Goal: Transaction & Acquisition: Book appointment/travel/reservation

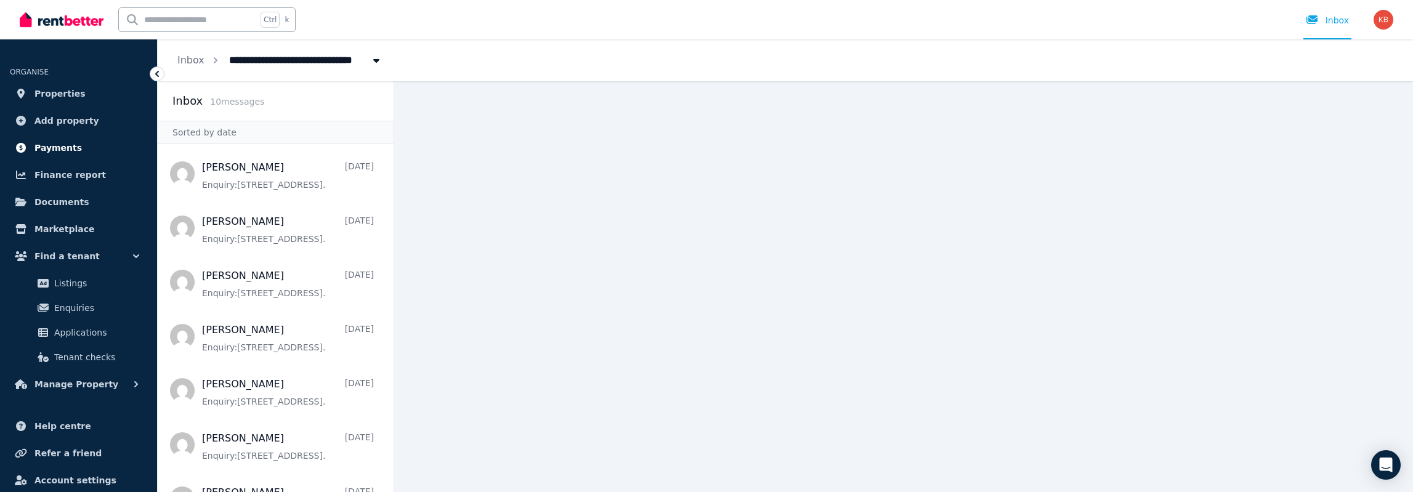
click at [60, 153] on span "Payments" at bounding box center [57, 147] width 47 height 15
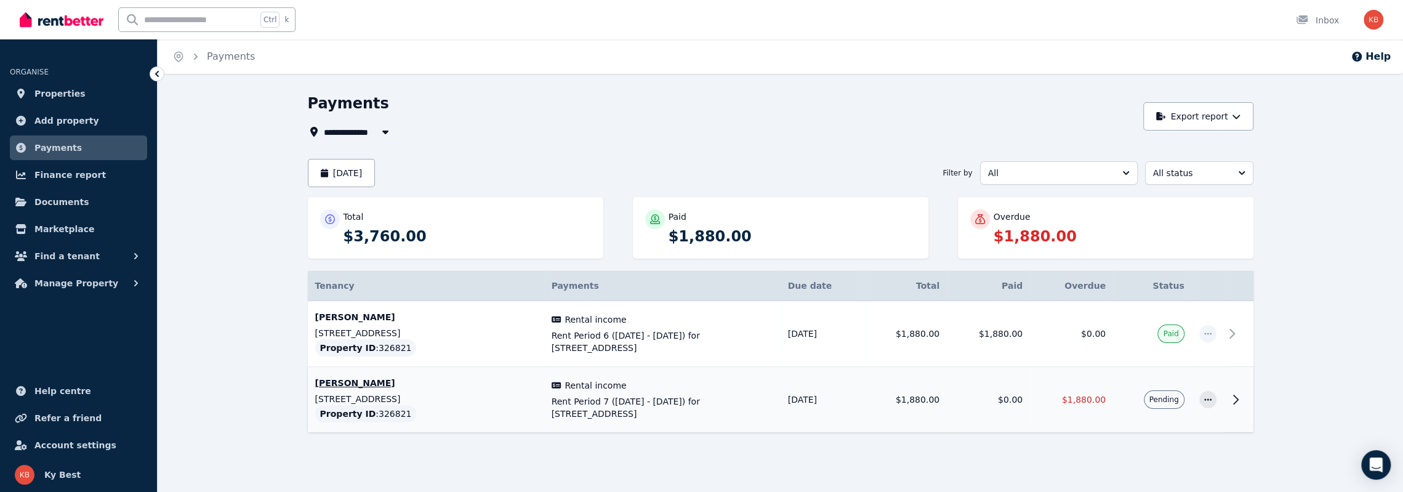
click at [1238, 400] on icon at bounding box center [1236, 399] width 15 height 15
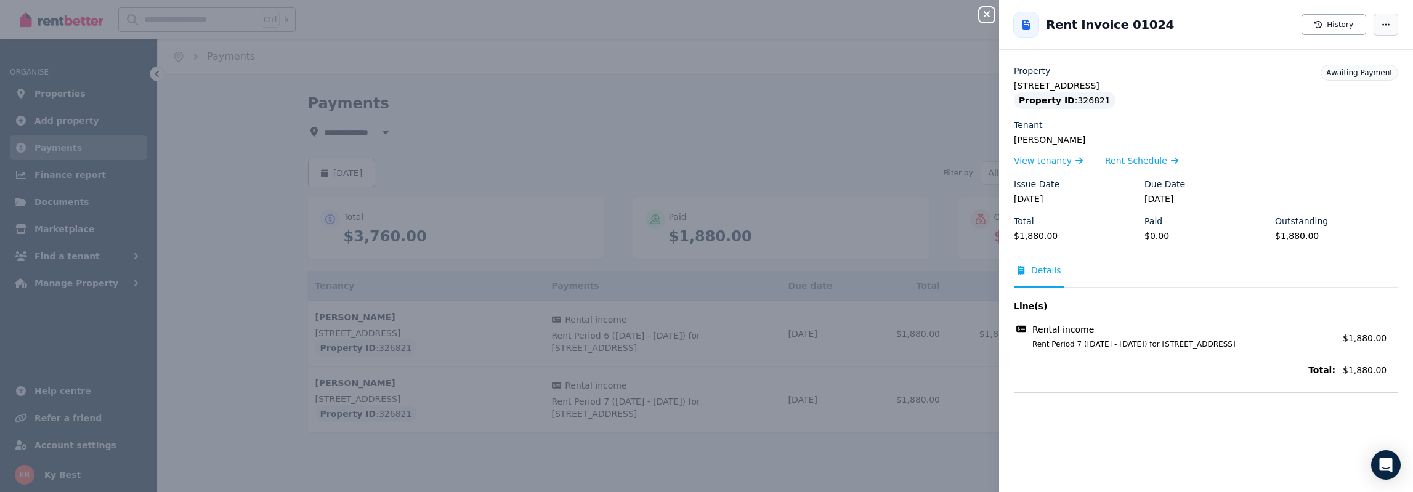
click at [1381, 27] on icon "button" at bounding box center [1386, 24] width 10 height 9
click at [1321, 89] on span "Mark as paid" at bounding box center [1348, 85] width 79 height 15
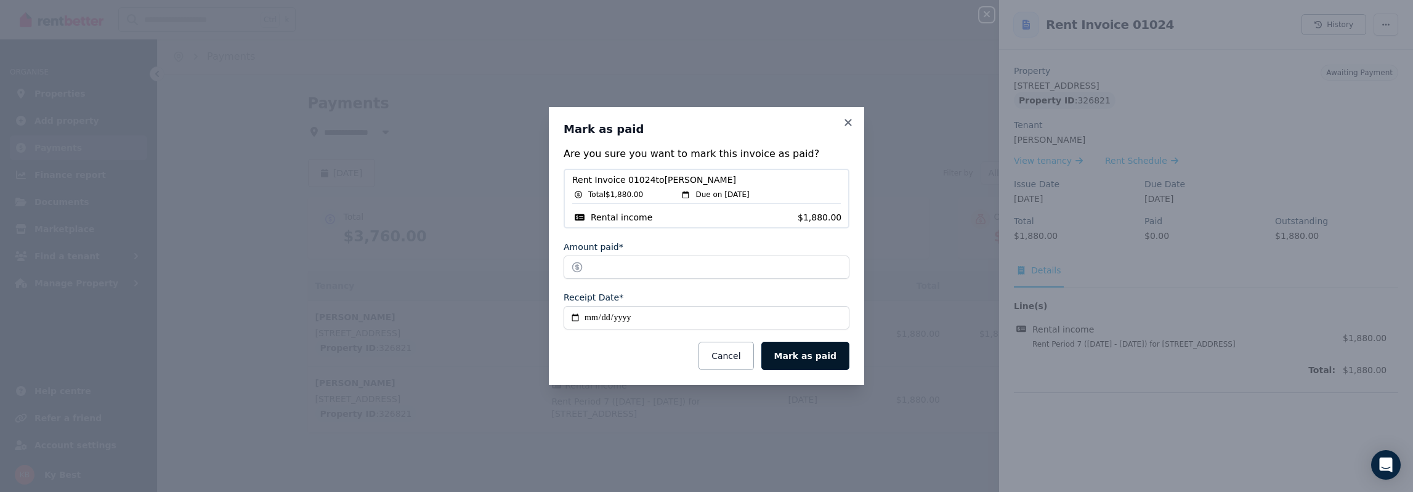
click at [819, 356] on button "Mark as paid" at bounding box center [805, 356] width 88 height 28
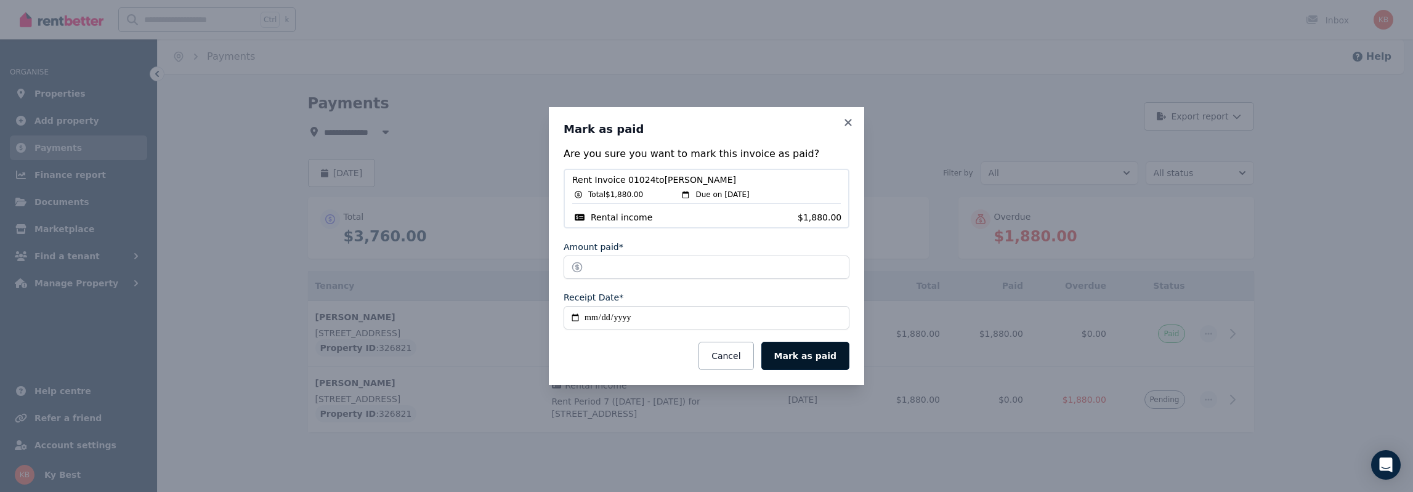
click at [794, 357] on button "Mark as paid" at bounding box center [805, 356] width 88 height 28
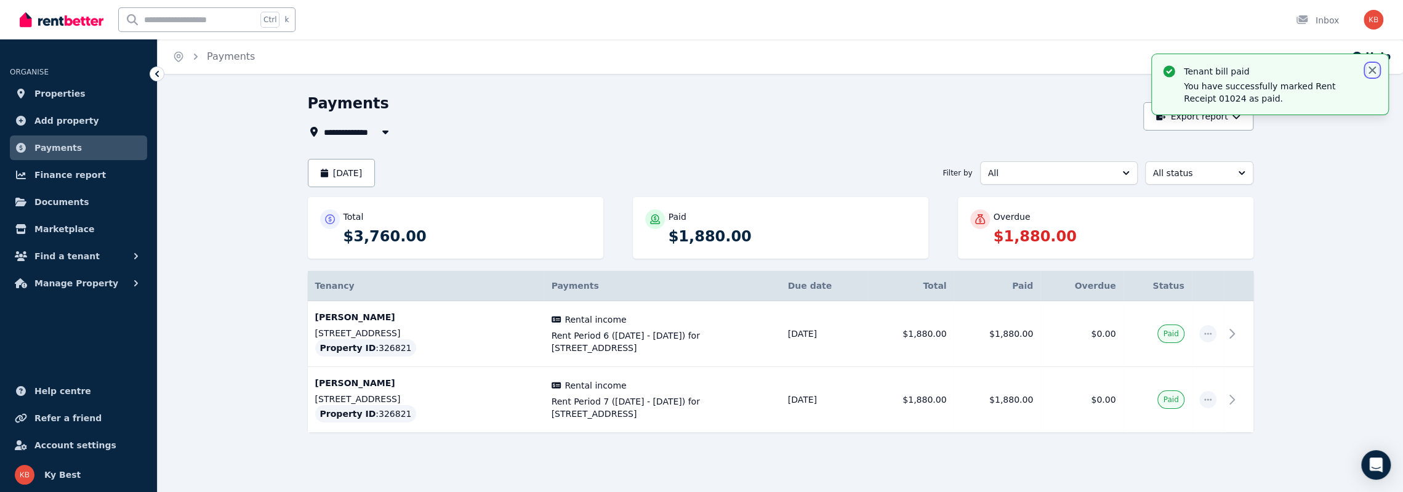
click at [1372, 70] on icon "button" at bounding box center [1372, 70] width 7 height 7
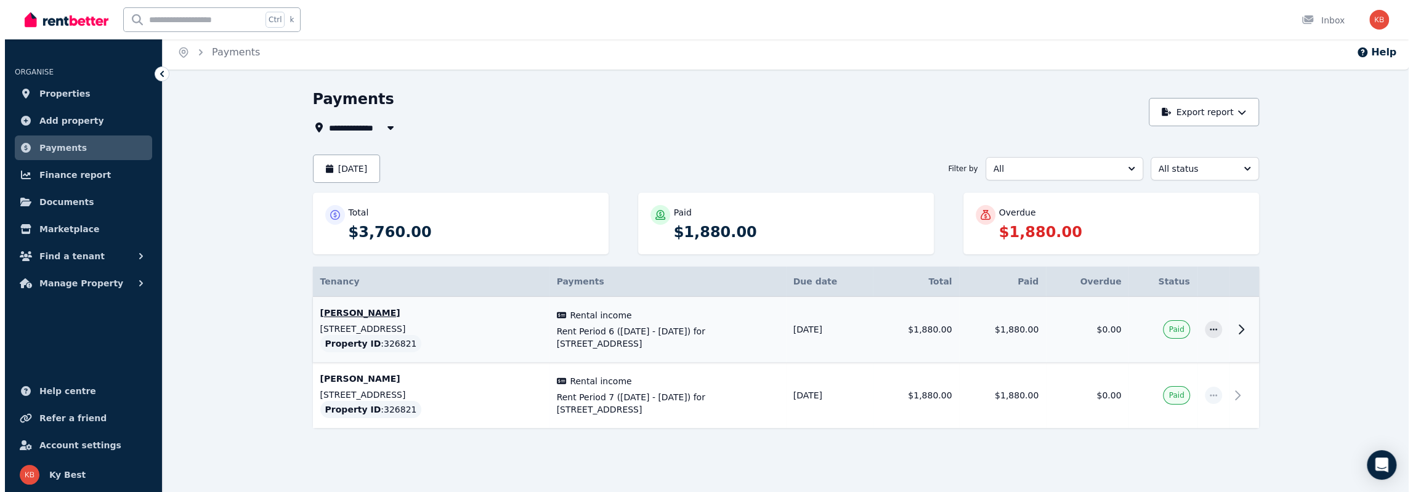
scroll to position [6, 0]
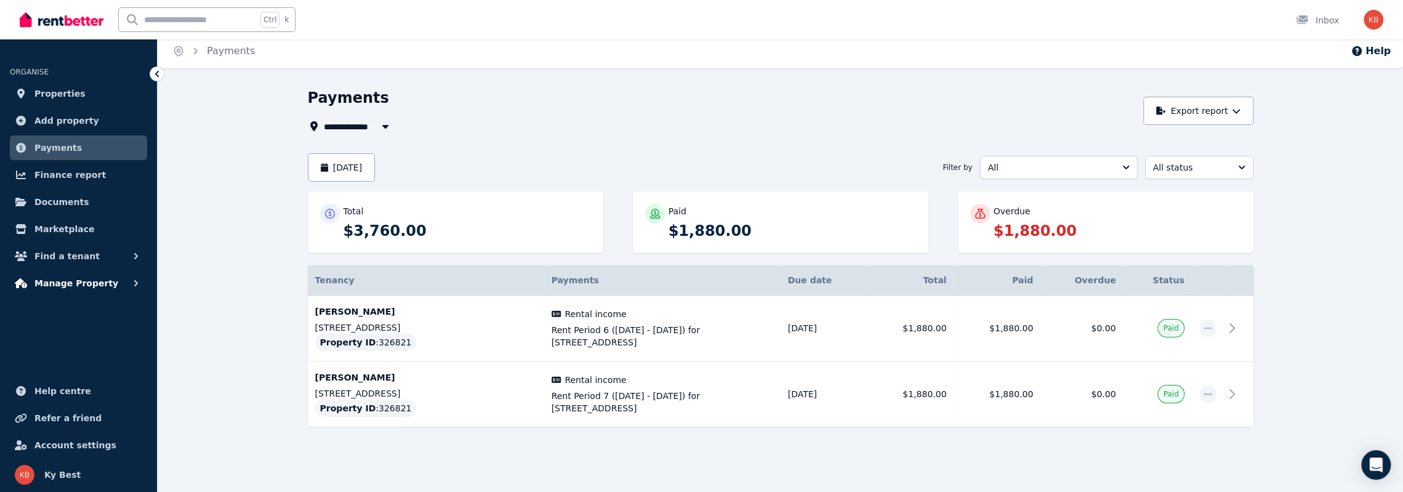
click at [79, 285] on span "Manage Property" at bounding box center [76, 283] width 84 height 15
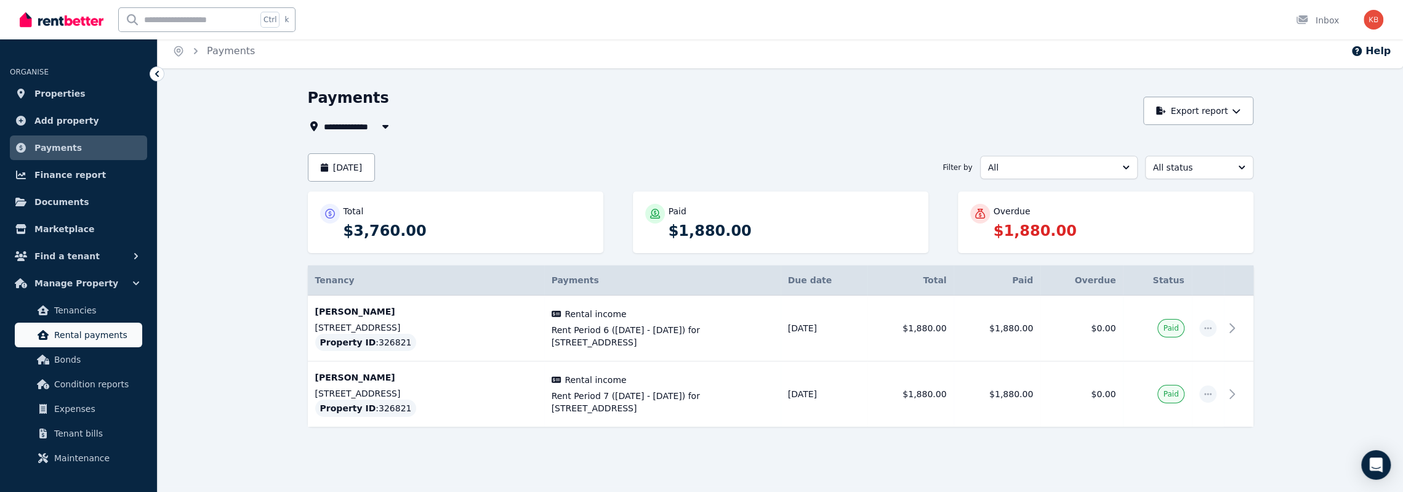
drag, startPoint x: 81, startPoint y: 338, endPoint x: 94, endPoint y: 337, distance: 12.9
click at [81, 338] on span "Rental payments" at bounding box center [95, 335] width 83 height 15
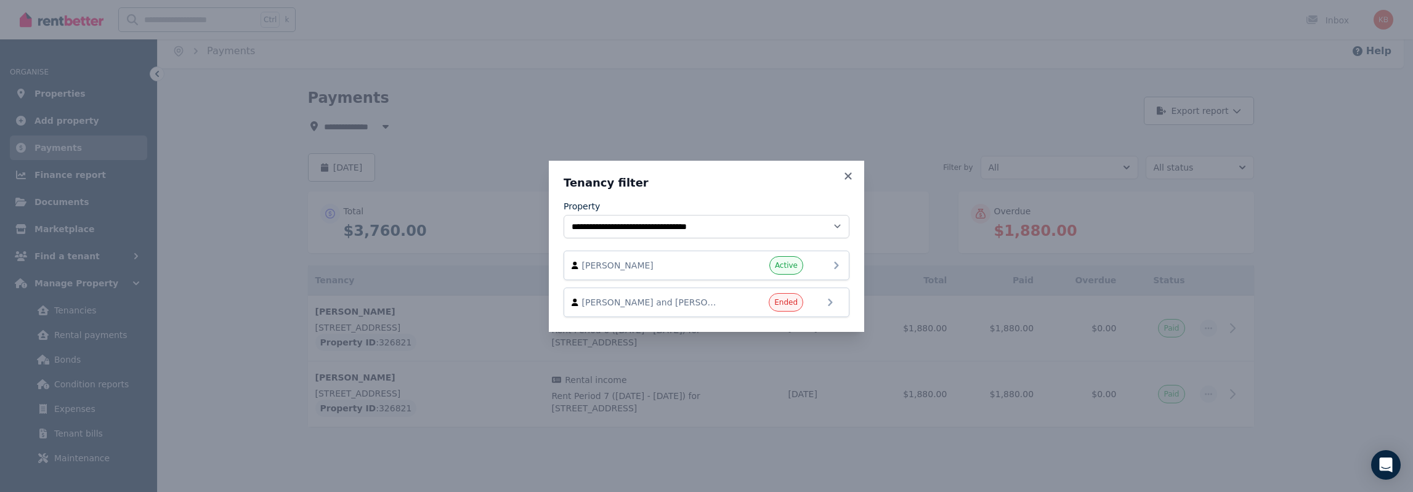
click at [831, 262] on icon at bounding box center [836, 265] width 15 height 15
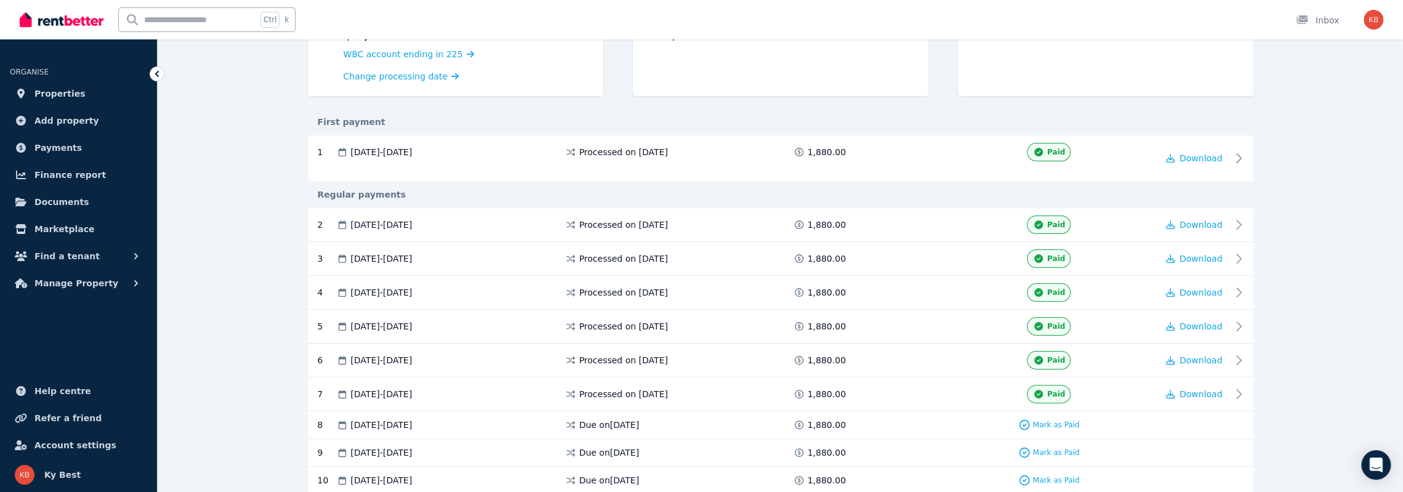
scroll to position [150, 0]
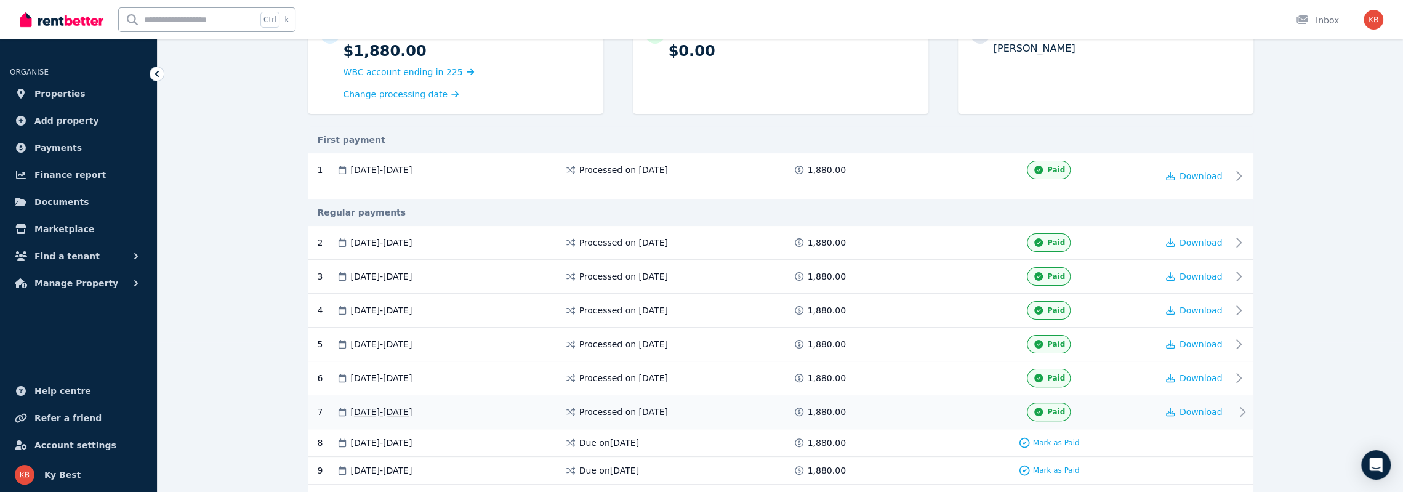
click at [1238, 406] on icon at bounding box center [1242, 412] width 15 height 15
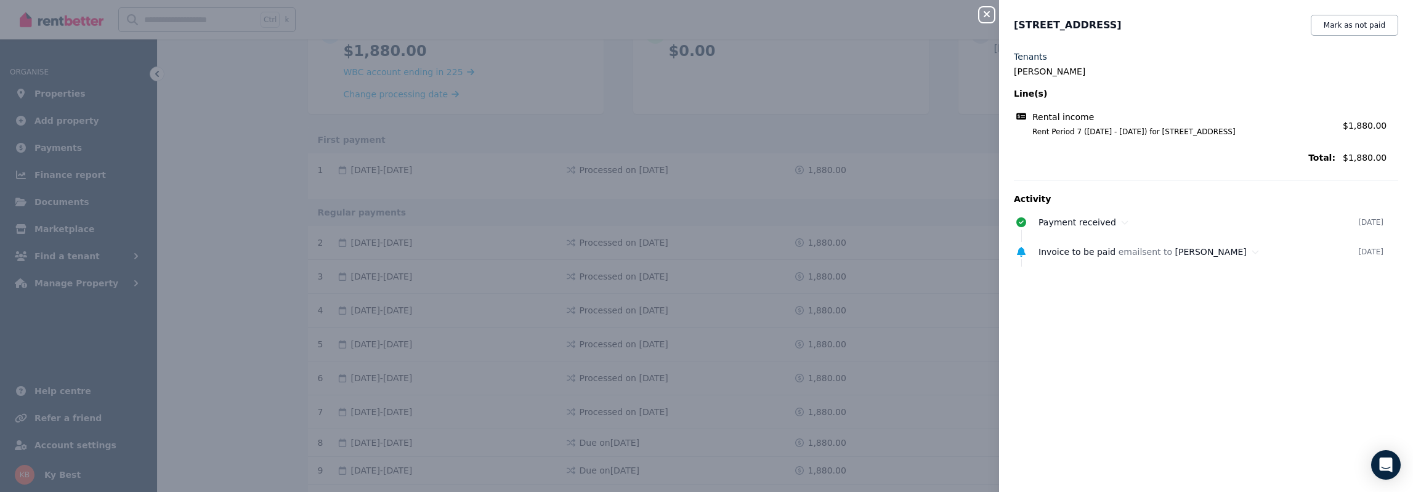
click at [985, 15] on icon "button" at bounding box center [986, 14] width 6 height 6
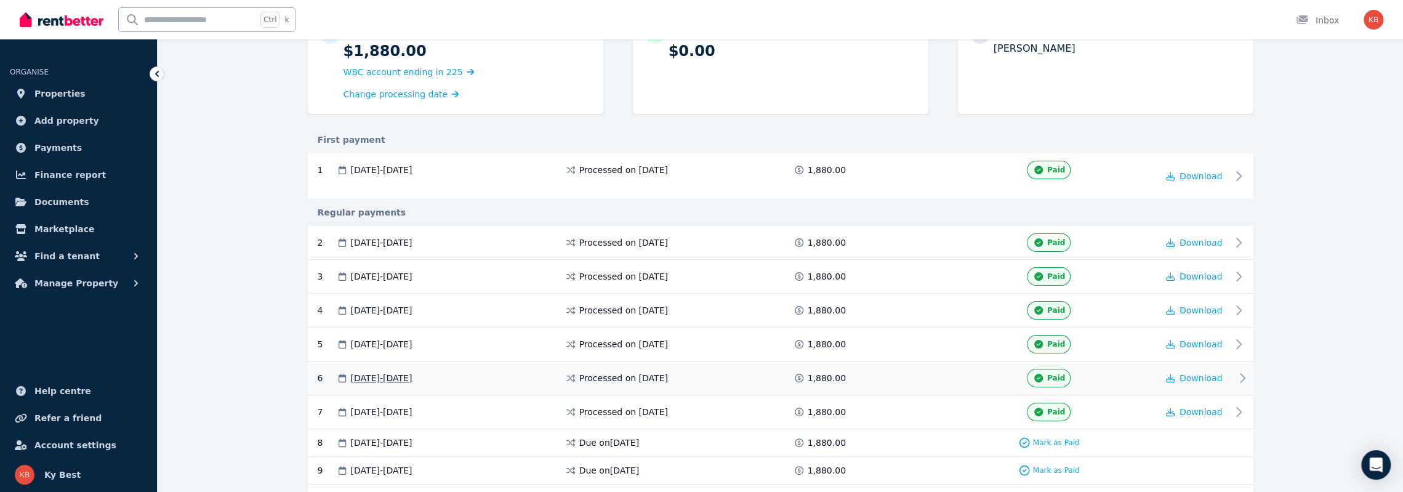
click at [1240, 376] on icon at bounding box center [1242, 378] width 15 height 15
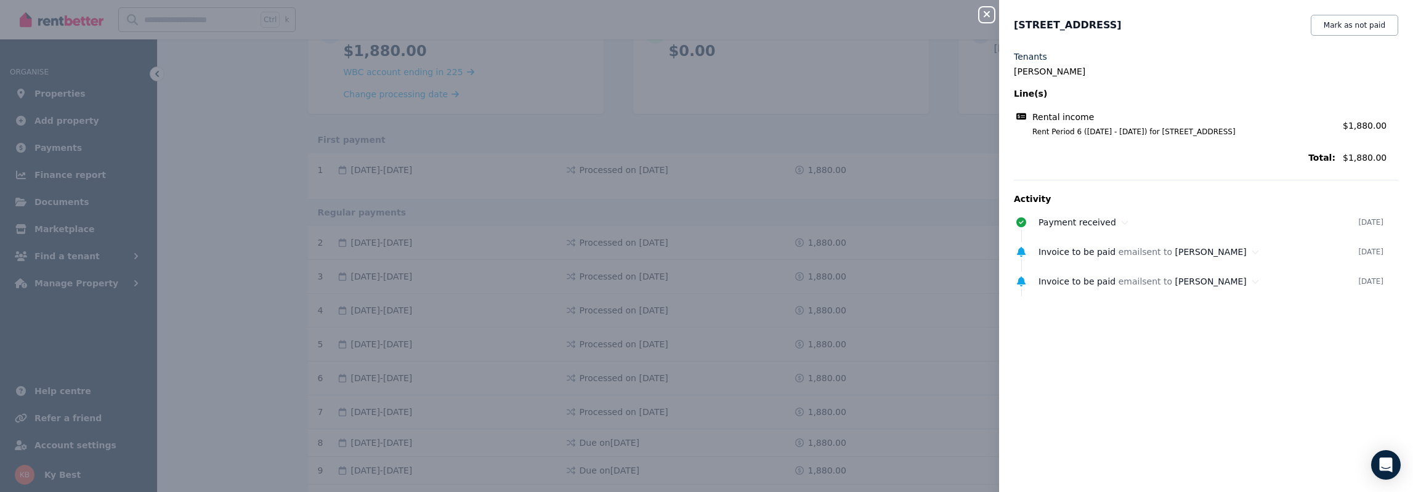
click at [983, 14] on icon "button" at bounding box center [986, 14] width 15 height 10
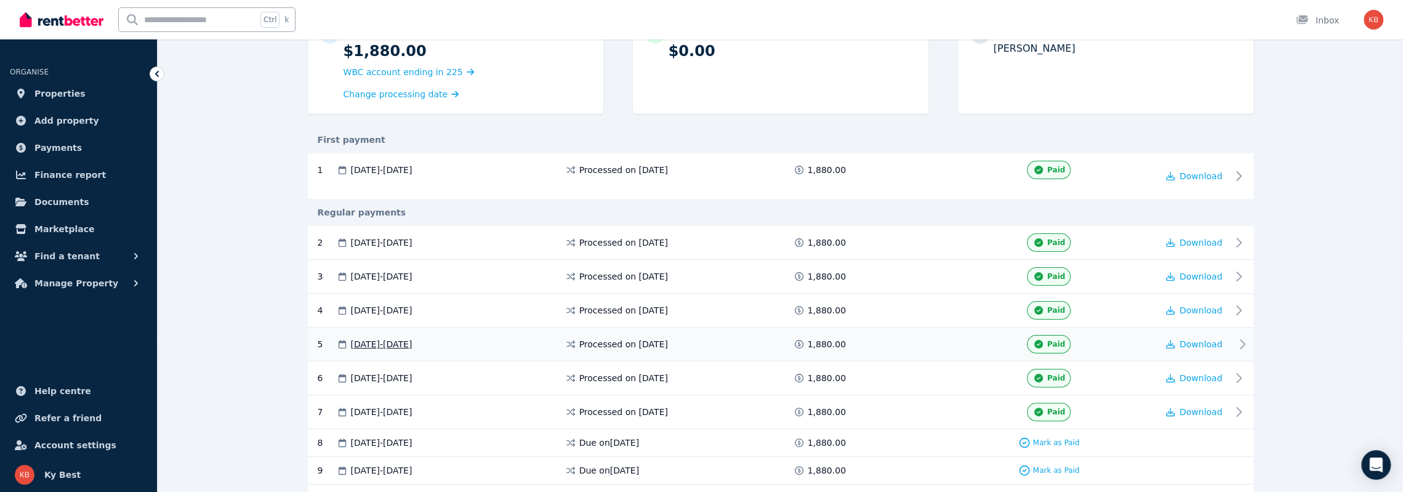
click at [1240, 341] on icon at bounding box center [1242, 344] width 15 height 15
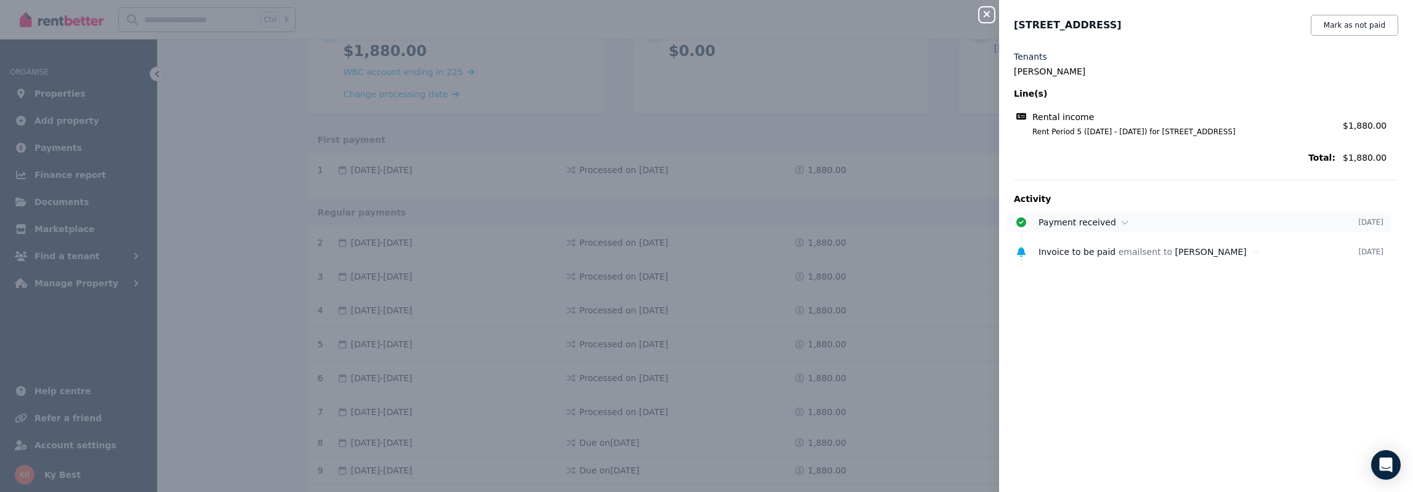
click at [1121, 221] on icon at bounding box center [1124, 222] width 7 height 9
click at [985, 12] on icon "button" at bounding box center [986, 14] width 15 height 10
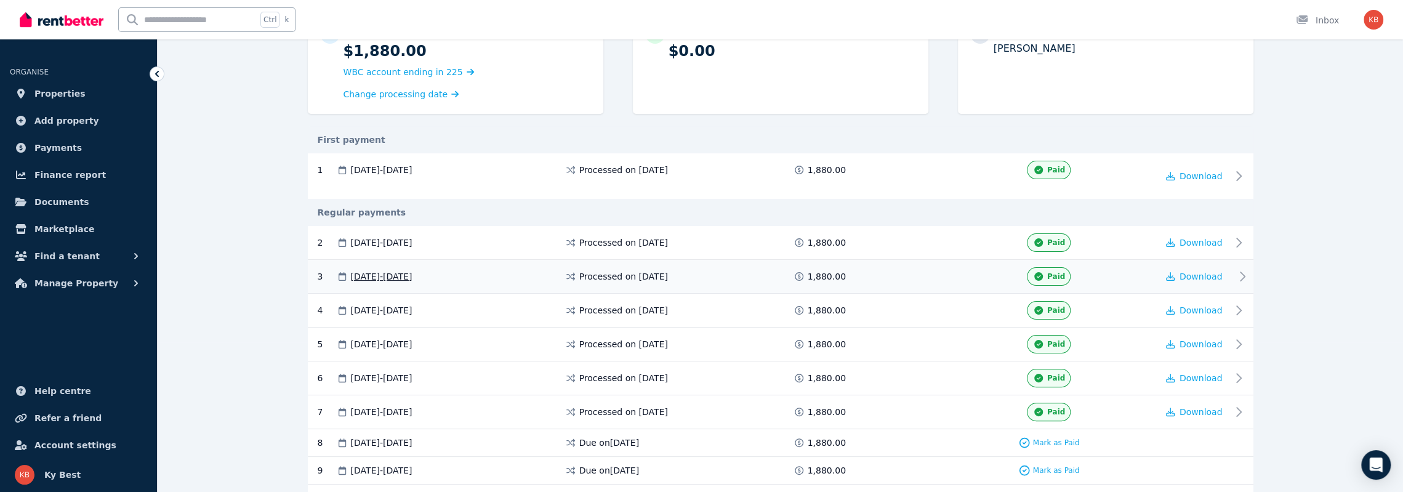
click at [1245, 275] on icon at bounding box center [1243, 276] width 4 height 9
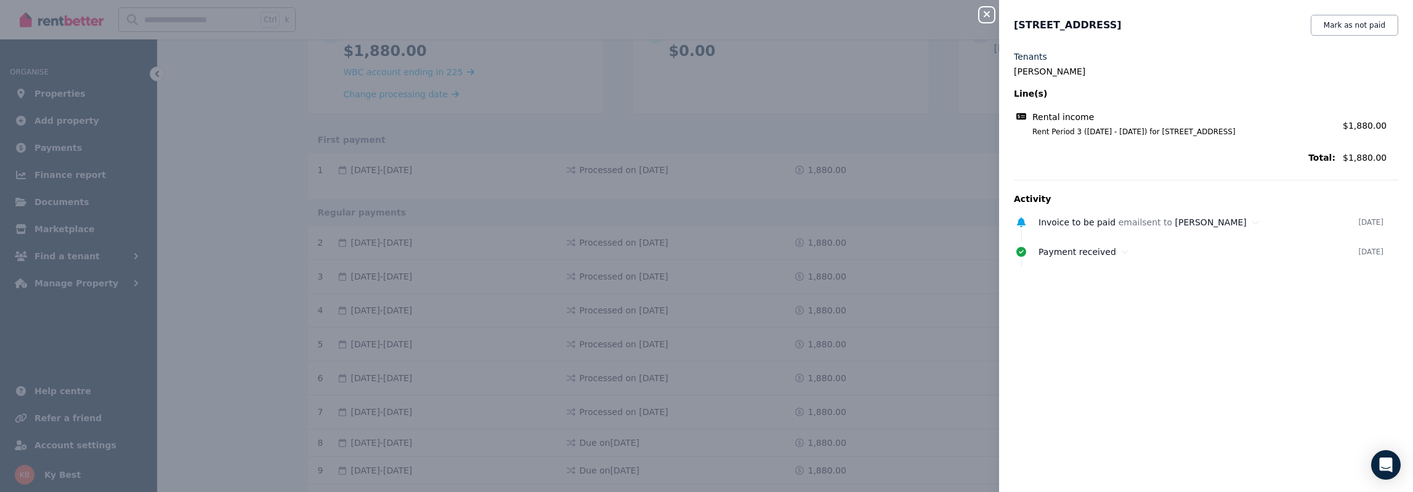
click at [983, 13] on icon "button" at bounding box center [986, 14] width 15 height 10
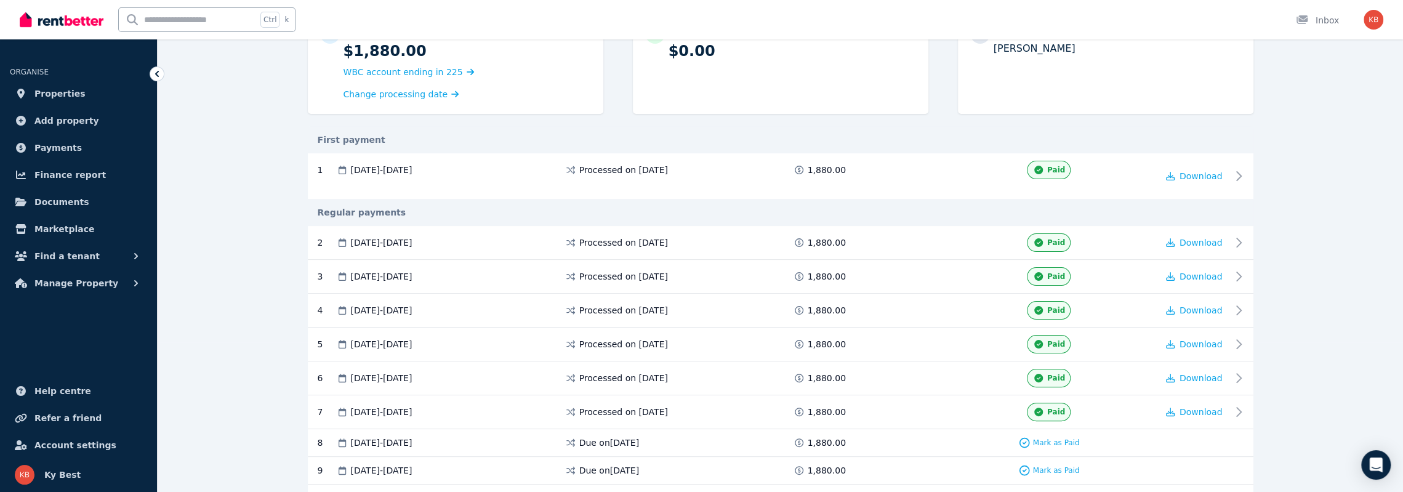
scroll to position [334, 0]
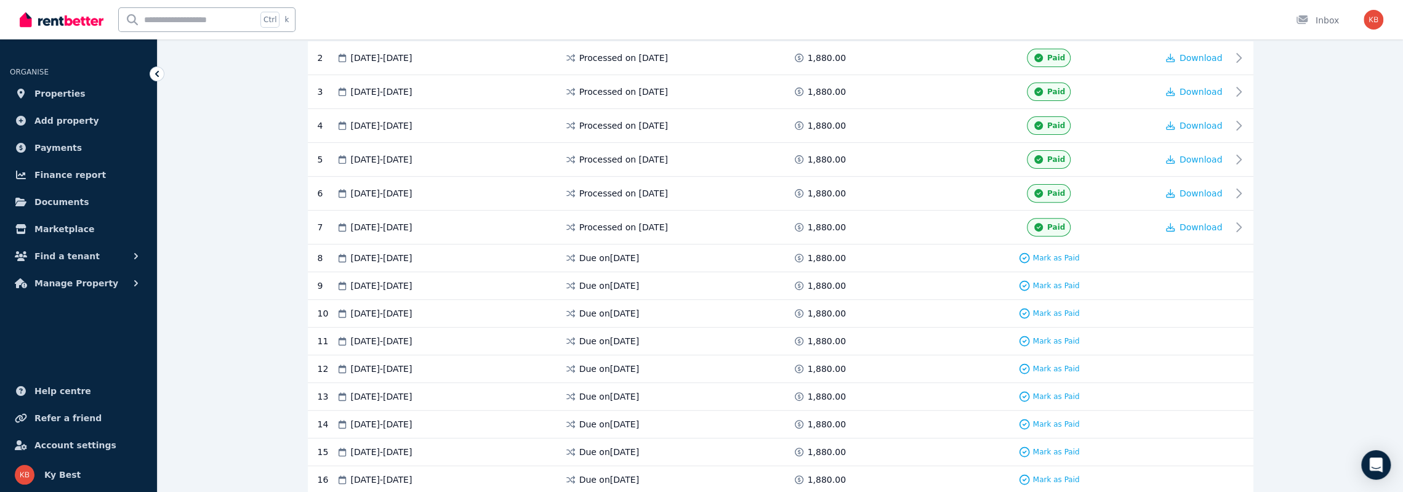
click at [1297, 169] on div "**********" at bounding box center [781, 315] width 1246 height 1112
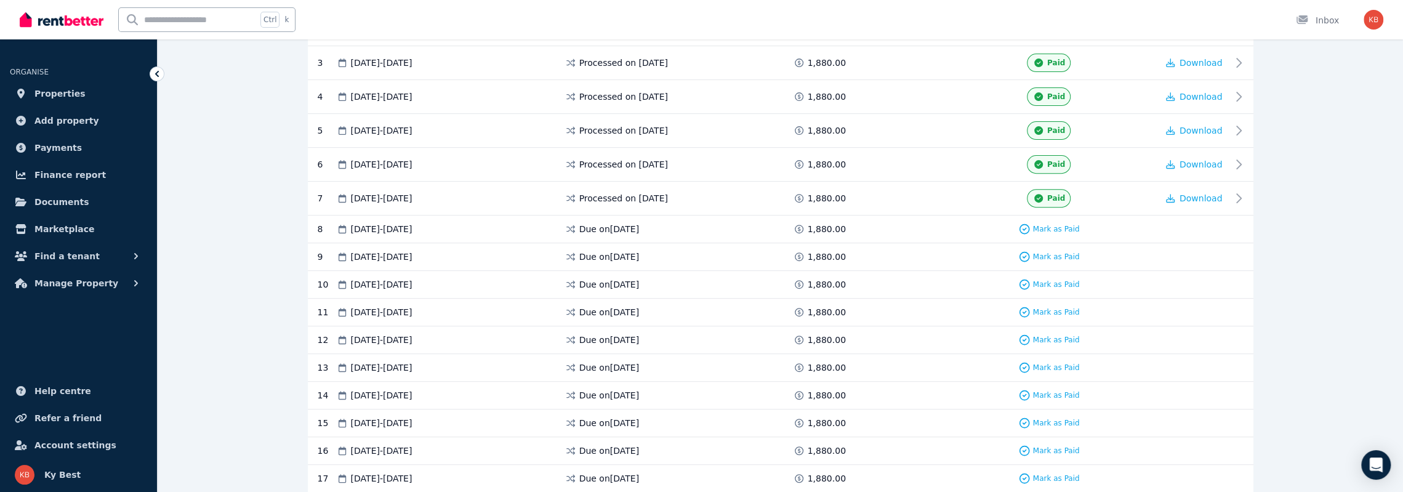
scroll to position [382, 0]
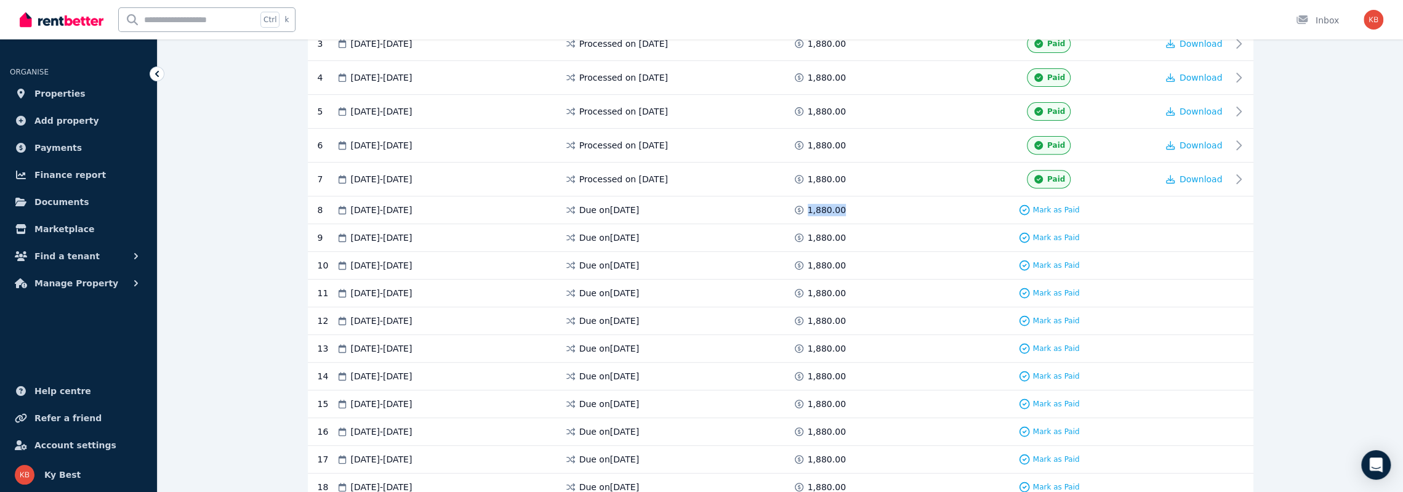
drag, startPoint x: 842, startPoint y: 203, endPoint x: 808, endPoint y: 205, distance: 34.5
click at [808, 205] on div "1,880.00" at bounding box center [820, 210] width 55 height 12
click at [814, 205] on span "1,880.00" at bounding box center [827, 210] width 38 height 12
drag, startPoint x: 842, startPoint y: 205, endPoint x: 807, endPoint y: 205, distance: 35.7
click at [807, 205] on div "1,880.00" at bounding box center [820, 210] width 55 height 12
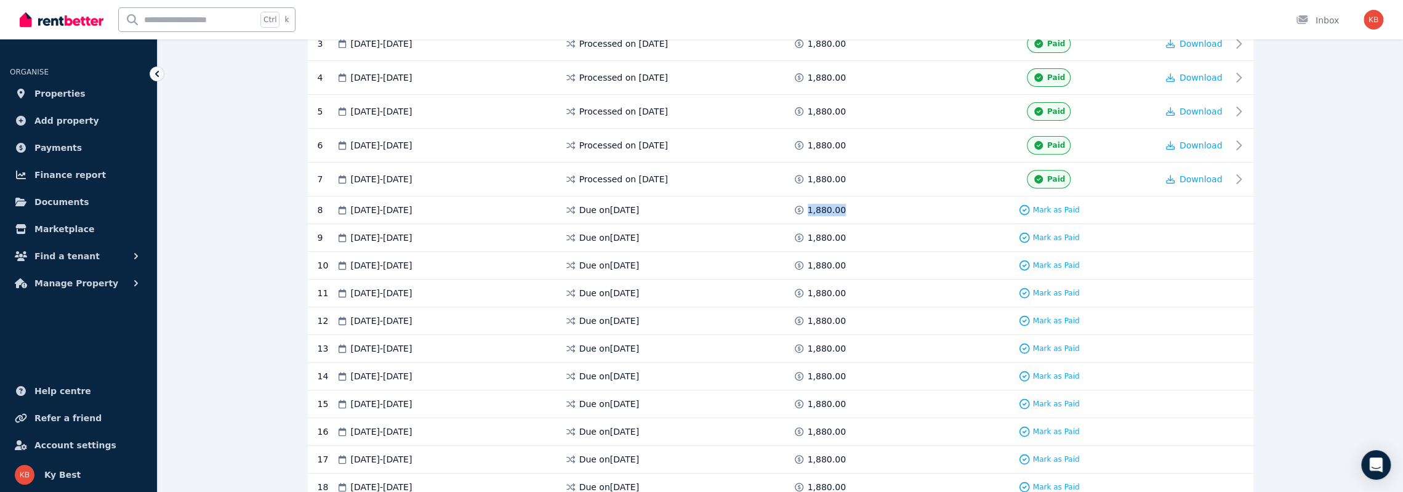
click at [818, 204] on span "1,880.00" at bounding box center [827, 210] width 38 height 12
drag, startPoint x: 841, startPoint y: 204, endPoint x: 809, endPoint y: 205, distance: 32.0
click at [809, 205] on div "1,880.00" at bounding box center [820, 210] width 55 height 12
click at [813, 205] on span "1,880.00" at bounding box center [827, 210] width 38 height 12
drag, startPoint x: 839, startPoint y: 205, endPoint x: 809, endPoint y: 206, distance: 29.6
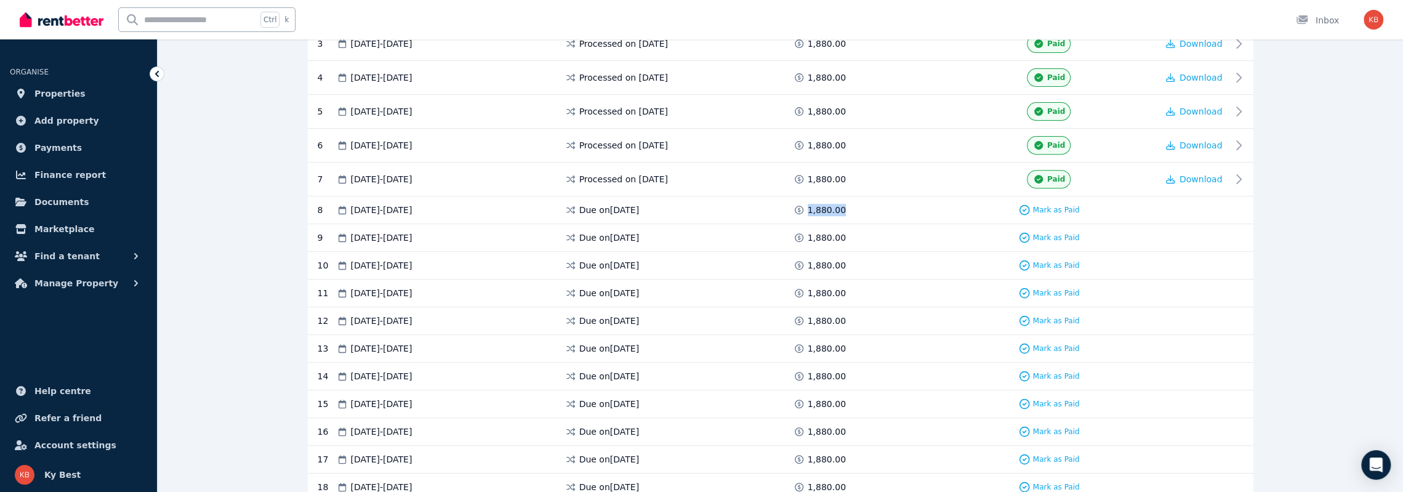
click at [809, 206] on span "1,880.00" at bounding box center [827, 210] width 38 height 12
click at [815, 206] on span "1,880.00" at bounding box center [827, 210] width 38 height 12
drag, startPoint x: 841, startPoint y: 204, endPoint x: 808, endPoint y: 204, distance: 32.6
click at [808, 204] on div "1,880.00" at bounding box center [820, 210] width 55 height 12
click at [815, 204] on span "1,880.00" at bounding box center [827, 210] width 38 height 12
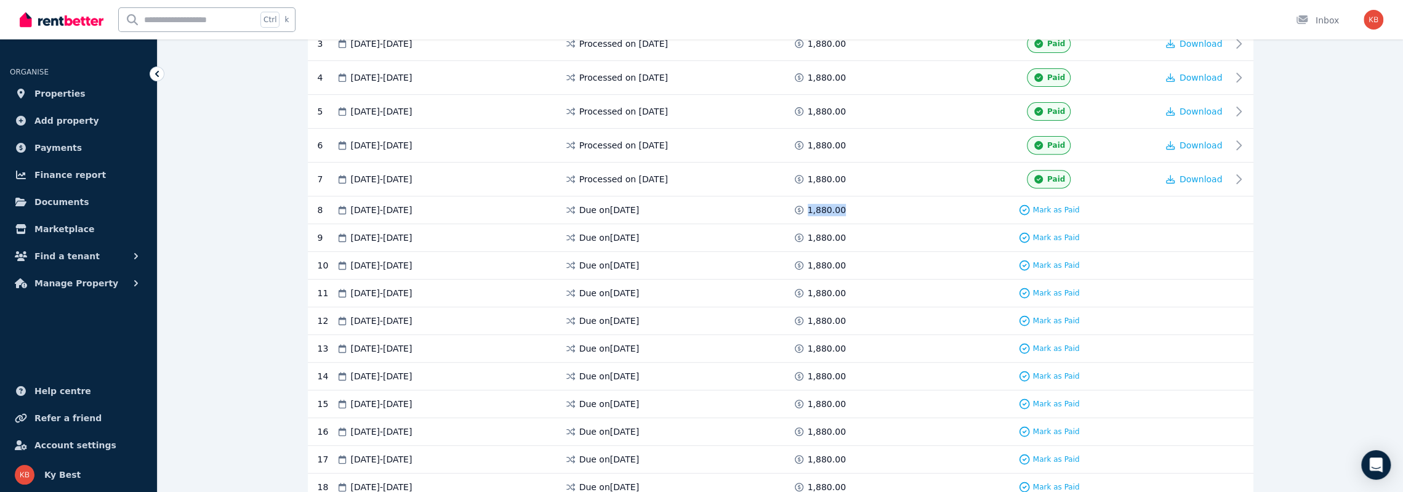
drag, startPoint x: 841, startPoint y: 204, endPoint x: 808, endPoint y: 204, distance: 32.6
click at [808, 204] on div "1,880.00" at bounding box center [820, 210] width 55 height 12
click at [813, 204] on span "1,880.00" at bounding box center [827, 210] width 38 height 12
drag, startPoint x: 839, startPoint y: 204, endPoint x: 809, endPoint y: 204, distance: 30.8
click at [809, 204] on div "1,880.00" at bounding box center [820, 210] width 55 height 12
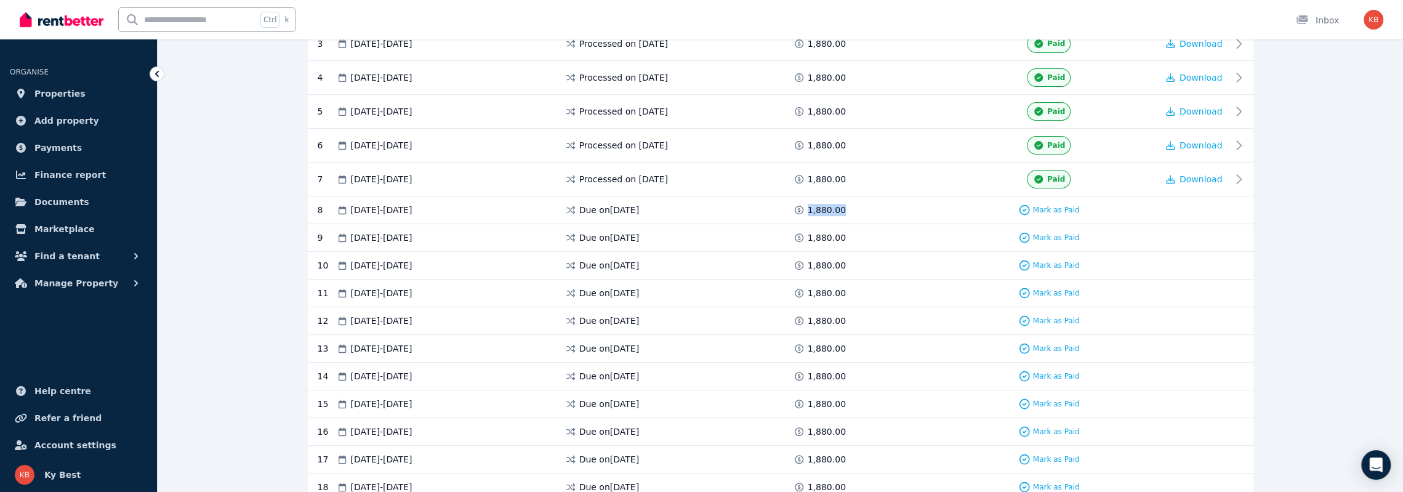
click at [809, 204] on span "1,880.00" at bounding box center [827, 210] width 38 height 12
drag, startPoint x: 840, startPoint y: 204, endPoint x: 809, endPoint y: 203, distance: 31.4
click at [809, 204] on div "1,880.00" at bounding box center [820, 210] width 55 height 12
click at [810, 204] on span "1,880.00" at bounding box center [827, 210] width 38 height 12
drag, startPoint x: 841, startPoint y: 204, endPoint x: 809, endPoint y: 204, distance: 32.0
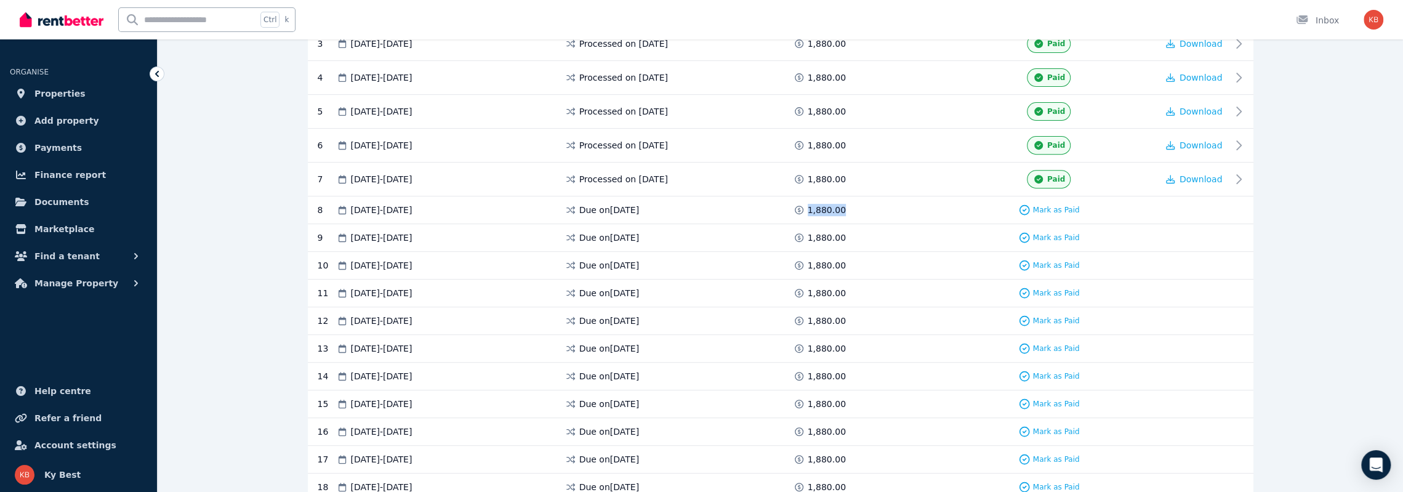
click at [809, 204] on div "1,880.00" at bounding box center [820, 210] width 55 height 12
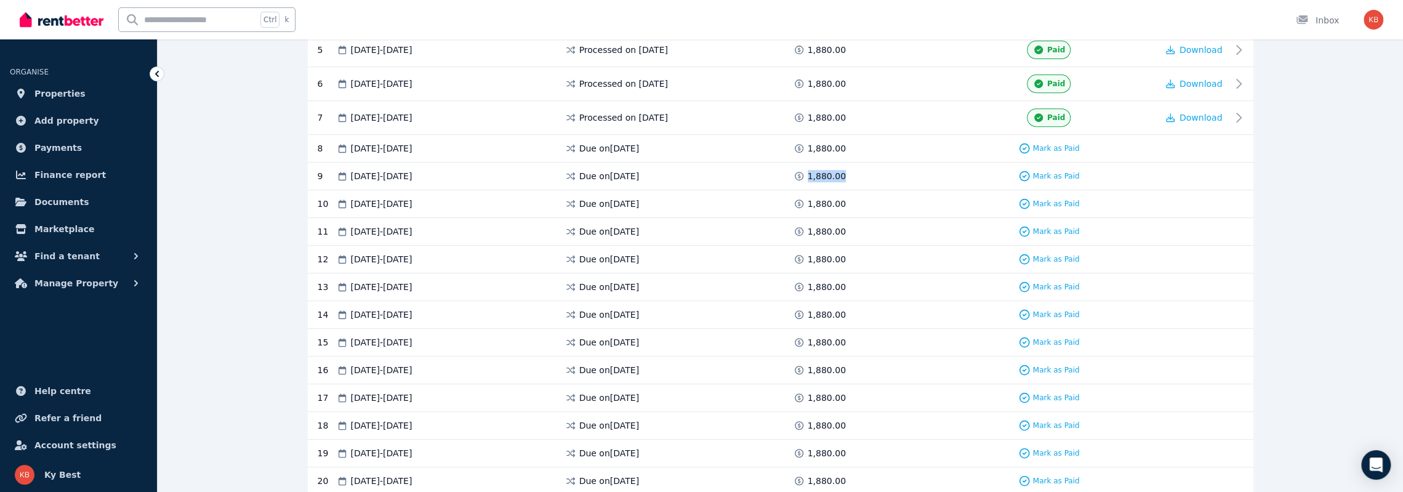
drag, startPoint x: 840, startPoint y: 174, endPoint x: 807, endPoint y: 177, distance: 32.8
click at [807, 177] on div "9 10 Sep 2025 - 23 Sep 2025 Due on 10 Sept 2025 1,880.00 Mark as Paid" at bounding box center [781, 177] width 946 height 28
drag, startPoint x: 840, startPoint y: 201, endPoint x: 809, endPoint y: 201, distance: 30.8
click at [809, 201] on div "1,880.00" at bounding box center [820, 204] width 55 height 12
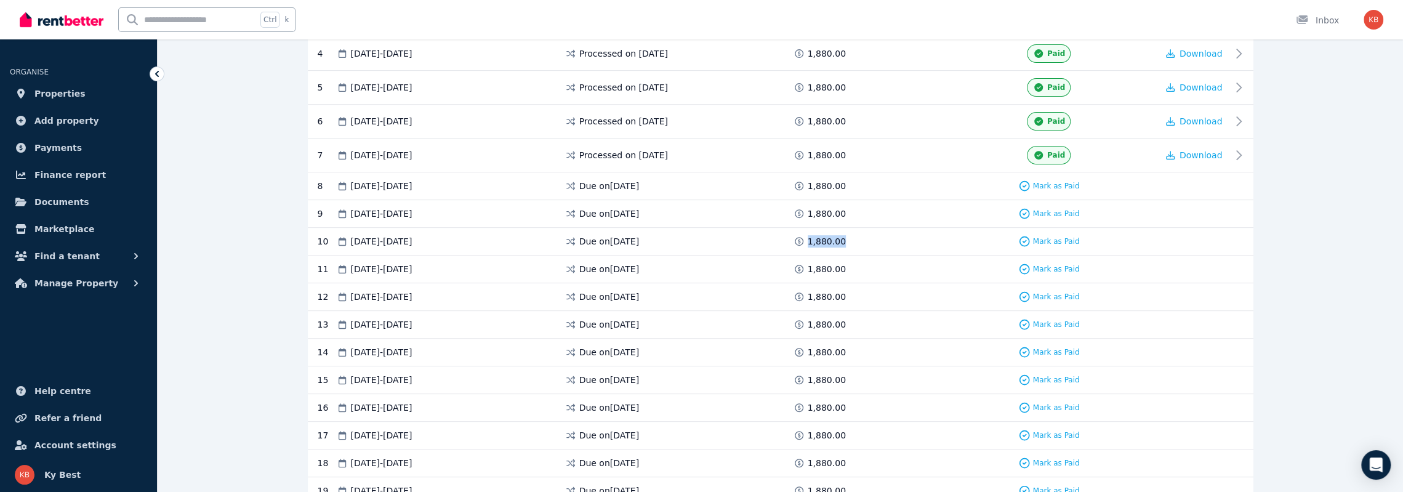
scroll to position [321, 0]
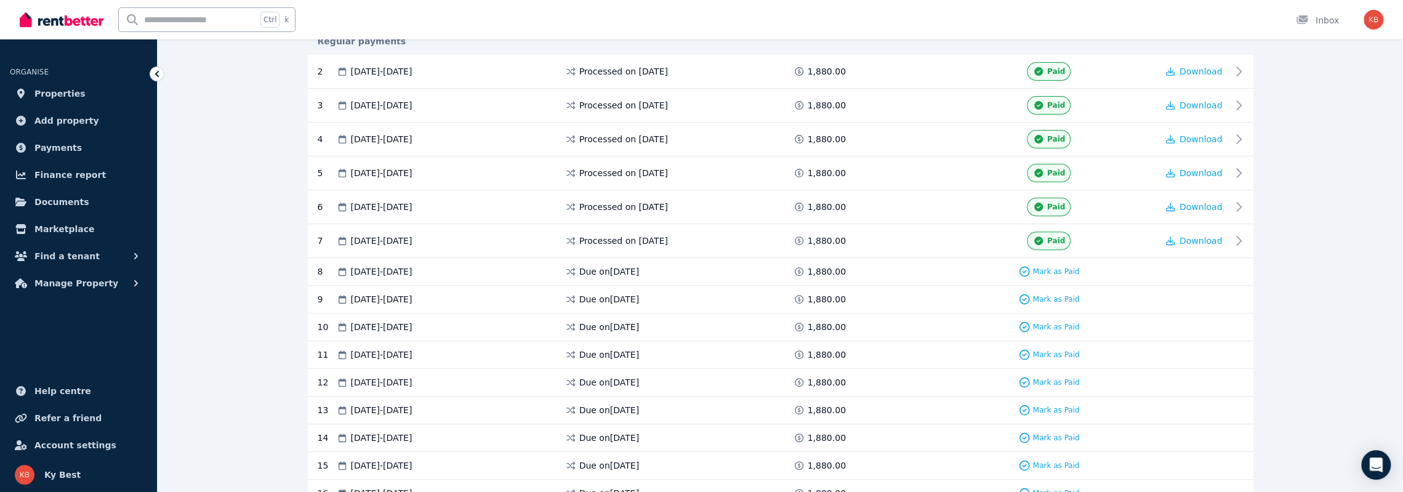
click at [815, 267] on span "1,880.00" at bounding box center [827, 271] width 38 height 12
drag, startPoint x: 839, startPoint y: 267, endPoint x: 808, endPoint y: 266, distance: 30.8
click at [808, 266] on span "1,880.00" at bounding box center [827, 271] width 38 height 12
drag, startPoint x: 838, startPoint y: 293, endPoint x: 807, endPoint y: 293, distance: 30.8
click at [807, 293] on div "1,880.00" at bounding box center [820, 299] width 55 height 12
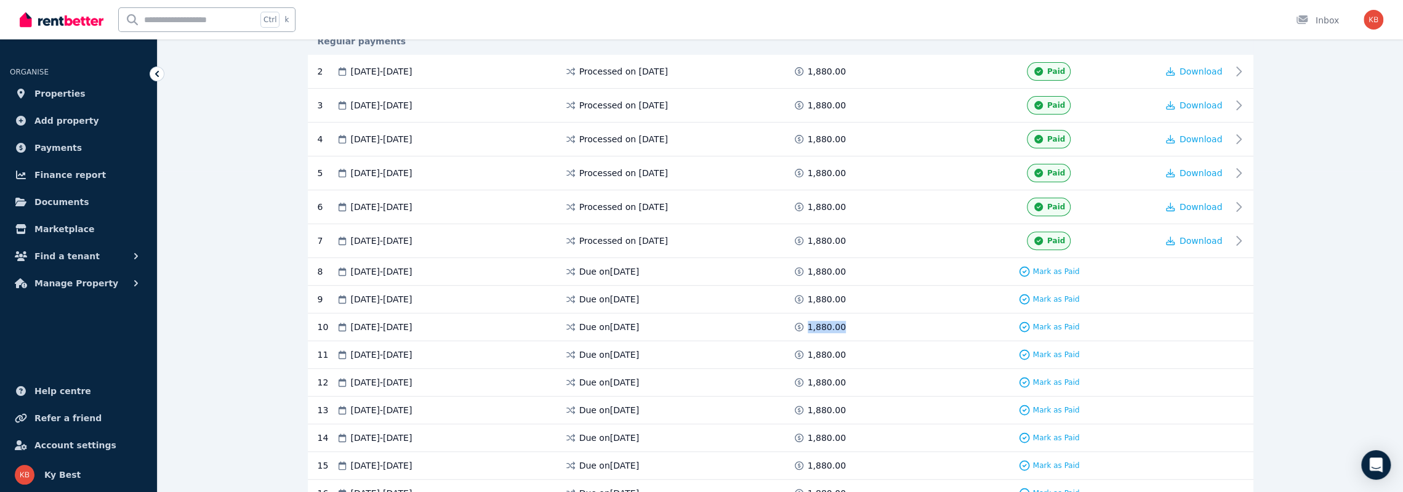
drag, startPoint x: 840, startPoint y: 320, endPoint x: 809, endPoint y: 324, distance: 31.1
click at [809, 324] on div "1,880.00" at bounding box center [820, 327] width 55 height 12
click at [813, 267] on span "1,880.00" at bounding box center [827, 271] width 38 height 12
drag, startPoint x: 840, startPoint y: 266, endPoint x: 808, endPoint y: 267, distance: 32.0
click at [808, 267] on div "1,880.00" at bounding box center [820, 271] width 55 height 12
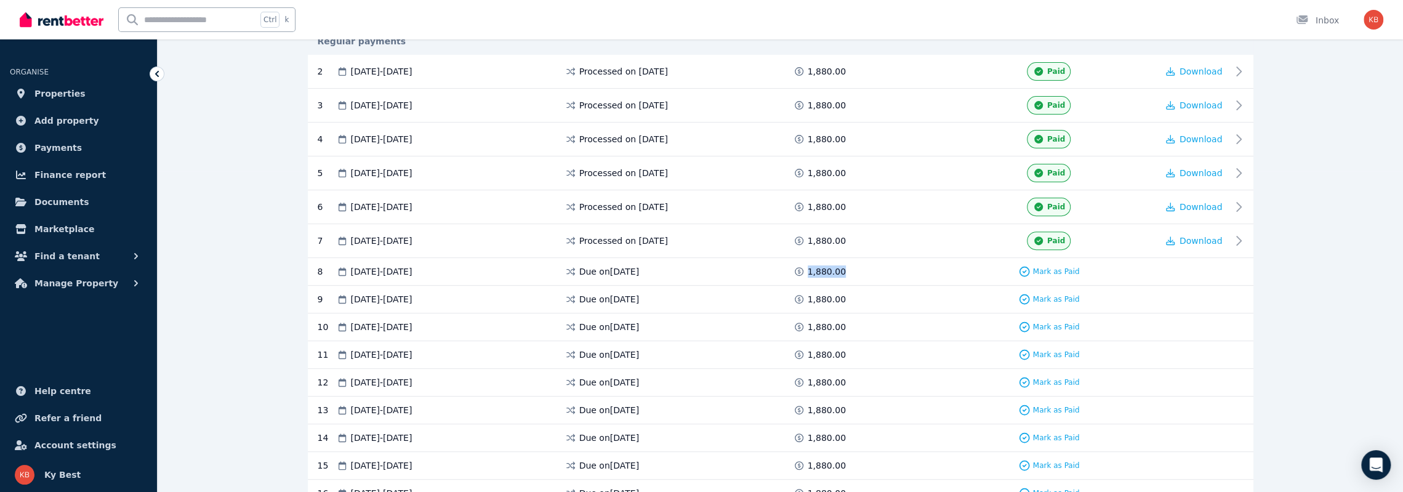
click at [815, 268] on span "1,880.00" at bounding box center [827, 271] width 38 height 12
drag, startPoint x: 839, startPoint y: 268, endPoint x: 809, endPoint y: 269, distance: 30.2
click at [809, 269] on div "1,880.00" at bounding box center [820, 271] width 55 height 12
click at [813, 269] on span "1,880.00" at bounding box center [827, 271] width 38 height 12
drag, startPoint x: 839, startPoint y: 292, endPoint x: 807, endPoint y: 294, distance: 32.1
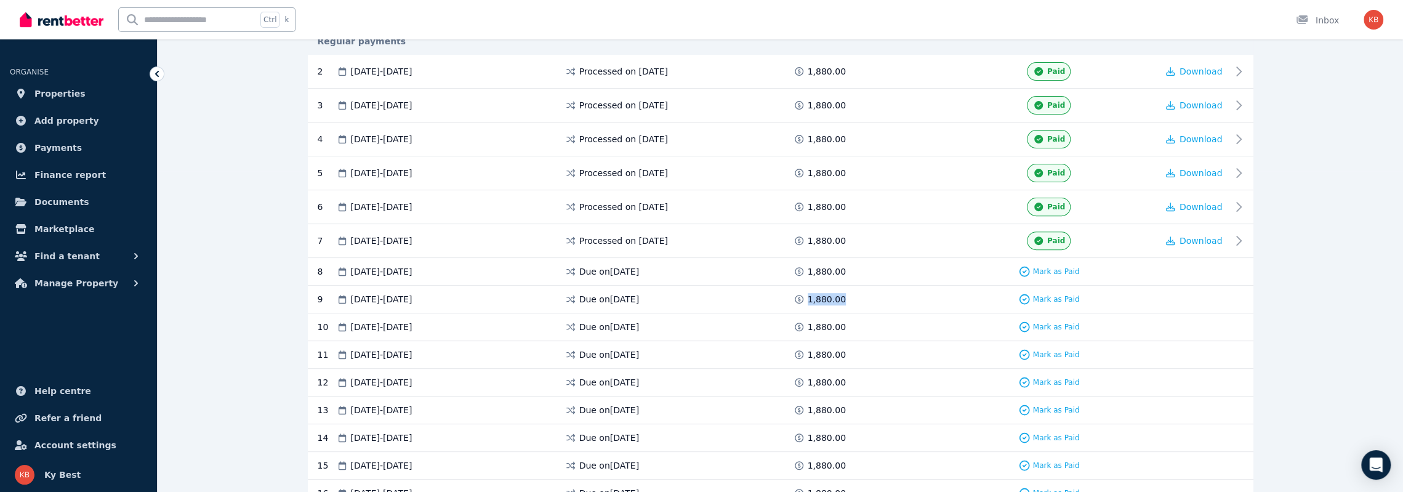
click at [807, 294] on div "1,880.00" at bounding box center [820, 299] width 55 height 12
click at [817, 295] on span "1,880.00" at bounding box center [827, 299] width 38 height 12
drag, startPoint x: 838, startPoint y: 295, endPoint x: 809, endPoint y: 295, distance: 28.3
click at [809, 295] on span "1,880.00" at bounding box center [827, 299] width 38 height 12
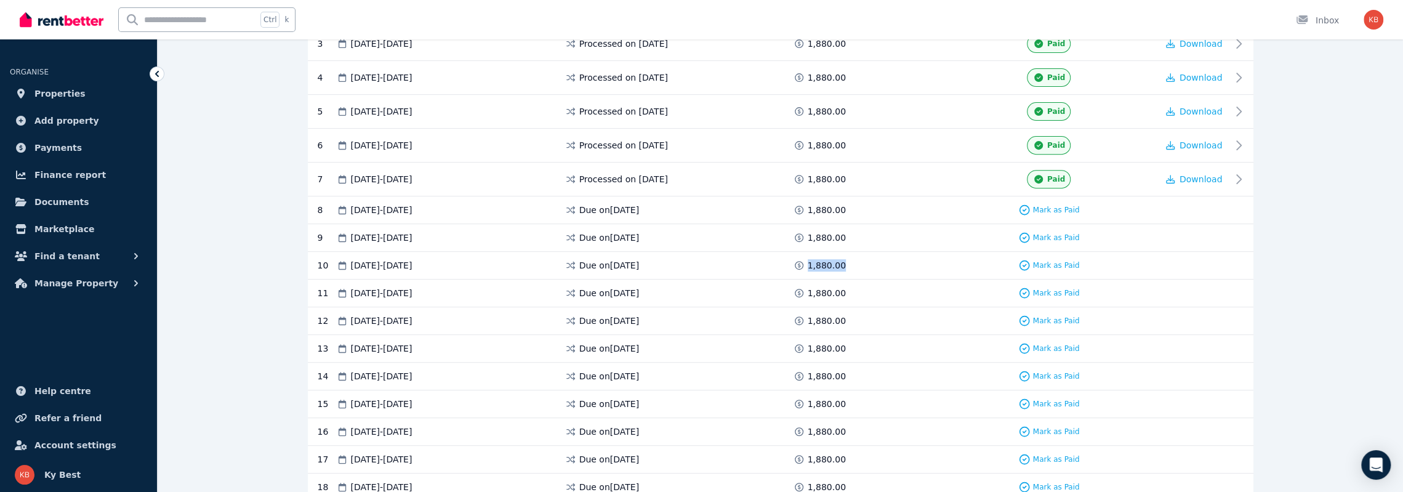
drag, startPoint x: 840, startPoint y: 262, endPoint x: 808, endPoint y: 266, distance: 32.3
click at [808, 266] on div "1,880.00" at bounding box center [820, 265] width 55 height 12
drag, startPoint x: 841, startPoint y: 289, endPoint x: 809, endPoint y: 289, distance: 32.0
click at [809, 289] on div "1,880.00" at bounding box center [820, 293] width 55 height 12
drag, startPoint x: 839, startPoint y: 314, endPoint x: 809, endPoint y: 317, distance: 30.3
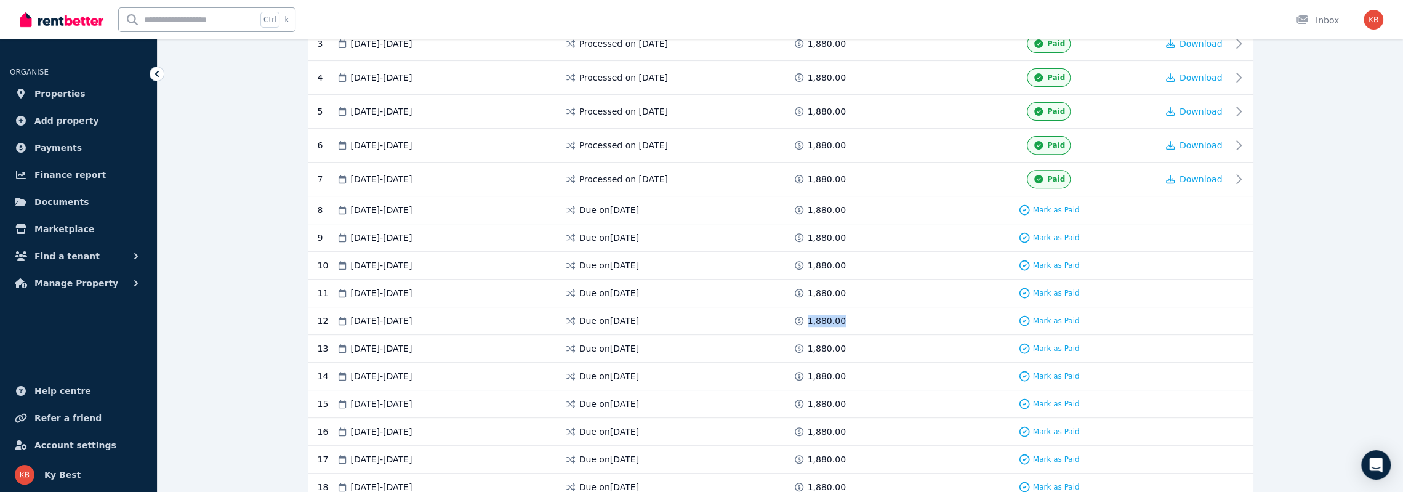
click at [809, 317] on div "1,880.00" at bounding box center [820, 321] width 55 height 12
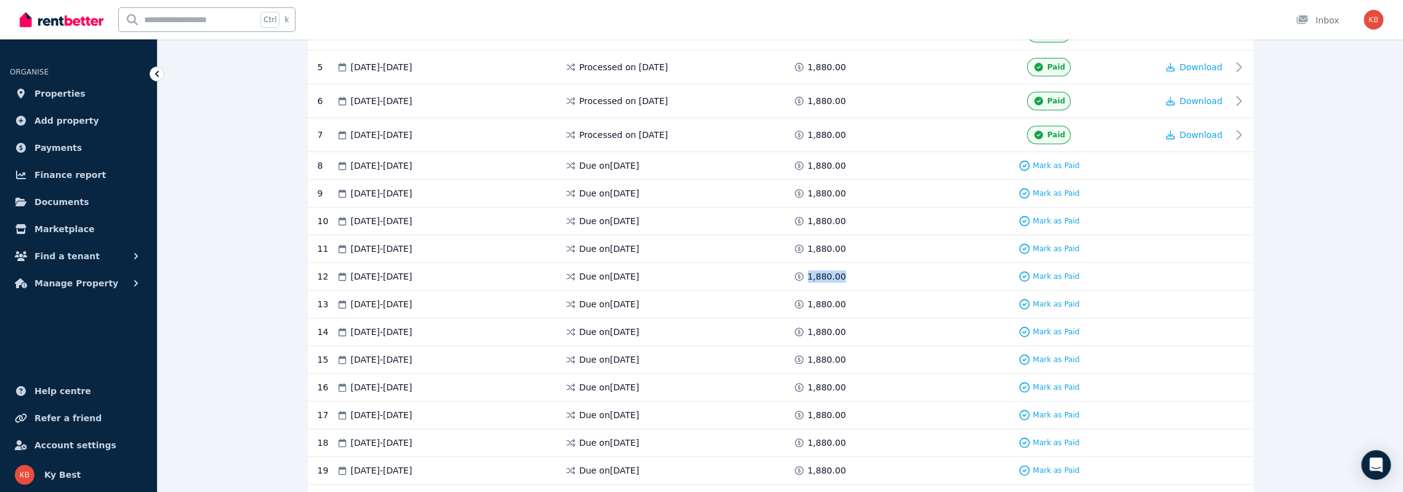
scroll to position [444, 0]
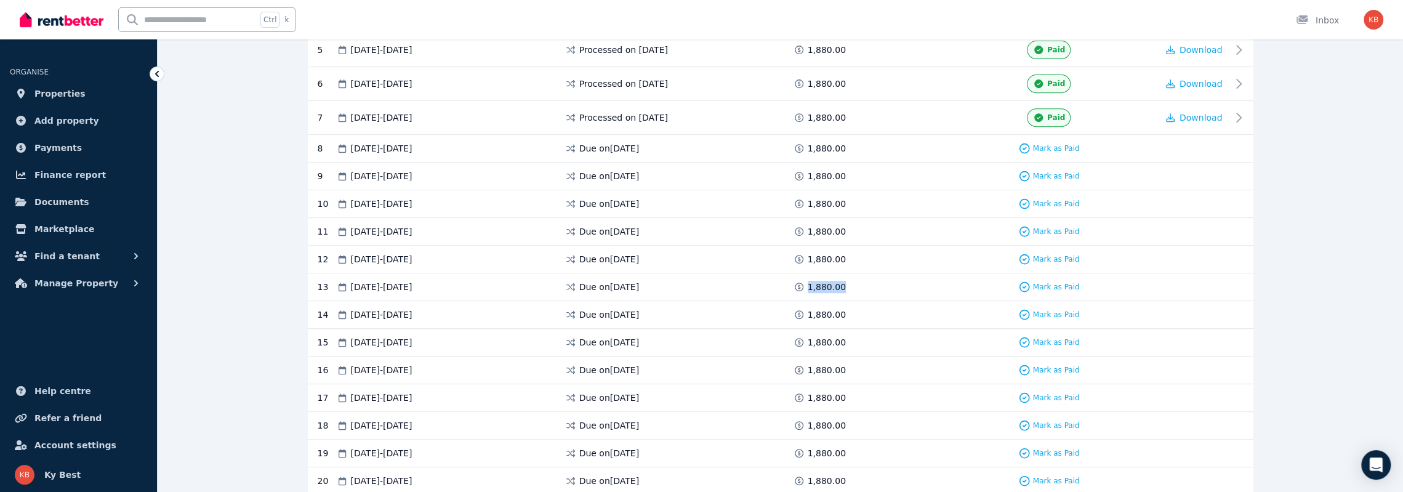
drag, startPoint x: 838, startPoint y: 283, endPoint x: 808, endPoint y: 283, distance: 30.2
click at [808, 283] on span "1,880.00" at bounding box center [827, 287] width 38 height 12
drag, startPoint x: 834, startPoint y: 309, endPoint x: 808, endPoint y: 310, distance: 26.5
click at [808, 310] on span "1,880.00" at bounding box center [827, 315] width 38 height 12
drag, startPoint x: 839, startPoint y: 335, endPoint x: 809, endPoint y: 336, distance: 30.2
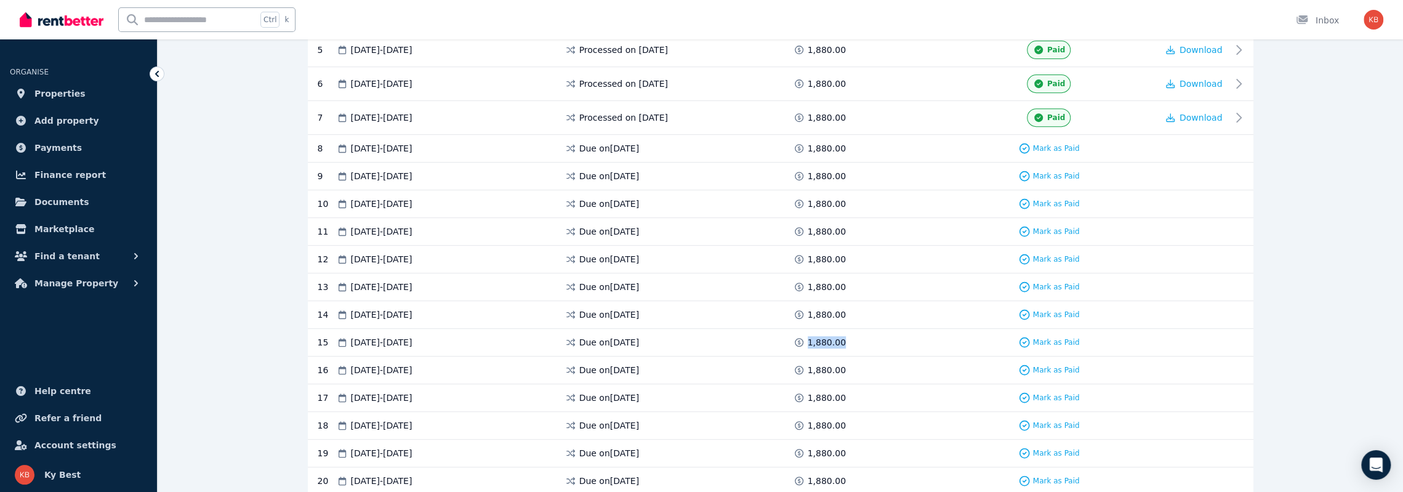
click at [809, 336] on div "1,880.00" at bounding box center [820, 342] width 55 height 12
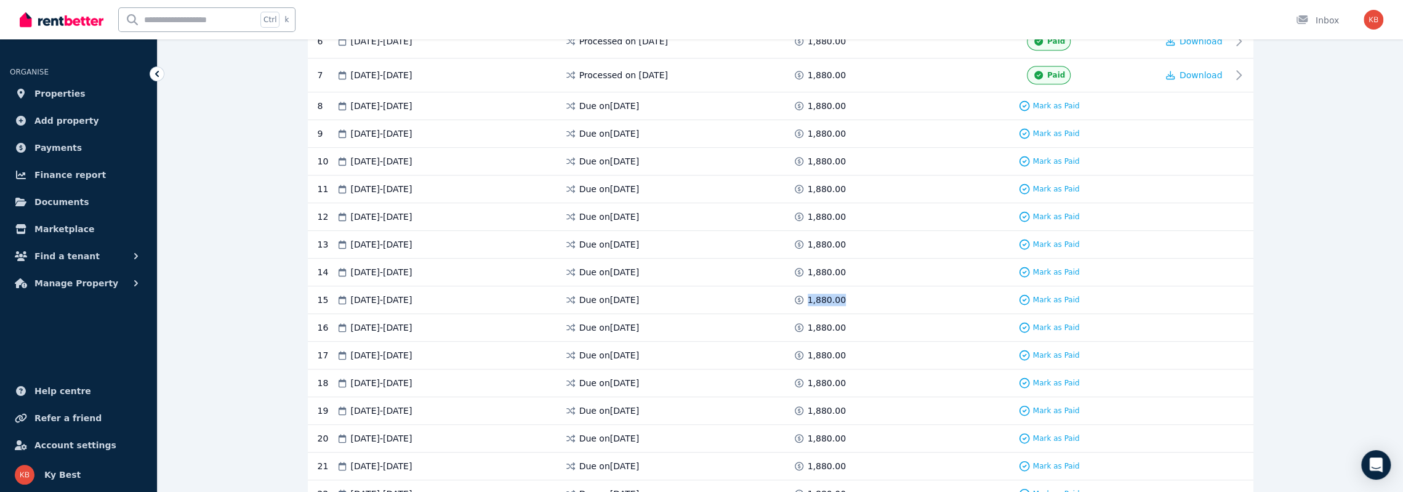
scroll to position [506, 0]
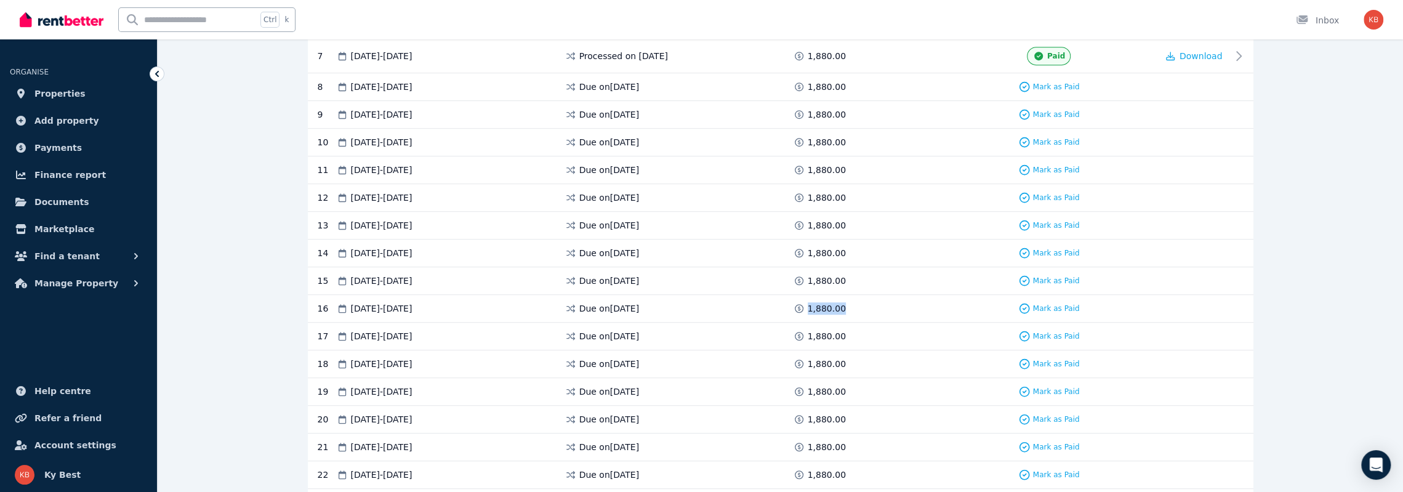
drag, startPoint x: 839, startPoint y: 303, endPoint x: 809, endPoint y: 305, distance: 29.6
click at [809, 305] on span "1,880.00" at bounding box center [827, 308] width 38 height 12
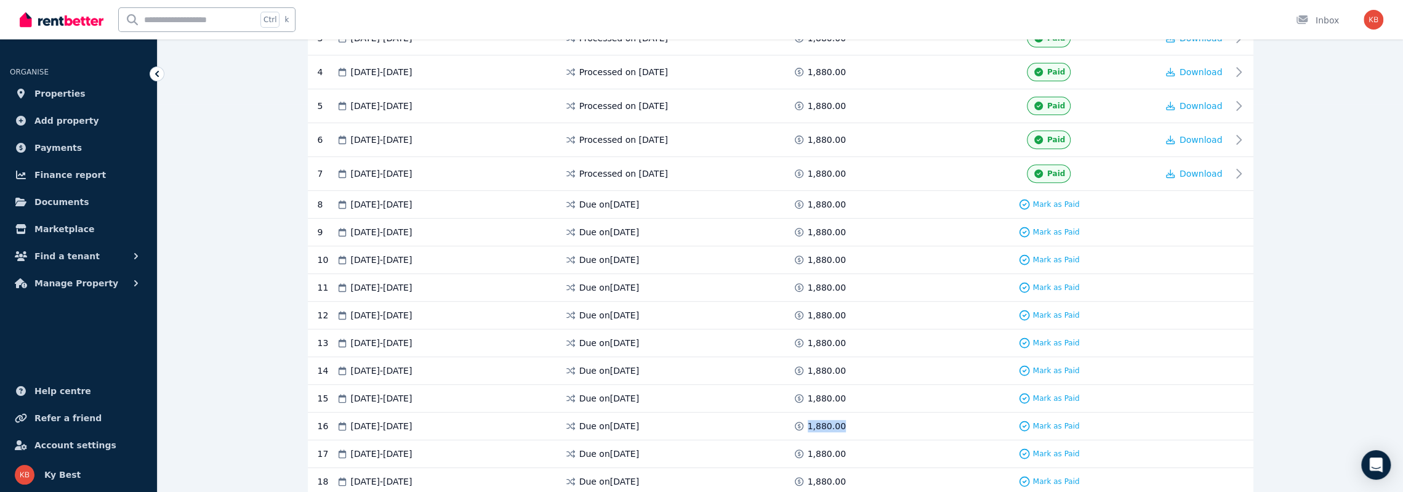
scroll to position [382, 0]
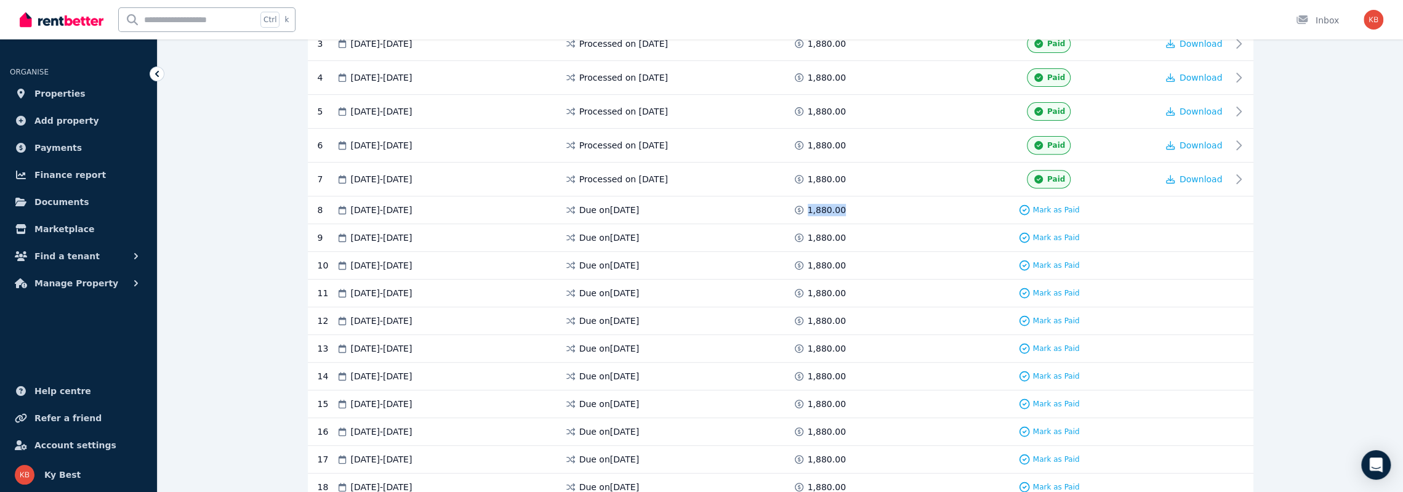
drag, startPoint x: 838, startPoint y: 206, endPoint x: 809, endPoint y: 209, distance: 29.1
click at [809, 209] on span "1,880.00" at bounding box center [827, 210] width 38 height 12
drag, startPoint x: 840, startPoint y: 238, endPoint x: 809, endPoint y: 236, distance: 30.8
click at [809, 236] on div "1,880.00" at bounding box center [820, 238] width 55 height 12
drag, startPoint x: 840, startPoint y: 262, endPoint x: 808, endPoint y: 260, distance: 32.0
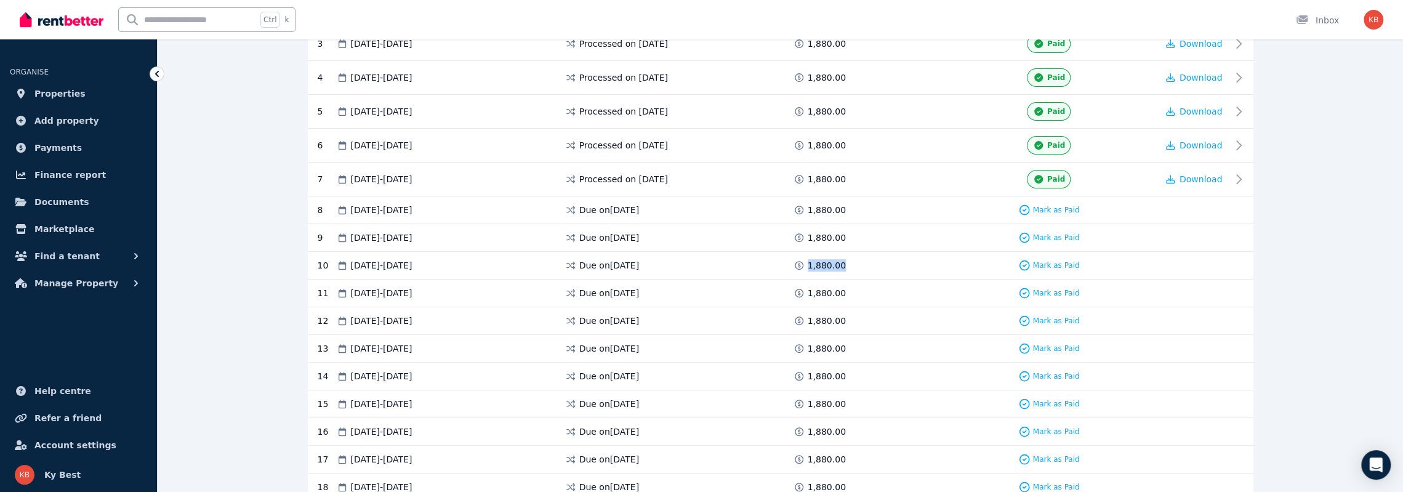
click at [808, 260] on div "1,880.00" at bounding box center [820, 265] width 55 height 12
drag, startPoint x: 839, startPoint y: 286, endPoint x: 809, endPoint y: 288, distance: 30.2
click at [809, 288] on div "1,880.00" at bounding box center [820, 293] width 55 height 12
drag, startPoint x: 842, startPoint y: 316, endPoint x: 809, endPoint y: 317, distance: 33.3
click at [809, 317] on div "1,880.00" at bounding box center [820, 321] width 55 height 12
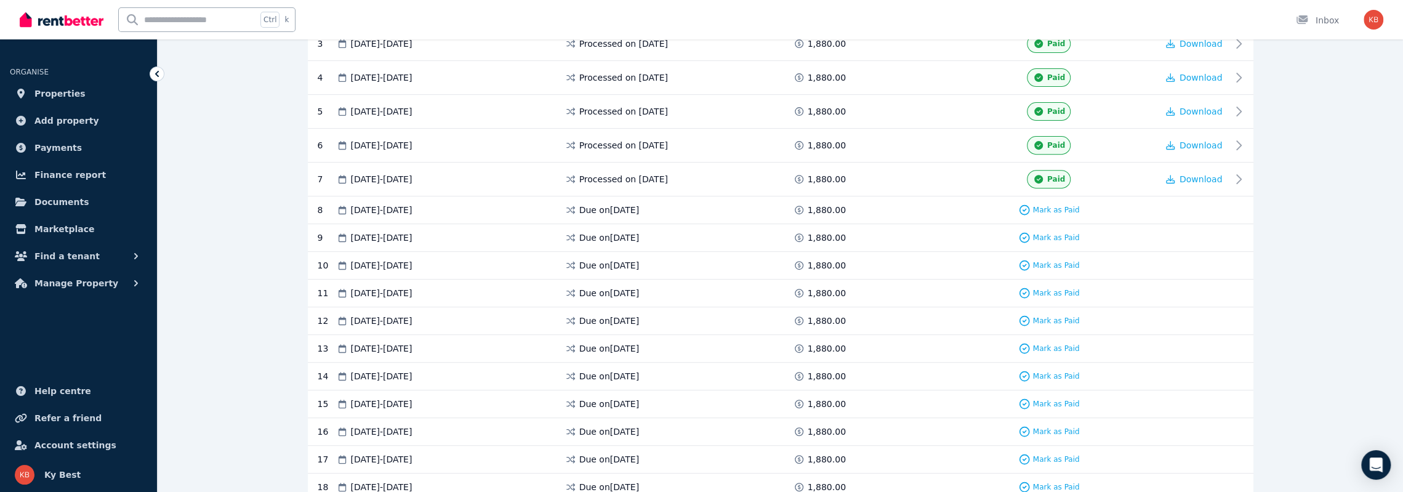
click at [824, 206] on span "1,880.00" at bounding box center [827, 210] width 38 height 12
drag, startPoint x: 808, startPoint y: 207, endPoint x: 838, endPoint y: 208, distance: 29.6
click at [838, 208] on span "1,880.00" at bounding box center [827, 210] width 38 height 12
drag, startPoint x: 809, startPoint y: 235, endPoint x: 841, endPoint y: 233, distance: 32.0
click at [841, 233] on div "1,880.00" at bounding box center [820, 238] width 55 height 12
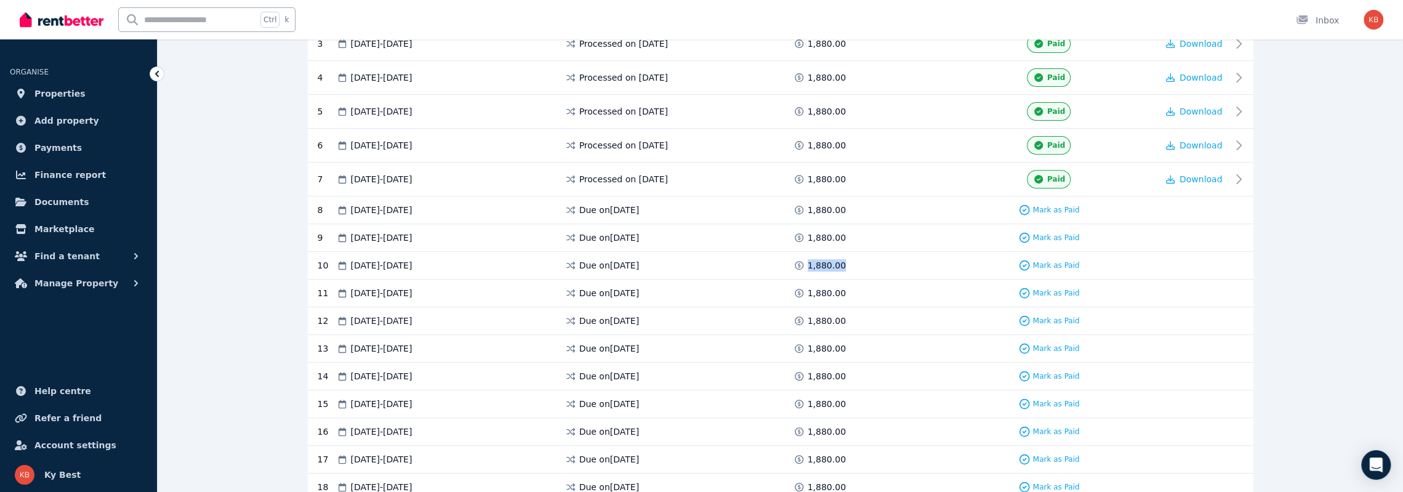
drag, startPoint x: 839, startPoint y: 262, endPoint x: 809, endPoint y: 264, distance: 29.6
click at [809, 264] on span "1,880.00" at bounding box center [827, 265] width 38 height 12
drag, startPoint x: 838, startPoint y: 291, endPoint x: 809, endPoint y: 293, distance: 28.4
click at [809, 293] on span "1,880.00" at bounding box center [827, 293] width 38 height 12
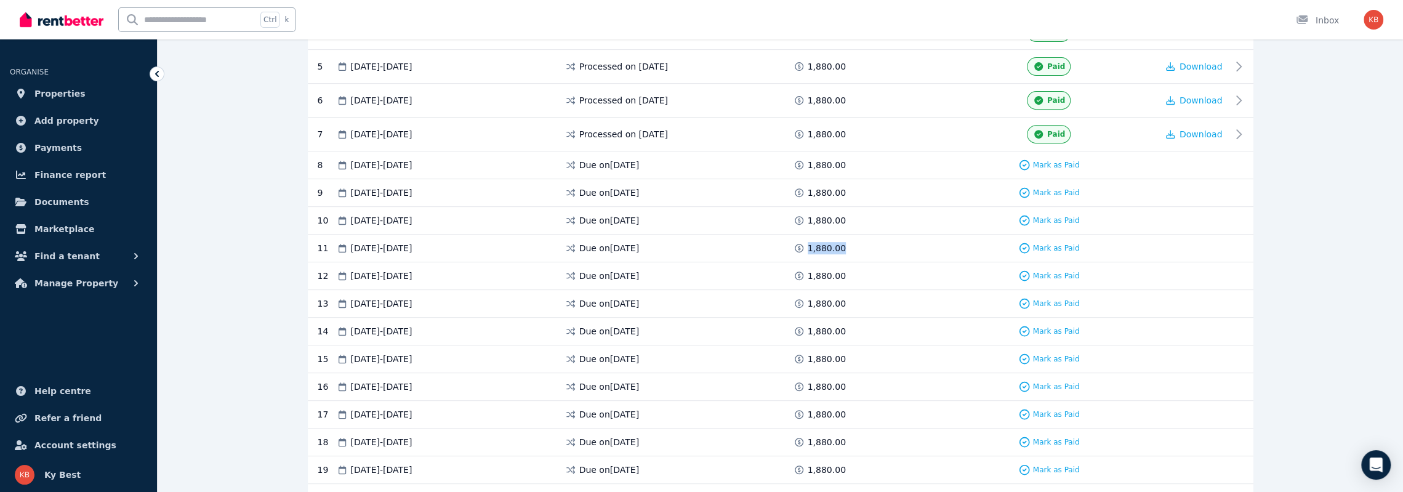
scroll to position [444, 0]
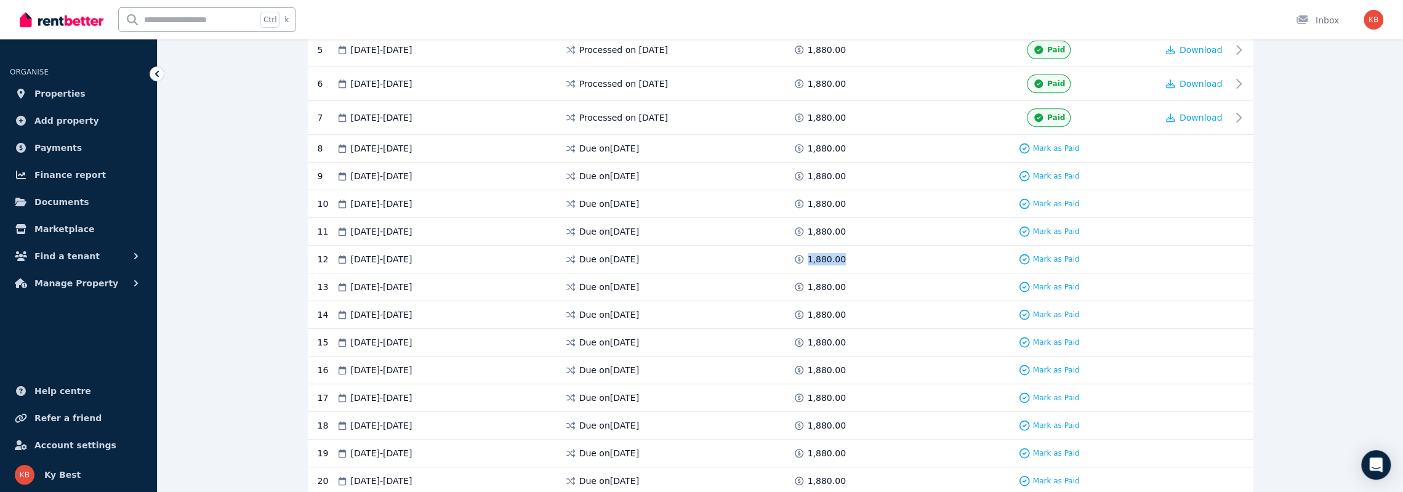
drag, startPoint x: 839, startPoint y: 252, endPoint x: 809, endPoint y: 254, distance: 29.6
click at [809, 254] on span "1,880.00" at bounding box center [827, 259] width 38 height 12
drag, startPoint x: 840, startPoint y: 282, endPoint x: 809, endPoint y: 284, distance: 30.8
click at [809, 284] on div "1,880.00" at bounding box center [820, 287] width 55 height 12
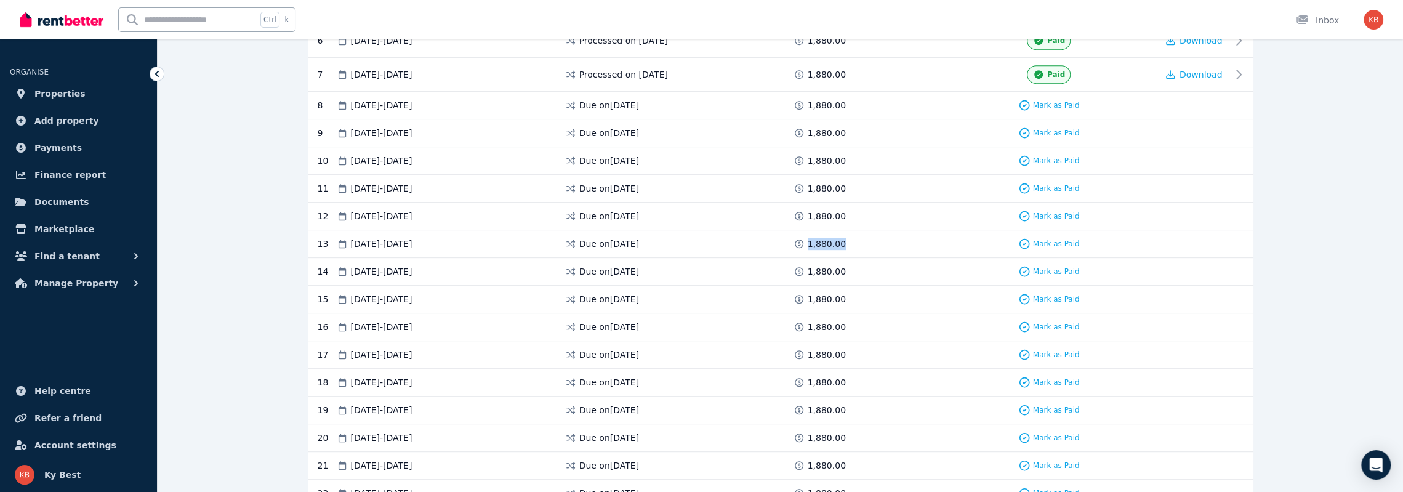
scroll to position [506, 0]
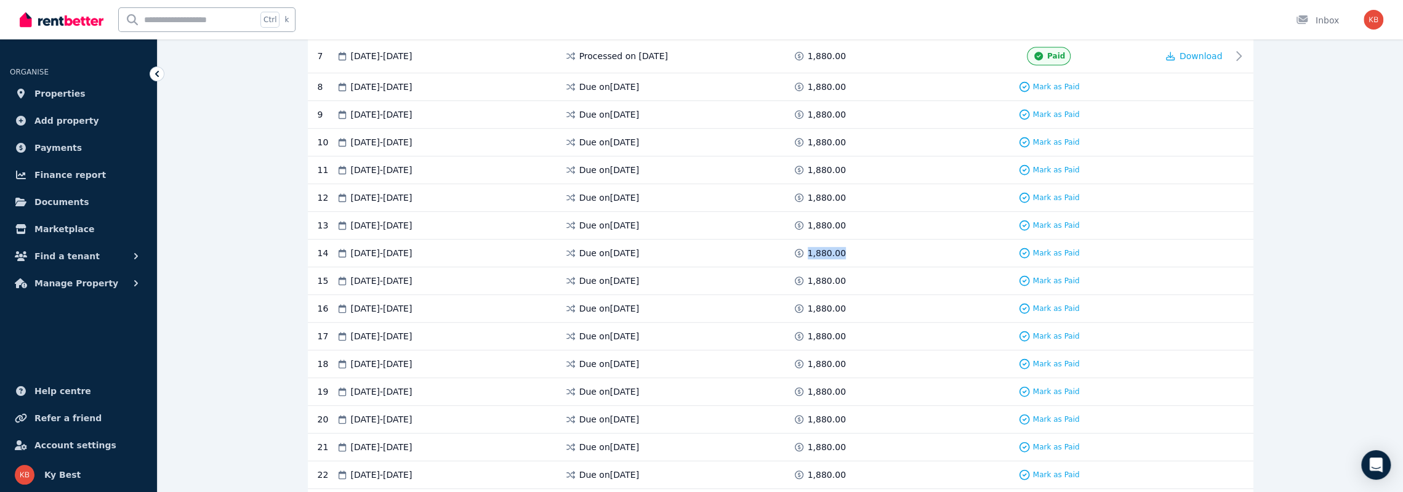
drag, startPoint x: 841, startPoint y: 249, endPoint x: 808, endPoint y: 248, distance: 33.3
click at [808, 248] on div "1,880.00" at bounding box center [820, 253] width 55 height 12
drag, startPoint x: 838, startPoint y: 277, endPoint x: 809, endPoint y: 280, distance: 28.4
click at [809, 280] on span "1,880.00" at bounding box center [827, 281] width 38 height 12
drag, startPoint x: 841, startPoint y: 301, endPoint x: 809, endPoint y: 307, distance: 32.6
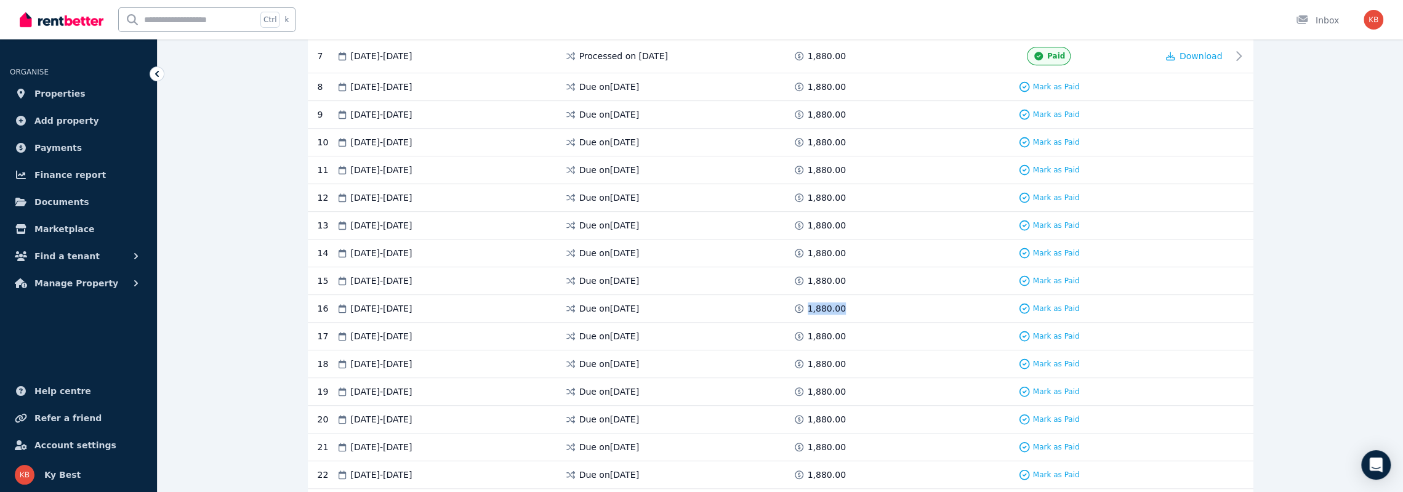
click at [809, 307] on div "1,880.00" at bounding box center [820, 308] width 55 height 12
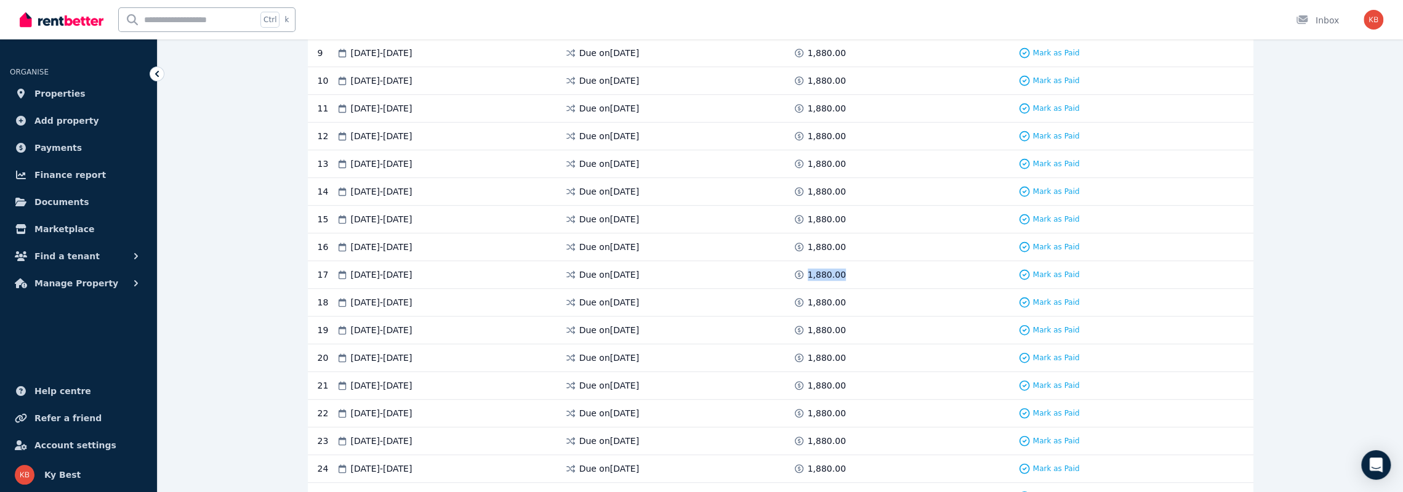
drag, startPoint x: 838, startPoint y: 269, endPoint x: 806, endPoint y: 269, distance: 32.0
click at [806, 269] on div "1,880.00" at bounding box center [820, 275] width 55 height 12
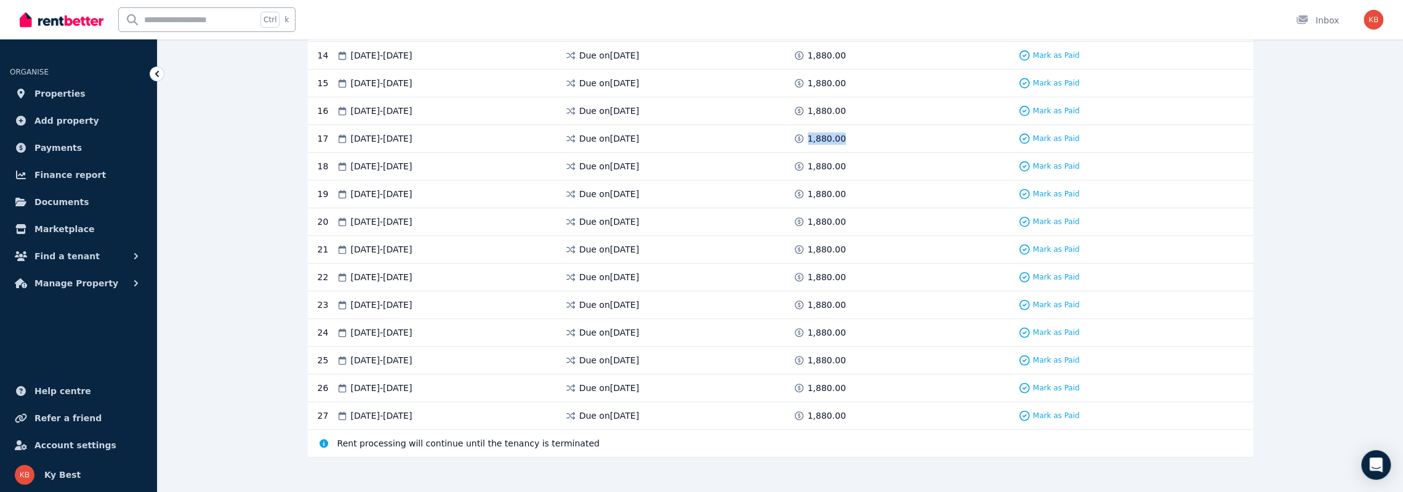
scroll to position [704, 0]
click at [324, 438] on icon at bounding box center [324, 442] width 9 height 9
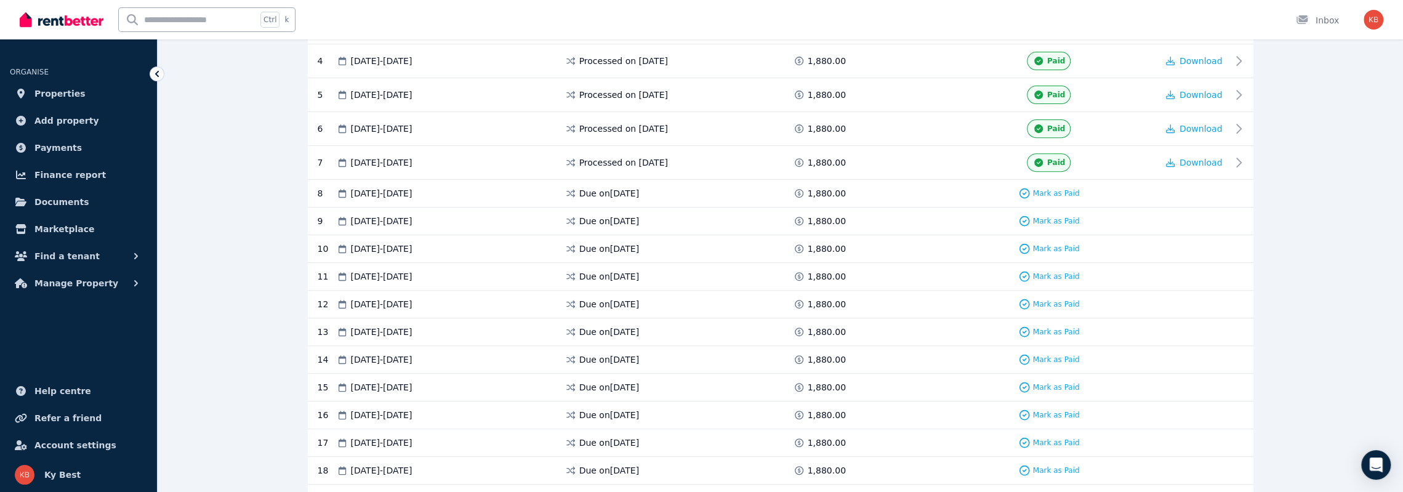
scroll to position [334, 0]
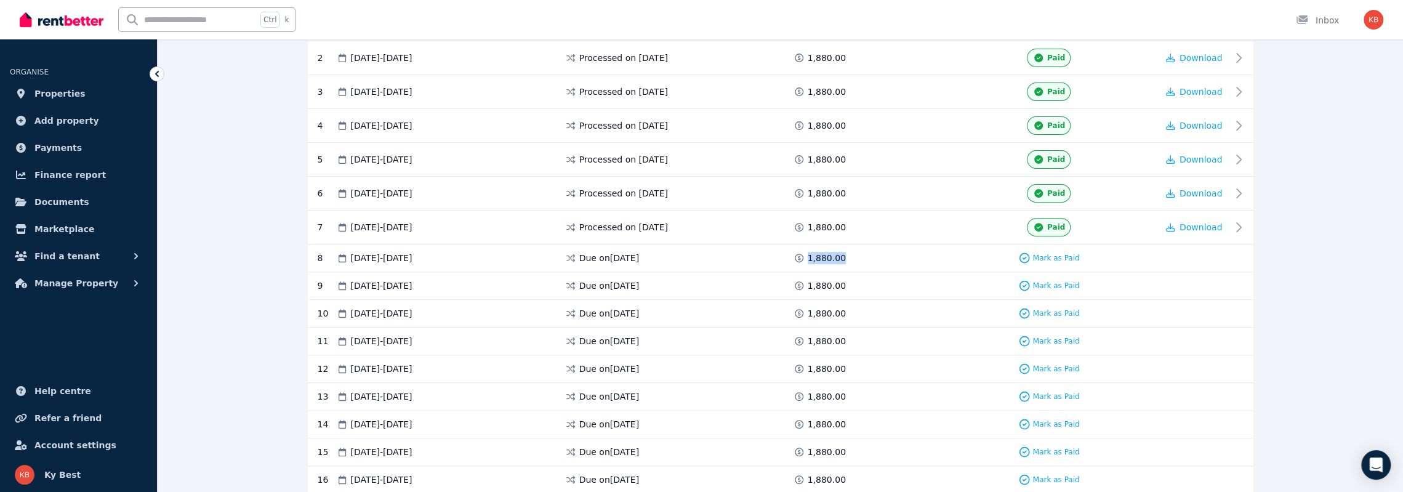
drag, startPoint x: 838, startPoint y: 255, endPoint x: 807, endPoint y: 259, distance: 31.7
click at [807, 259] on div "1,880.00" at bounding box center [820, 258] width 55 height 12
drag, startPoint x: 838, startPoint y: 284, endPoint x: 809, endPoint y: 284, distance: 28.3
click at [809, 284] on span "1,880.00" at bounding box center [827, 286] width 38 height 12
drag, startPoint x: 839, startPoint y: 309, endPoint x: 807, endPoint y: 313, distance: 31.7
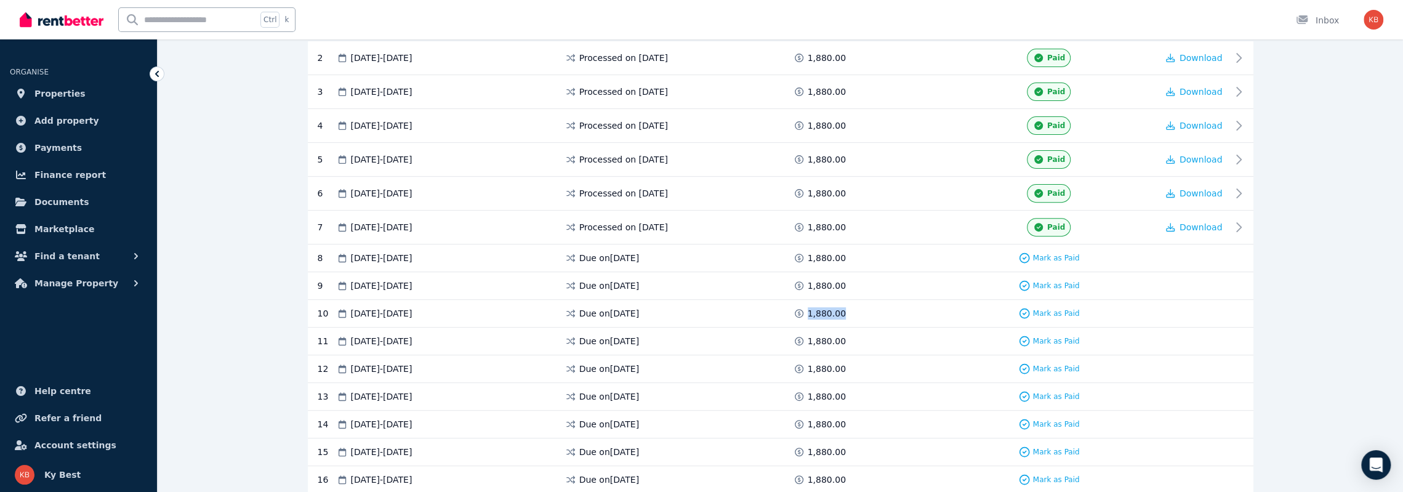
click at [808, 313] on span "1,880.00" at bounding box center [827, 313] width 38 height 12
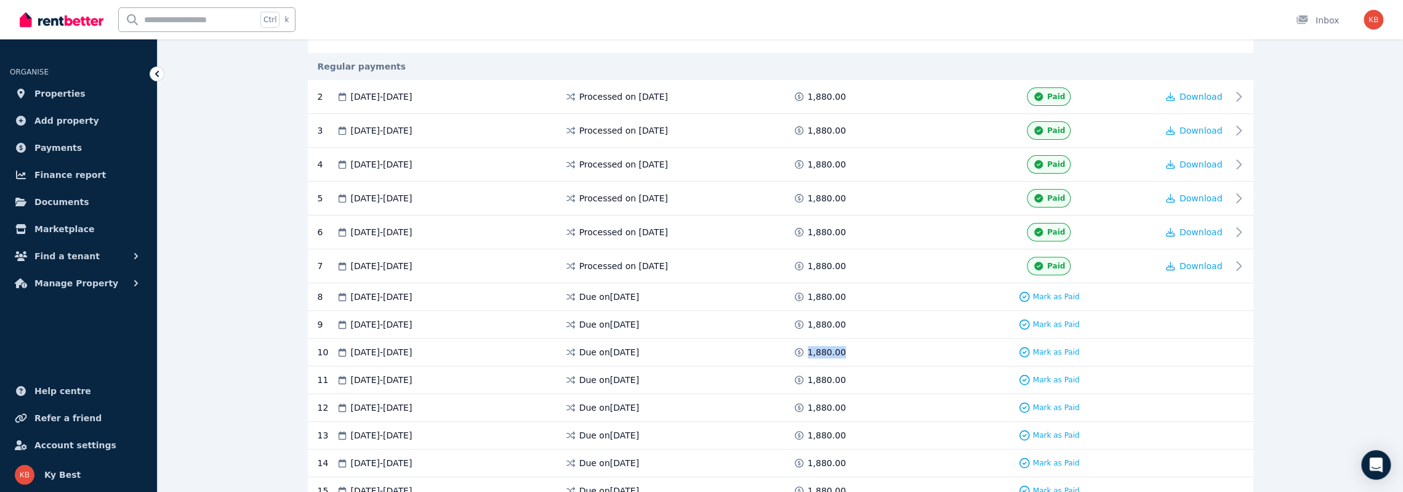
scroll to position [323, 0]
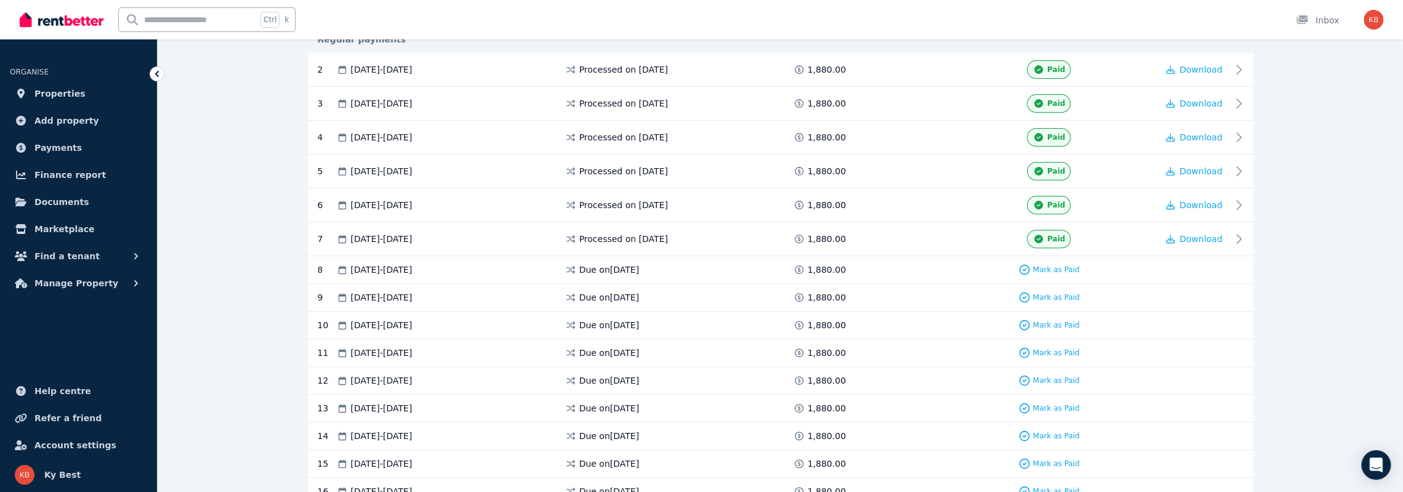
click at [1200, 264] on div at bounding box center [1195, 270] width 74 height 12
click at [62, 254] on span "Find a tenant" at bounding box center [66, 256] width 65 height 15
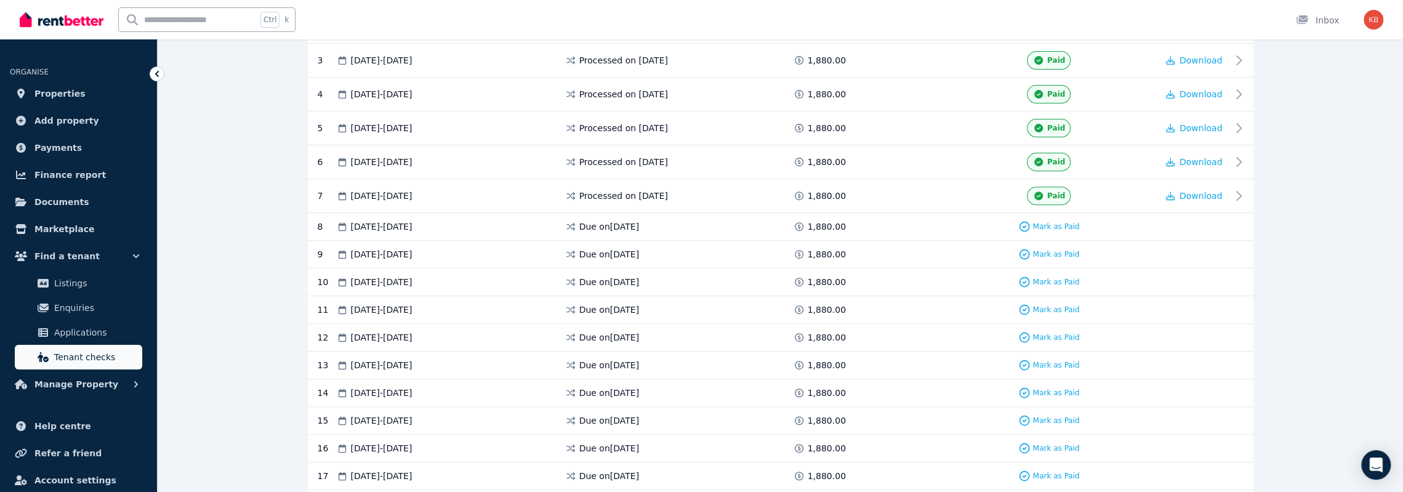
scroll to position [384, 0]
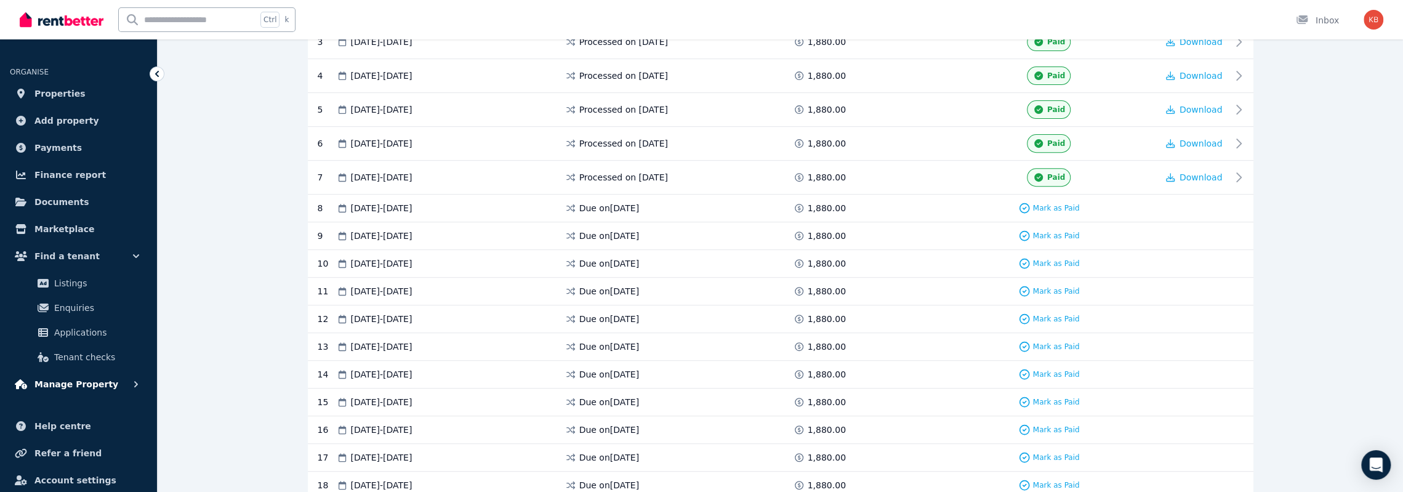
click at [99, 381] on span "Manage Property" at bounding box center [76, 384] width 84 height 15
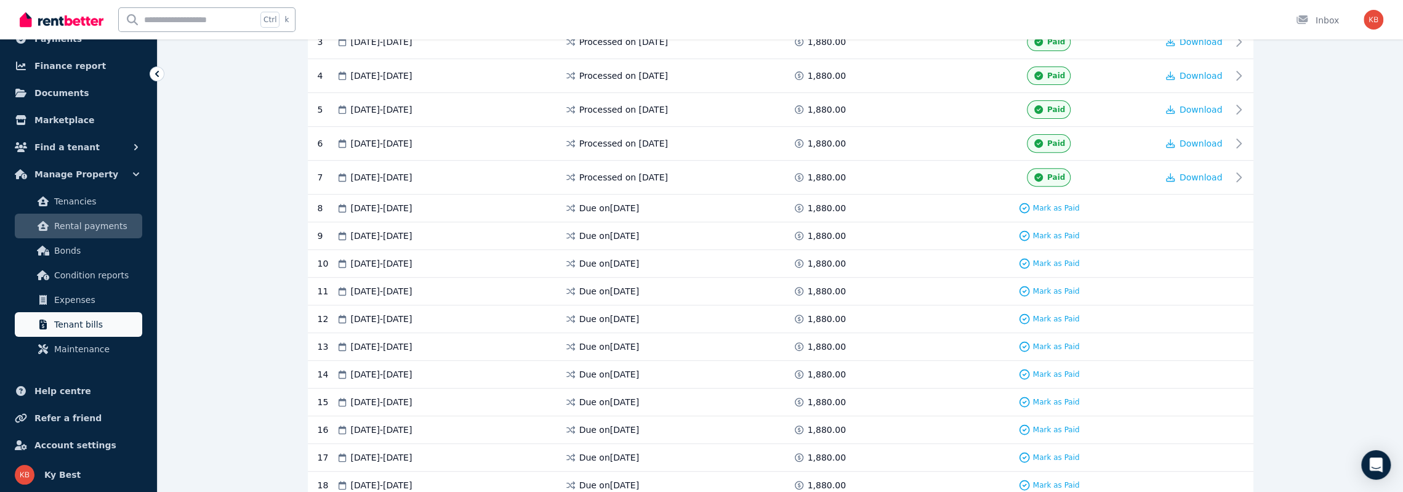
scroll to position [108, 0]
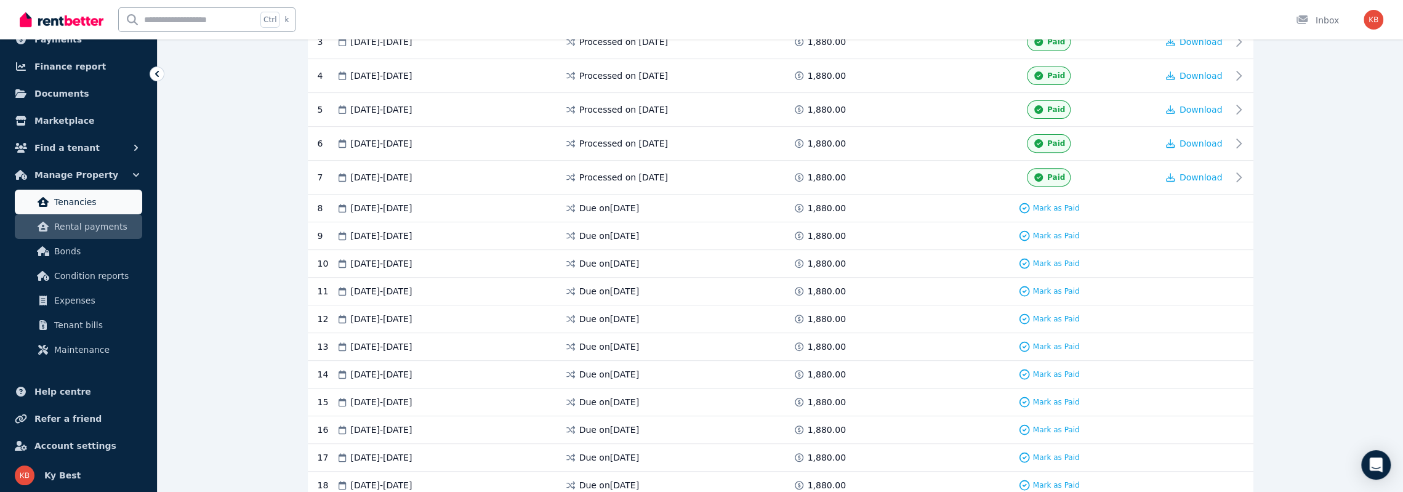
click at [70, 201] on span "Tenancies" at bounding box center [95, 202] width 83 height 15
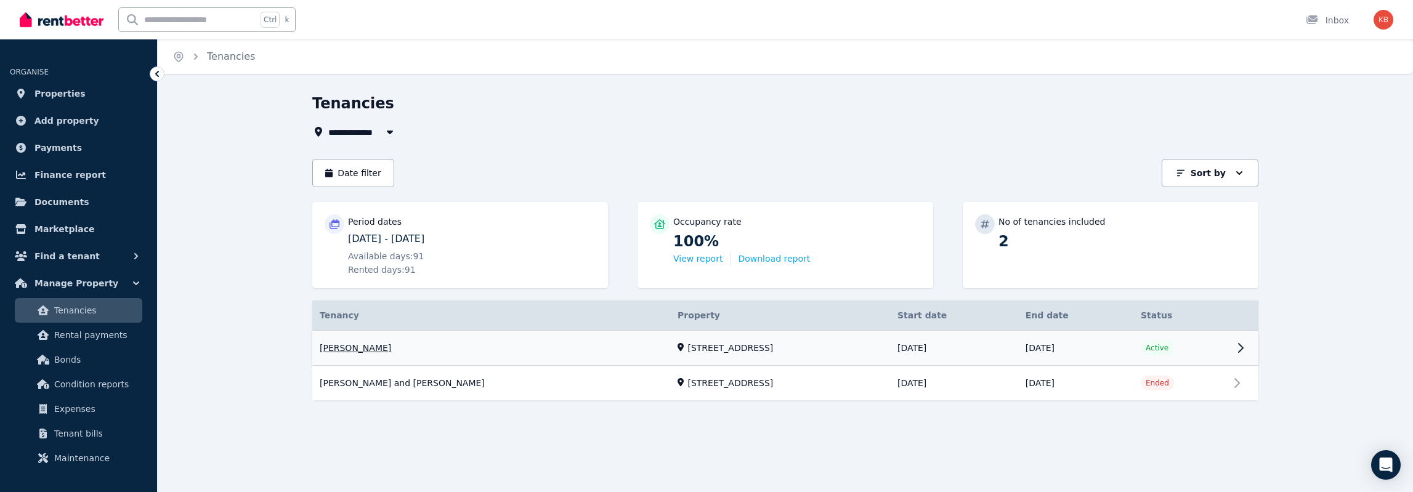
click at [1035, 349] on link "View property details" at bounding box center [785, 348] width 946 height 35
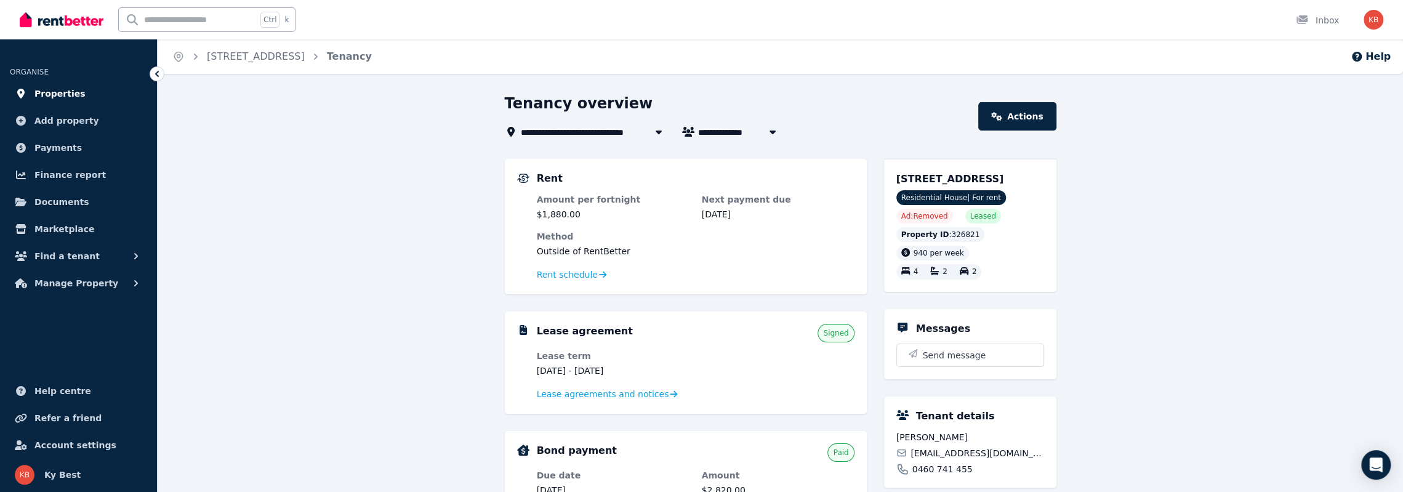
click at [57, 94] on span "Properties" at bounding box center [59, 93] width 51 height 15
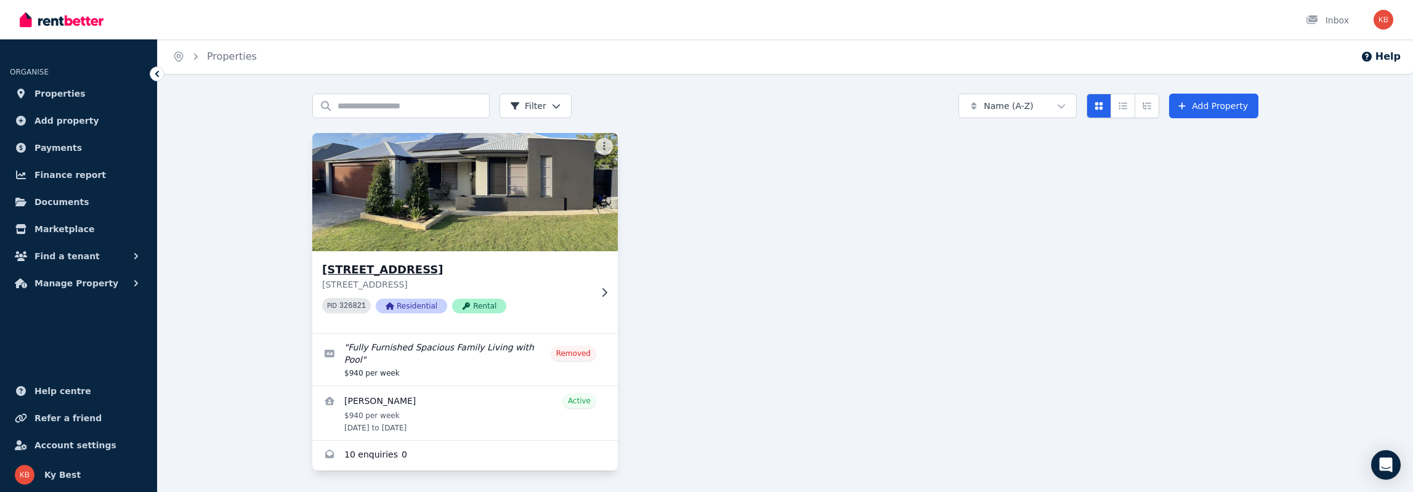
click at [606, 291] on icon at bounding box center [604, 292] width 5 height 9
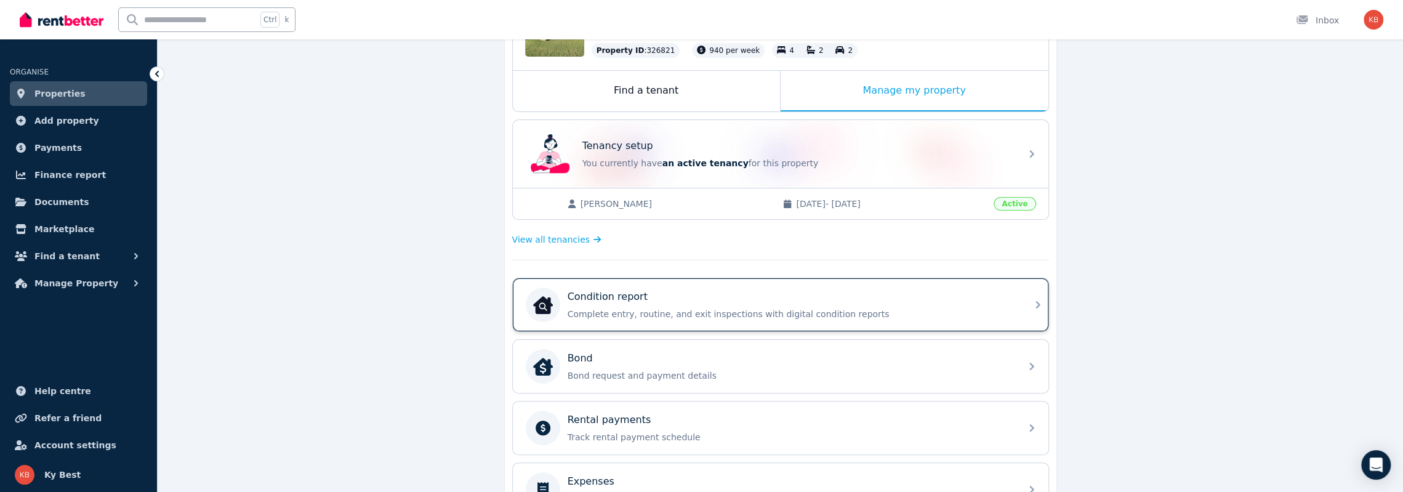
scroll to position [185, 0]
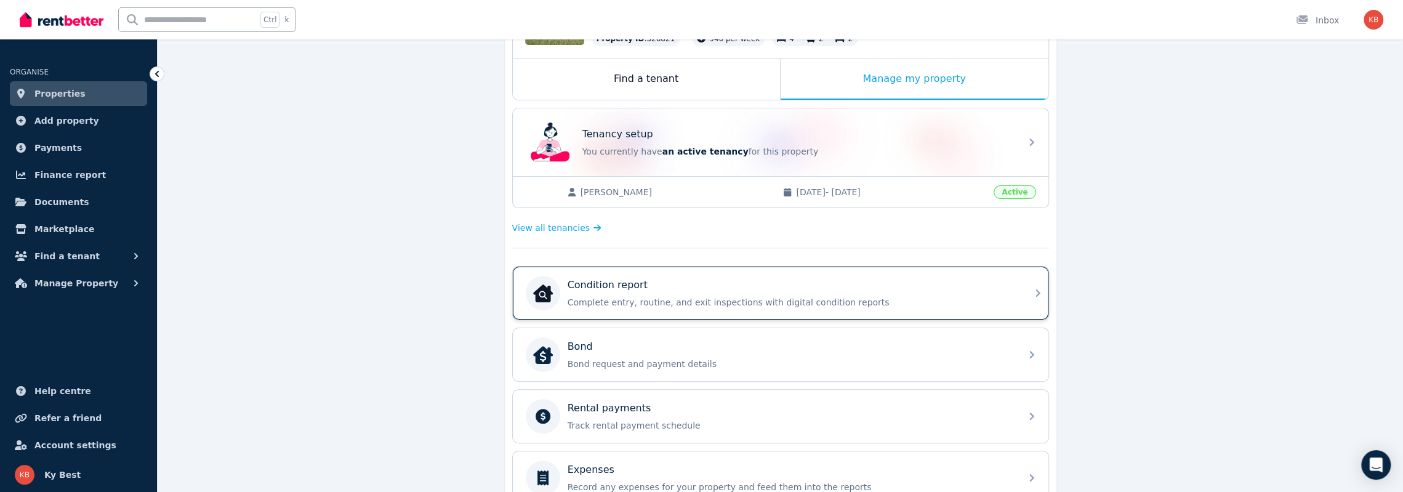
click at [643, 291] on div "Condition report Complete entry, routine, and exit inspections with digital con…" at bounding box center [791, 293] width 446 height 31
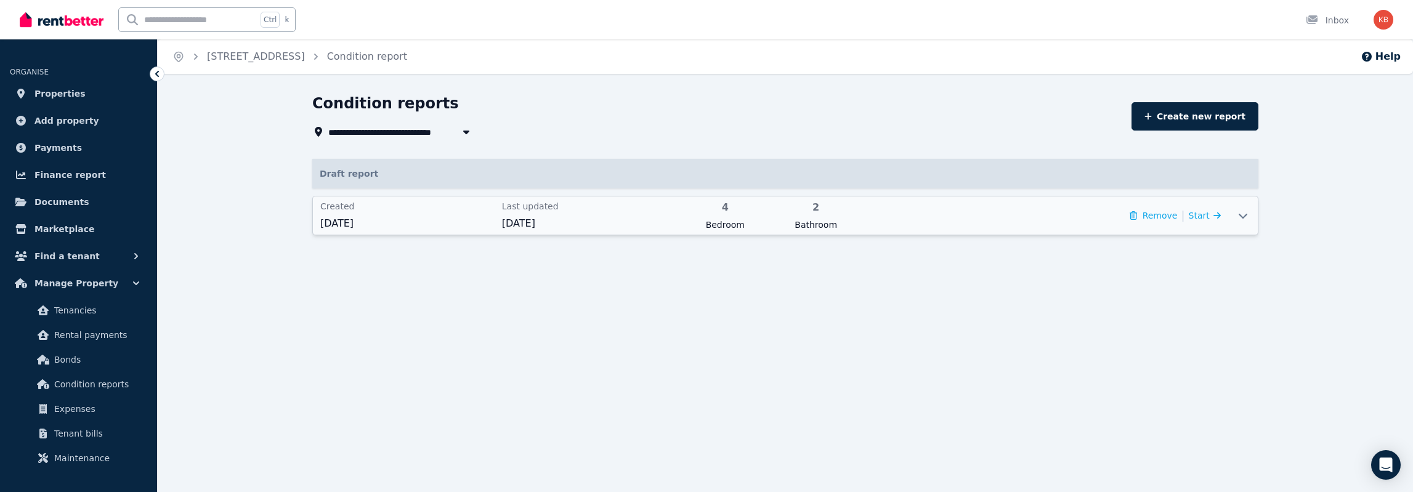
click at [349, 215] on div "Created 15 May 2025" at bounding box center [407, 215] width 174 height 31
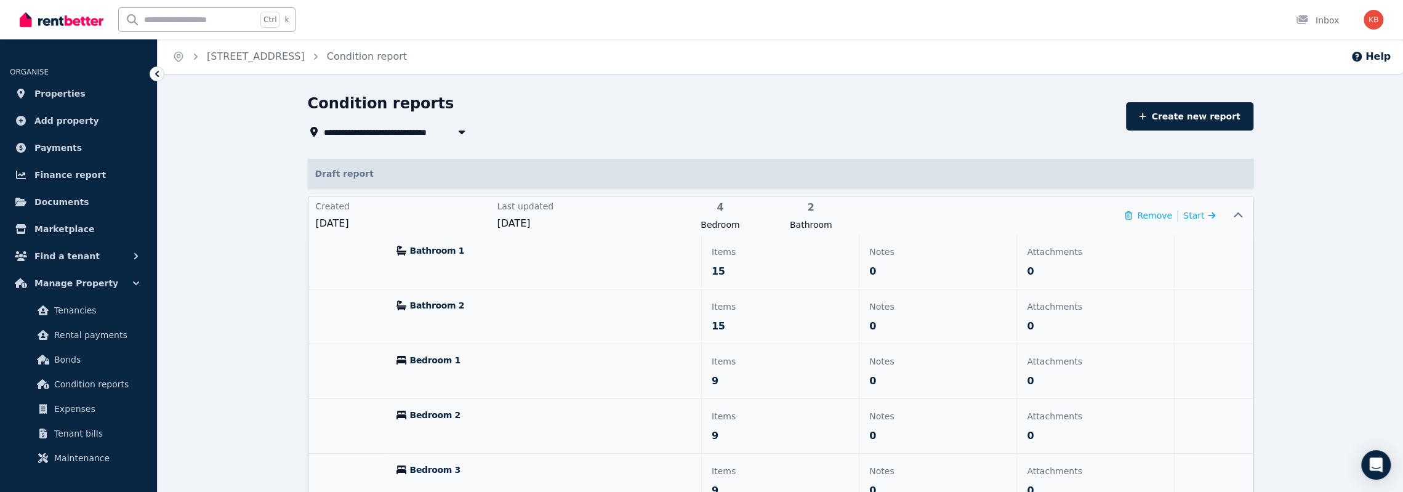
click at [730, 275] on p "15" at bounding box center [780, 271] width 137 height 15
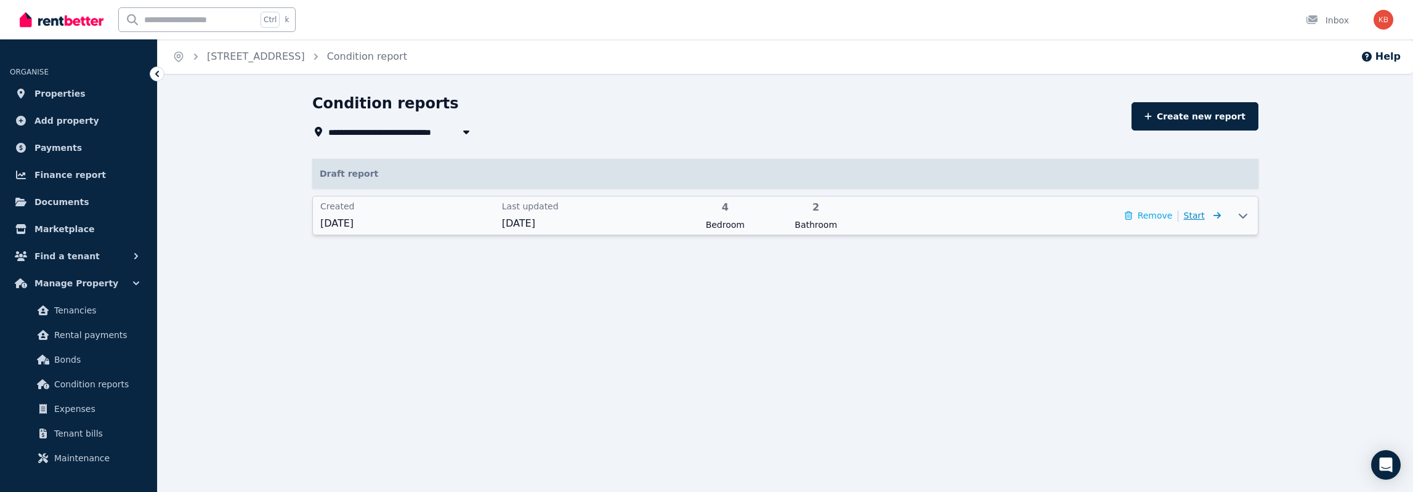
click at [1219, 216] on icon at bounding box center [1216, 215] width 7 height 7
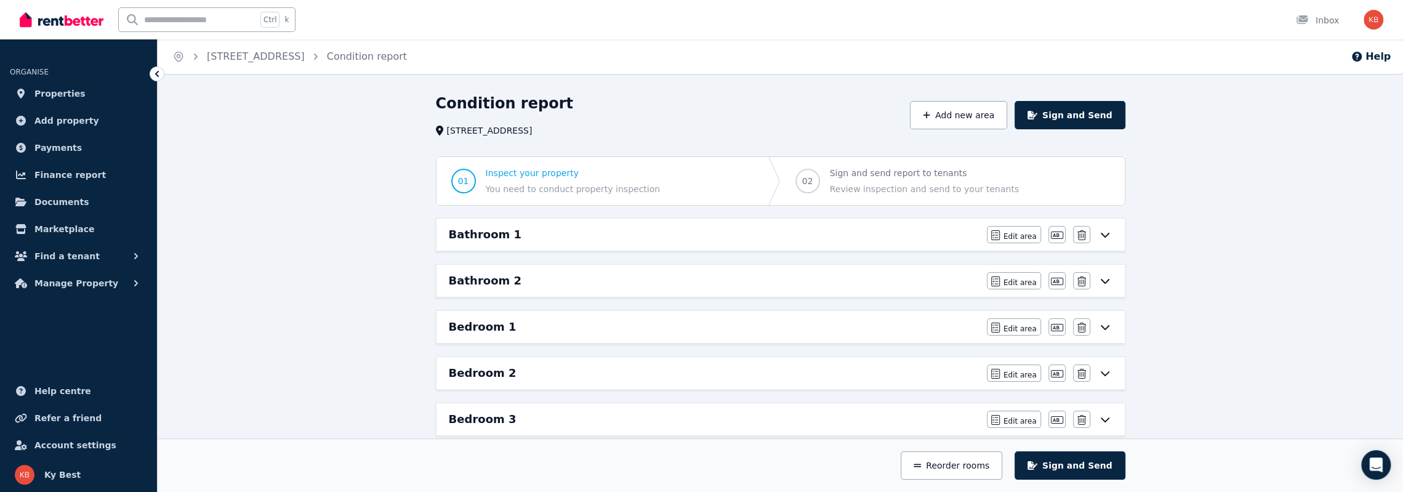
click at [523, 184] on span "You need to conduct property inspection" at bounding box center [573, 189] width 175 height 12
click at [563, 230] on div "Bathroom 1" at bounding box center [714, 234] width 531 height 17
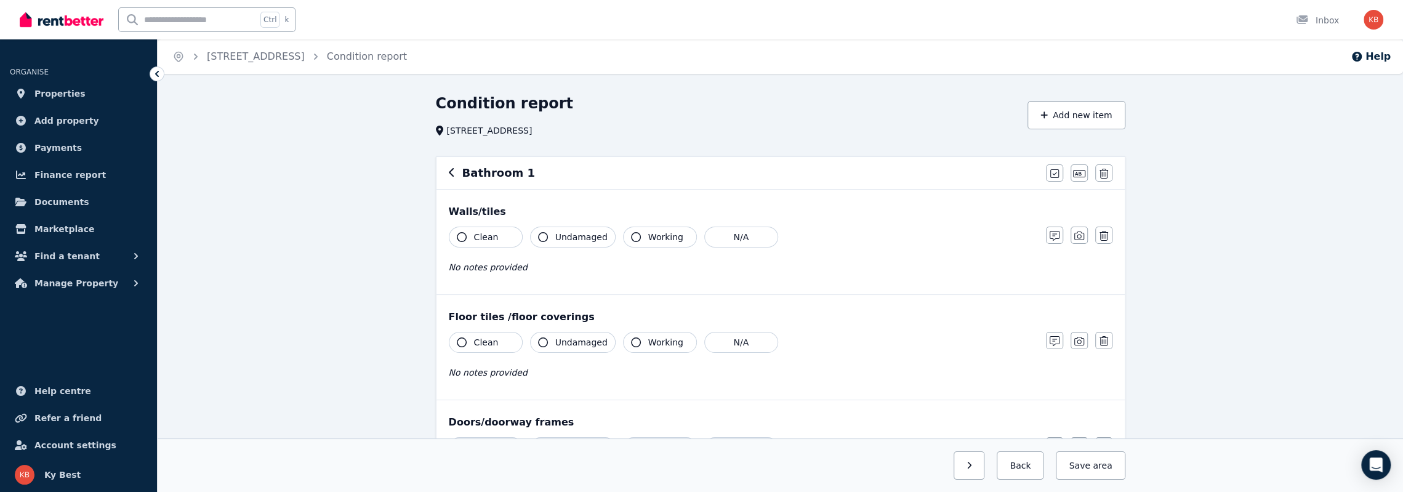
click at [451, 170] on icon "button" at bounding box center [451, 172] width 5 height 9
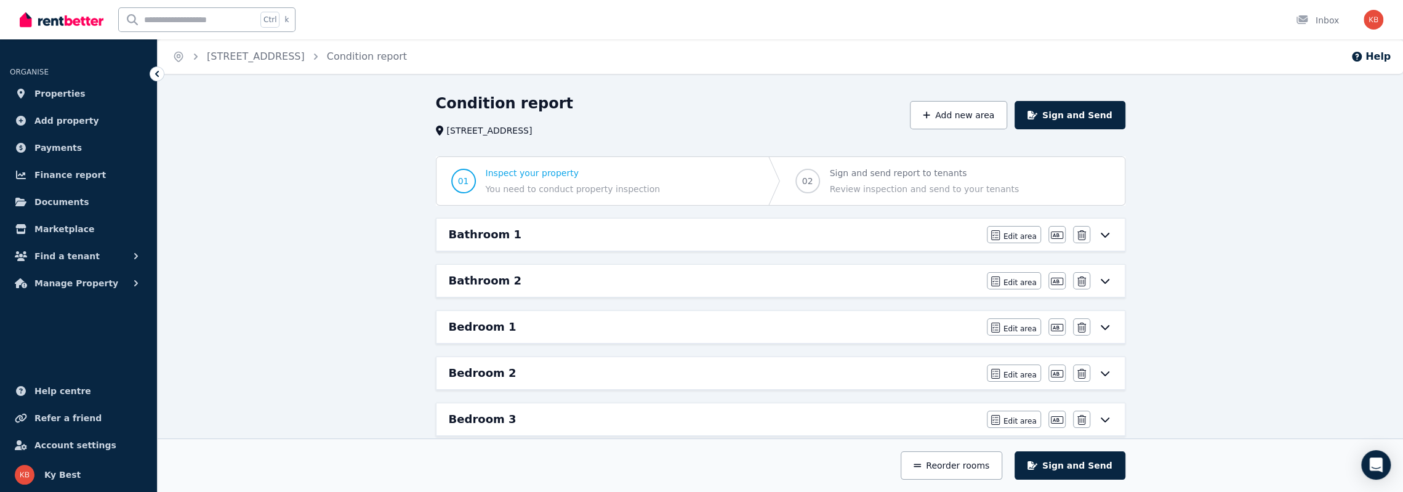
click at [850, 187] on span "Review inspection and send to your tenants" at bounding box center [924, 189] width 189 height 12
click at [587, 177] on span "Inspect your property" at bounding box center [573, 173] width 175 height 12
click at [535, 172] on span "Inspect your property" at bounding box center [573, 173] width 175 height 12
click at [494, 231] on h6 "Bathroom 1" at bounding box center [485, 234] width 73 height 17
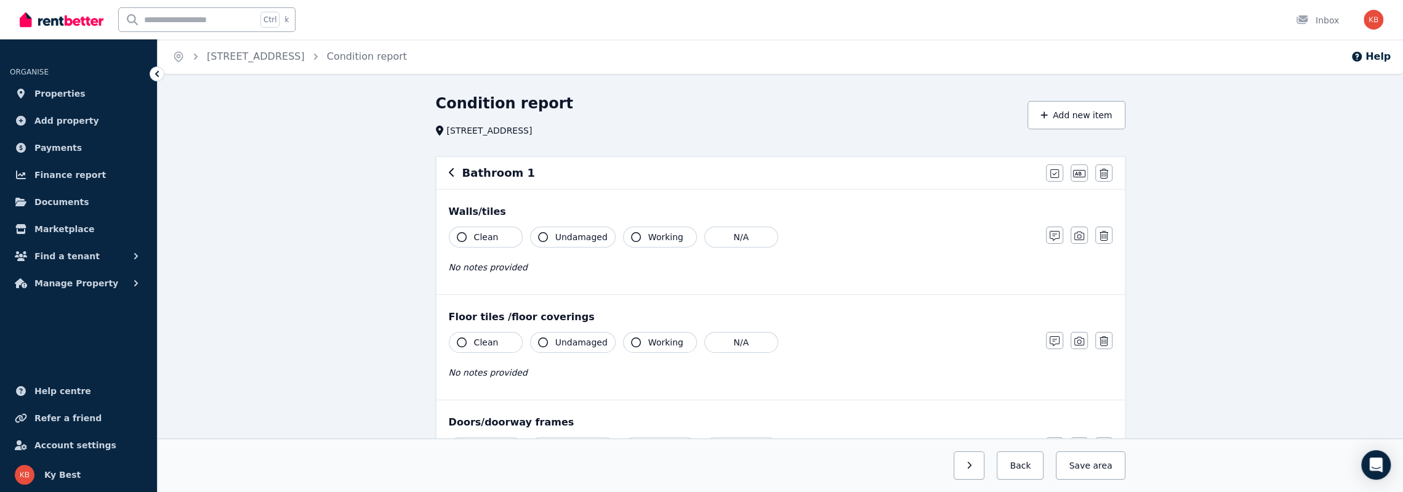
click at [450, 173] on icon "button" at bounding box center [451, 172] width 5 height 9
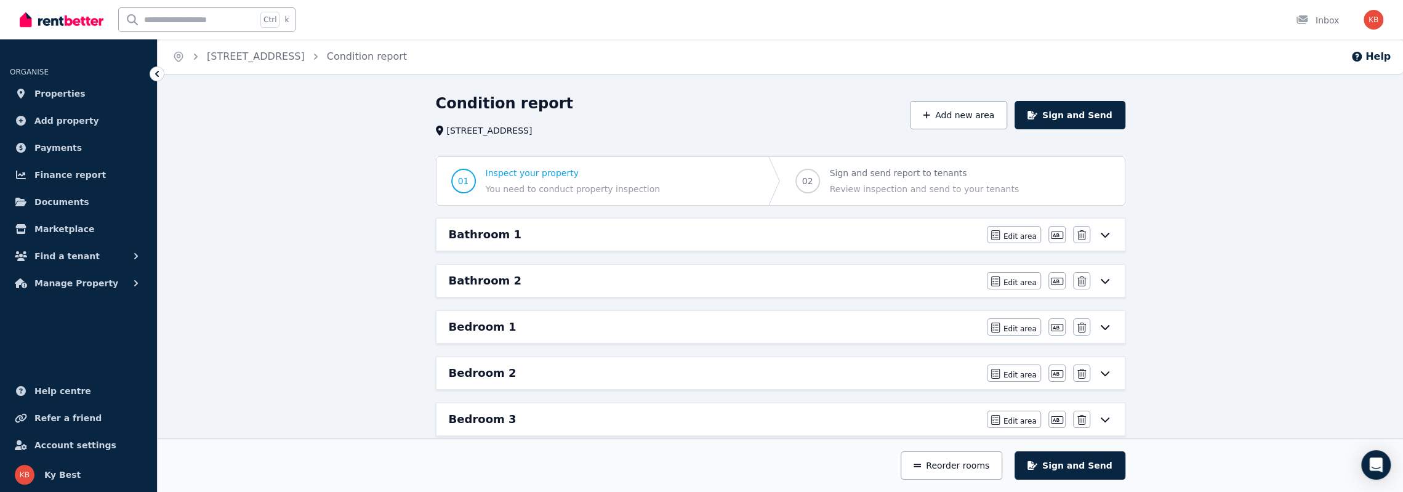
click at [469, 280] on h6 "Bathroom 2" at bounding box center [485, 280] width 73 height 17
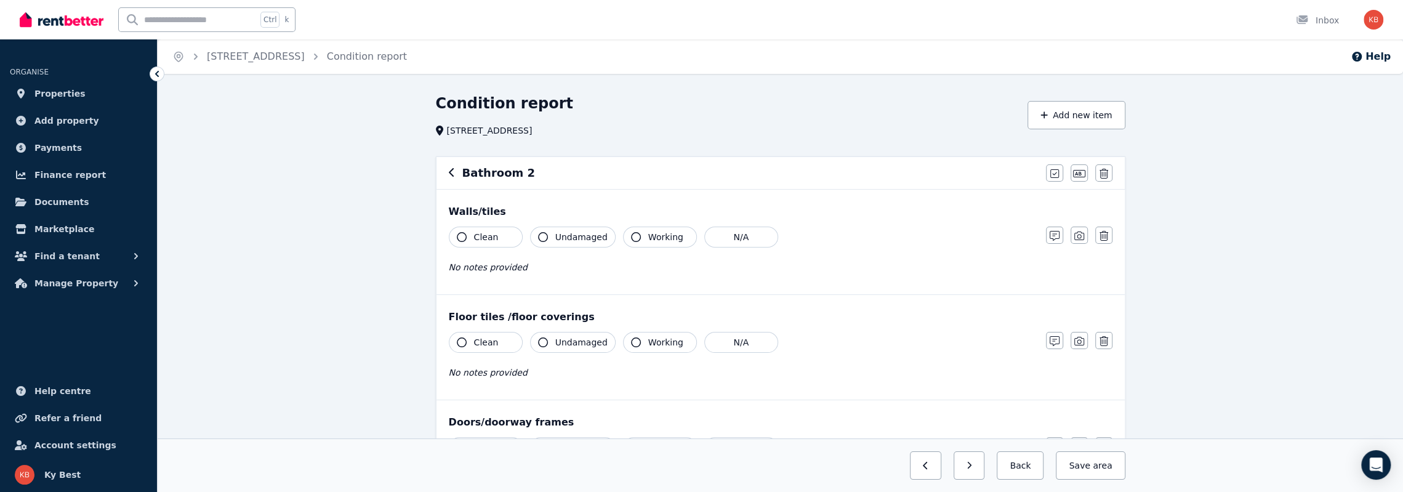
click at [449, 171] on icon "button" at bounding box center [452, 173] width 6 height 10
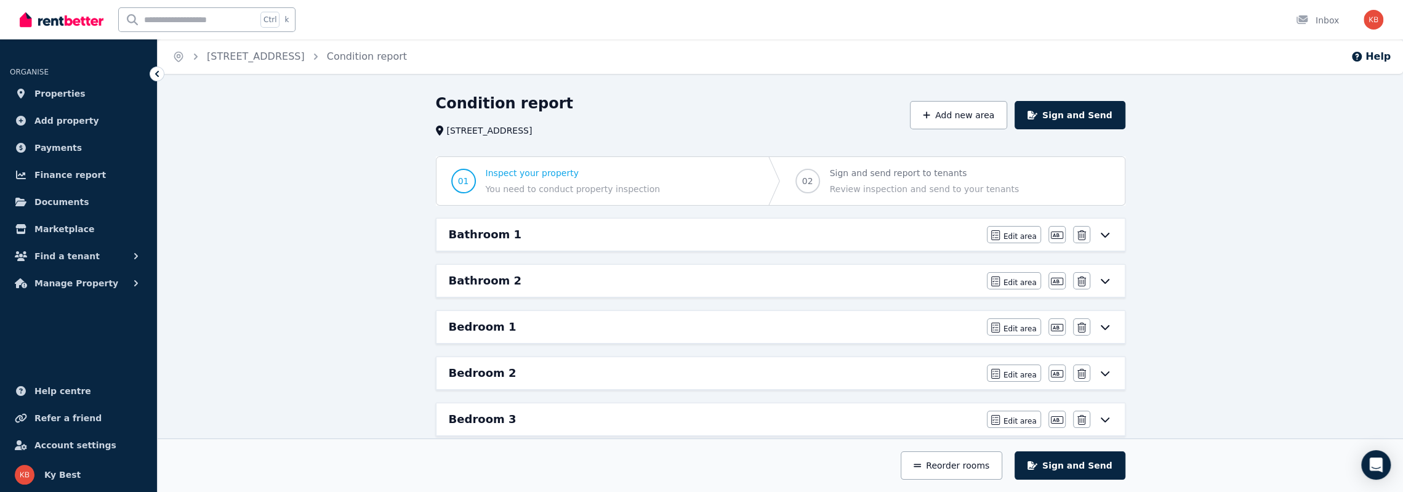
click at [475, 232] on h6 "Bathroom 1" at bounding box center [485, 234] width 73 height 17
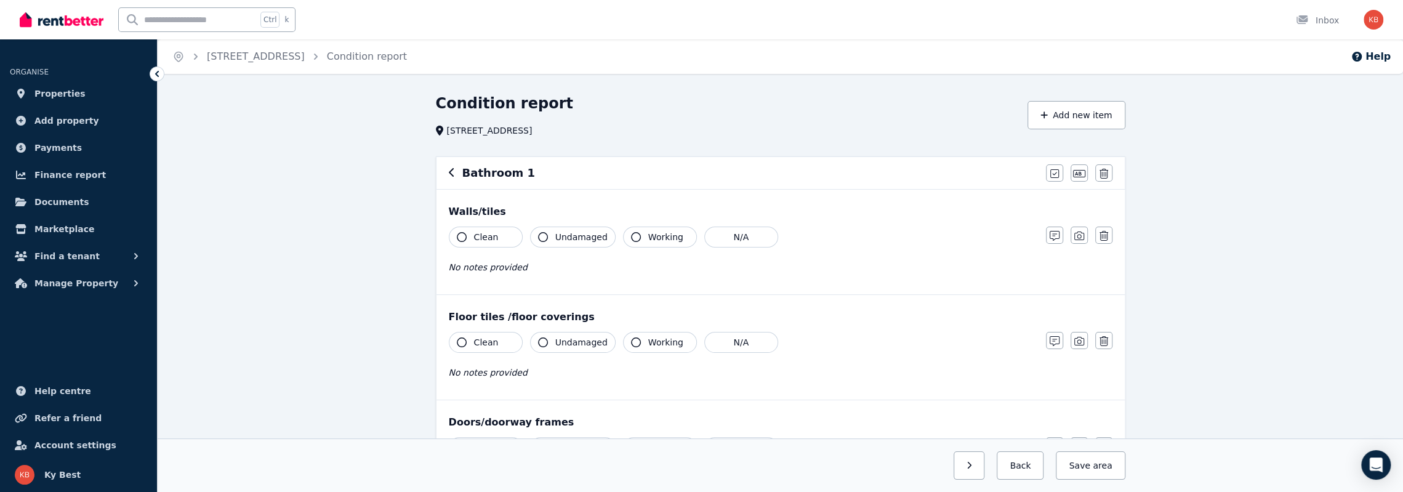
click at [485, 231] on span "Clean" at bounding box center [486, 237] width 25 height 12
click at [477, 233] on span "Clean" at bounding box center [486, 237] width 25 height 12
click at [451, 168] on button "button" at bounding box center [452, 173] width 6 height 15
click at [1376, 459] on icon "Open Intercom Messenger" at bounding box center [1376, 465] width 14 height 16
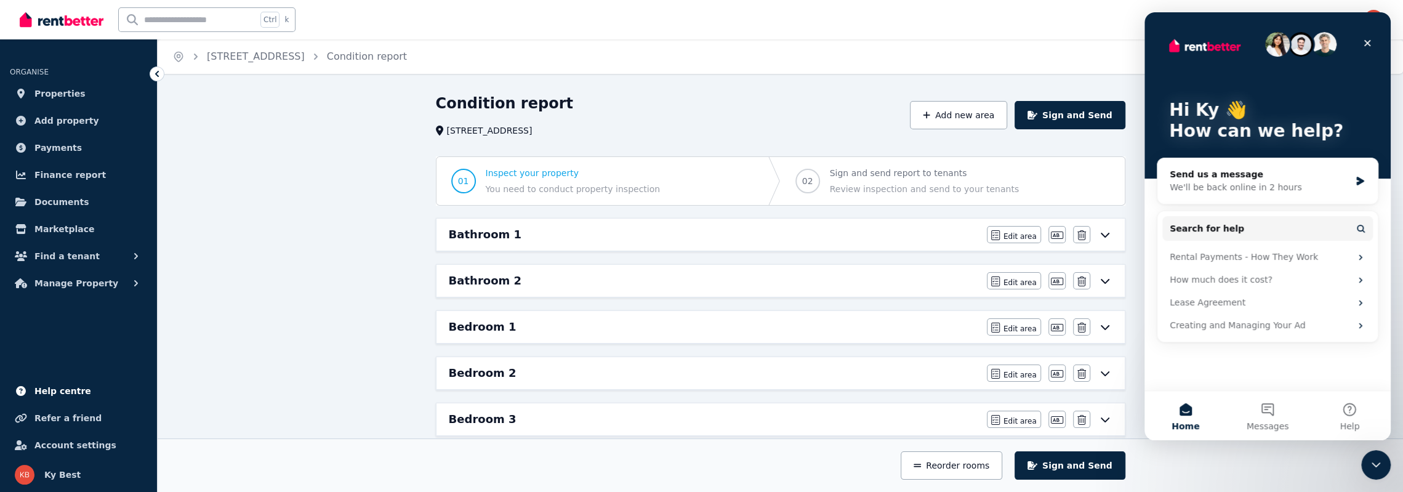
click at [51, 395] on span "Help centre" at bounding box center [62, 391] width 57 height 15
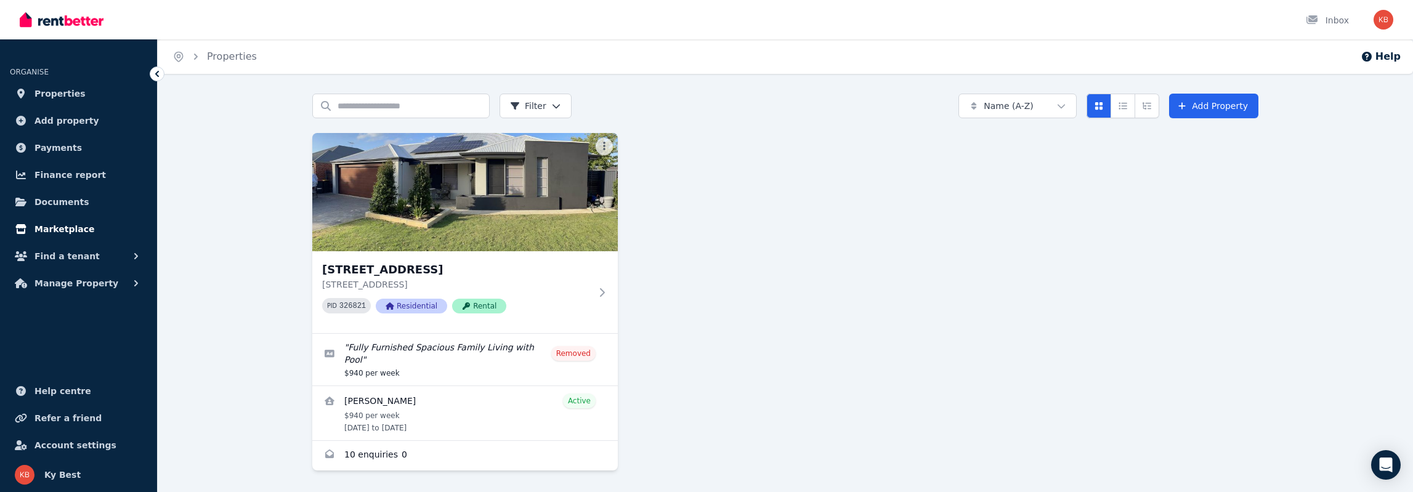
click at [64, 227] on span "Marketplace" at bounding box center [64, 229] width 60 height 15
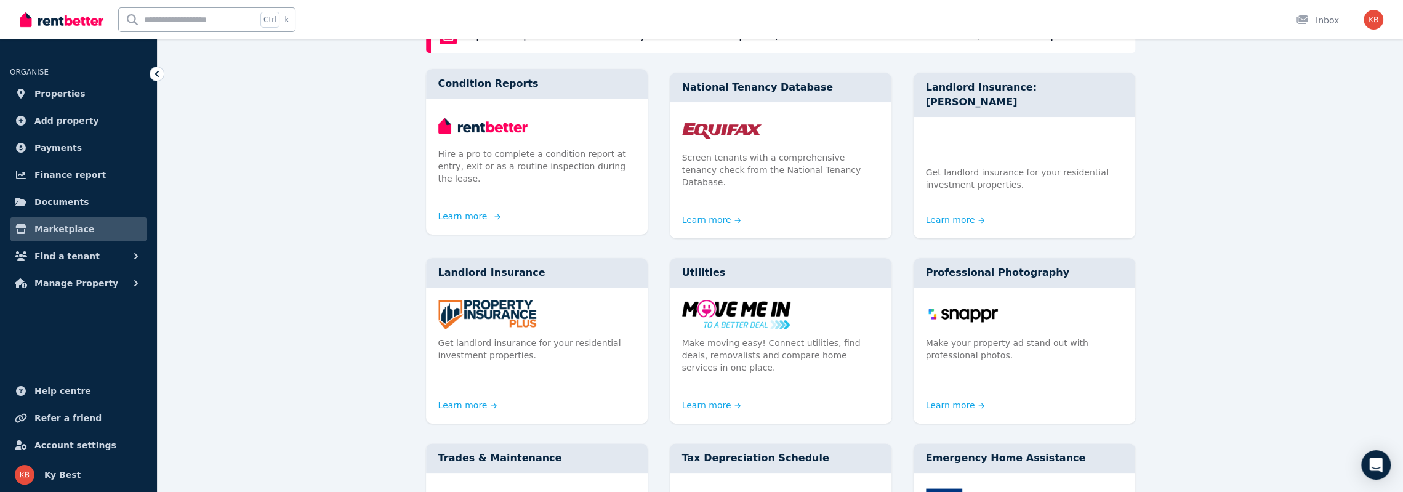
scroll to position [123, 0]
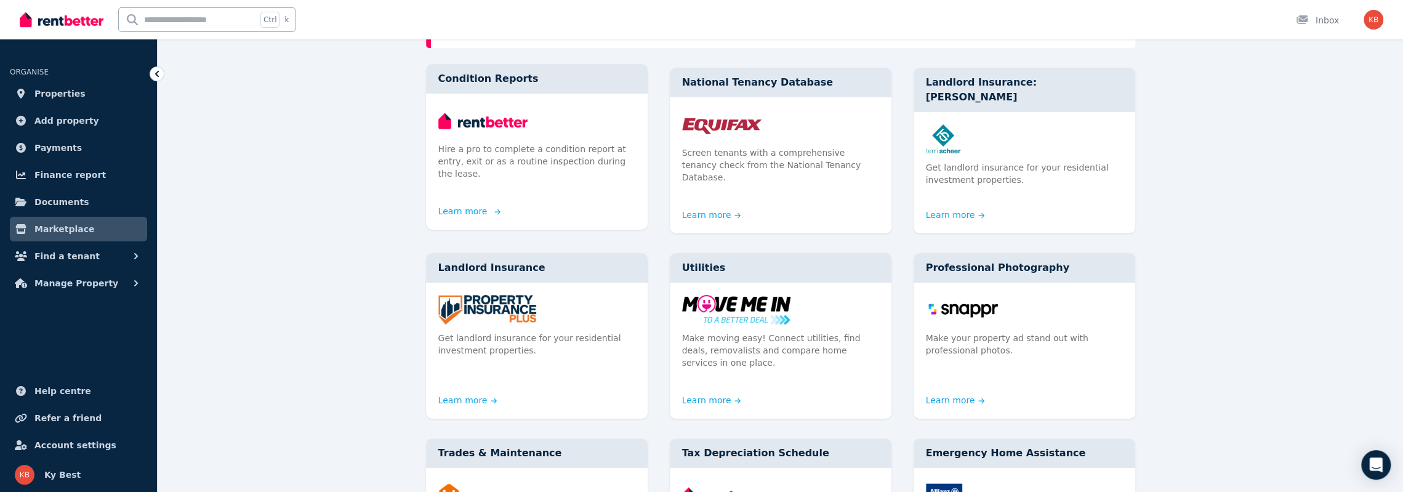
click at [488, 135] on img at bounding box center [536, 121] width 197 height 30
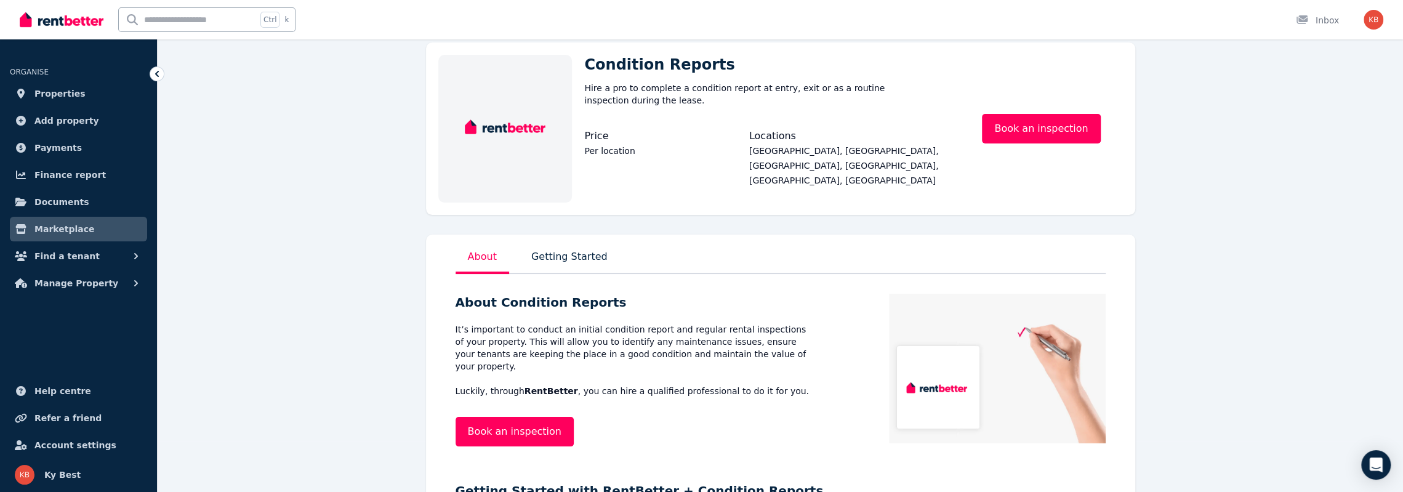
scroll to position [123, 0]
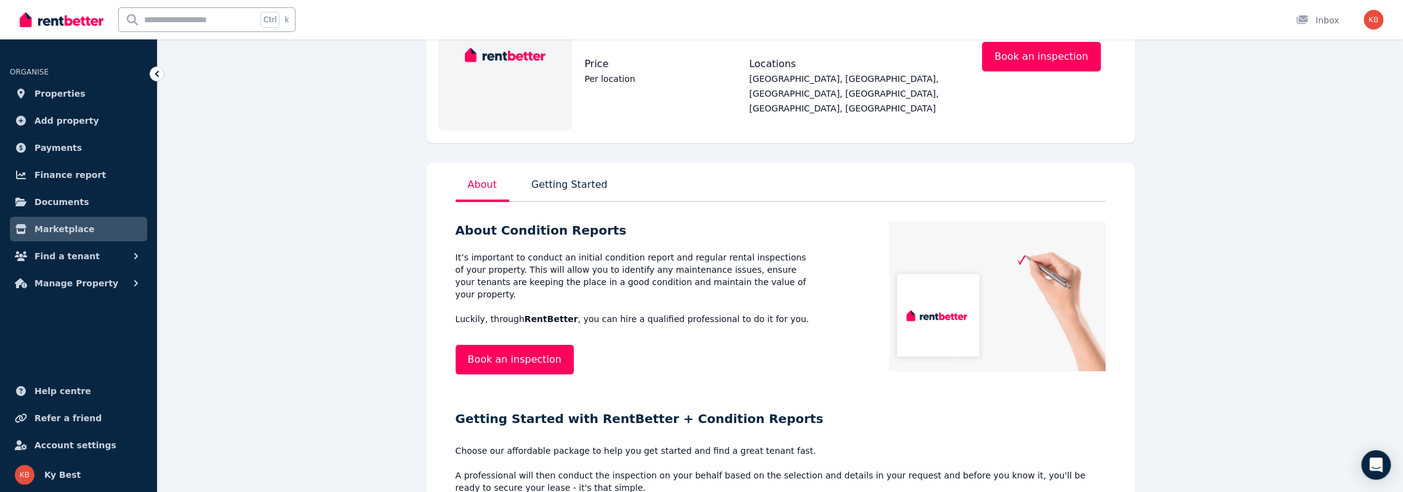
click at [568, 188] on p "Getting Started" at bounding box center [569, 188] width 81 height 27
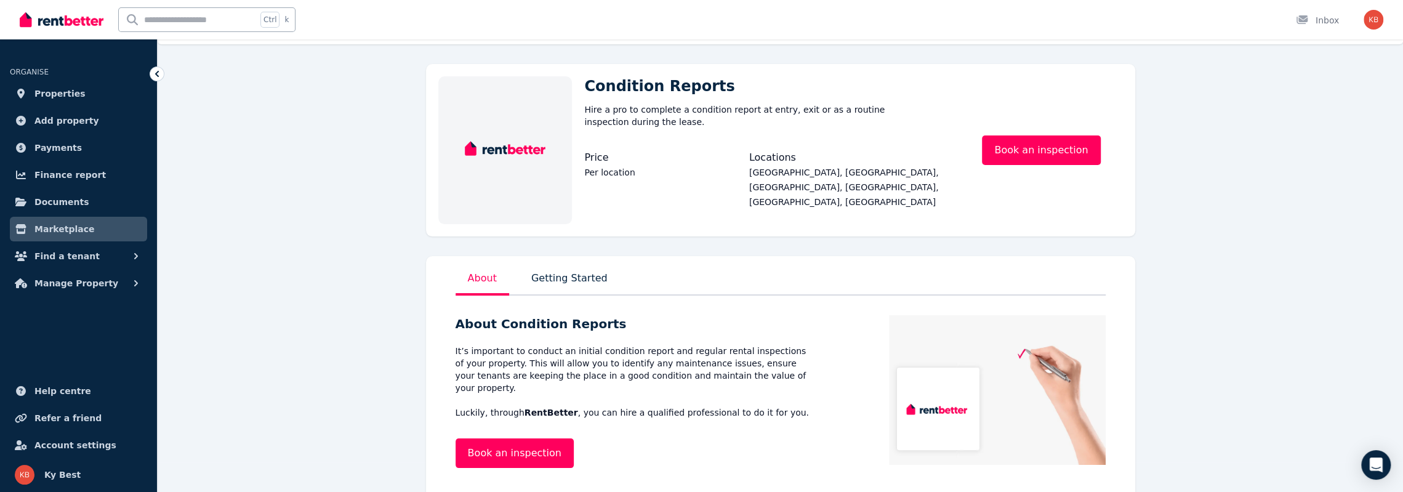
scroll to position [0, 0]
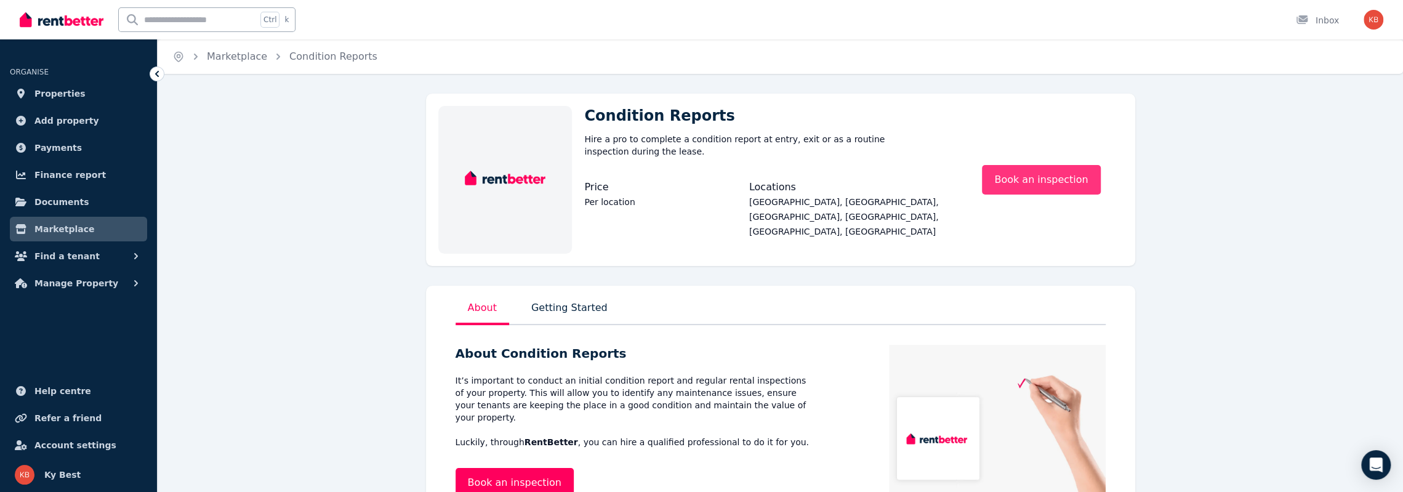
click at [1037, 182] on link "Book an inspection" at bounding box center [1041, 180] width 118 height 30
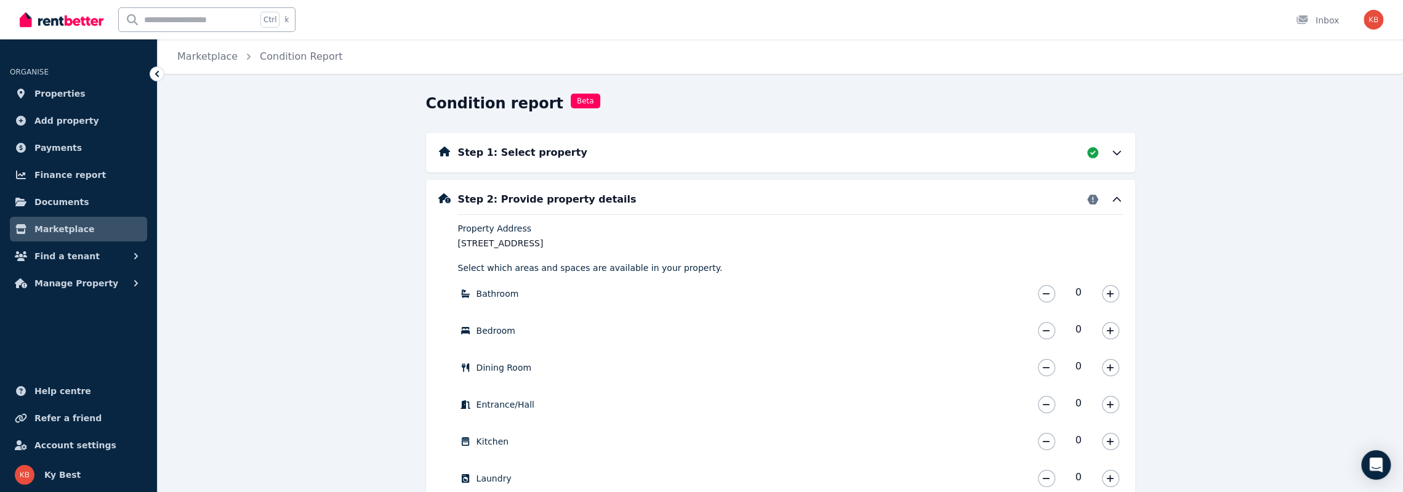
click at [536, 153] on h5 "Step 1: Select property" at bounding box center [522, 152] width 129 height 15
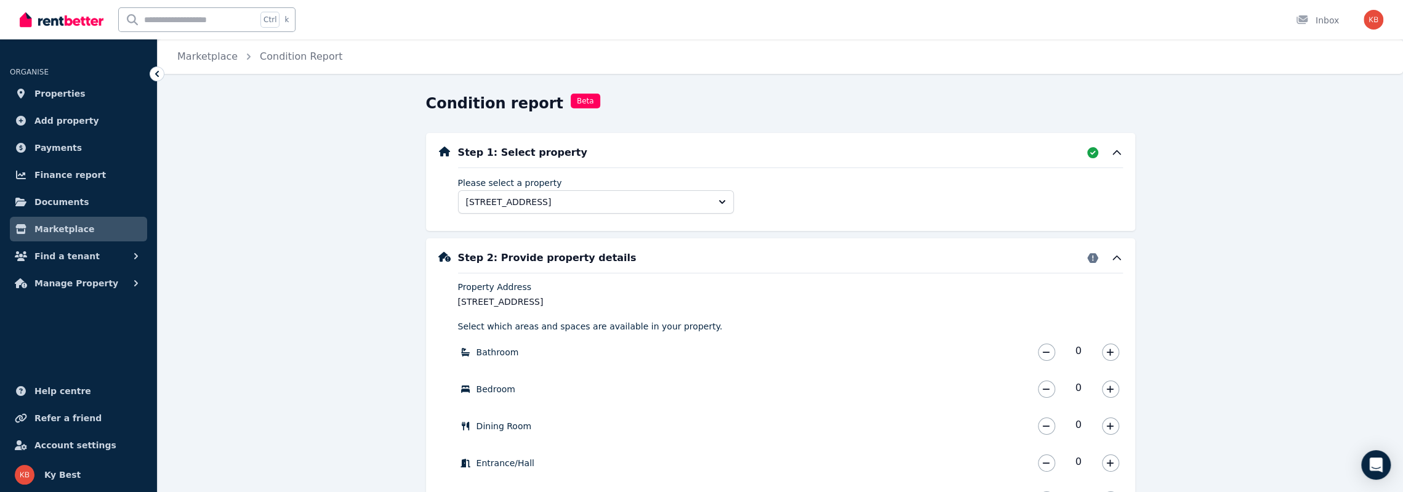
click at [537, 155] on h5 "Step 1: Select property" at bounding box center [522, 152] width 129 height 15
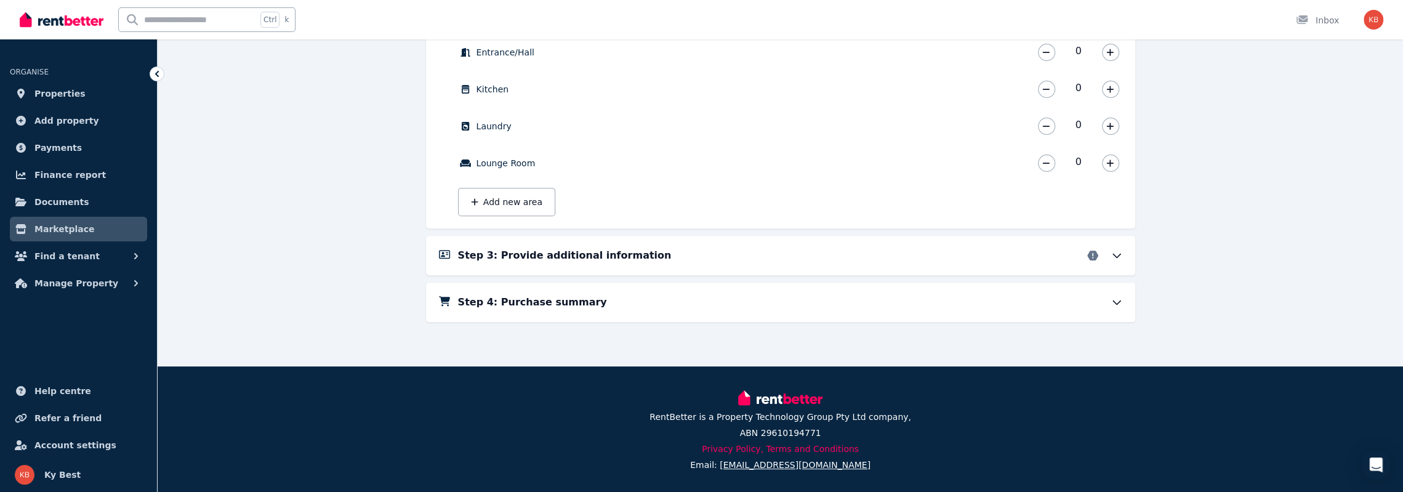
scroll to position [352, 0]
click at [528, 305] on h5 "Step 4: Purchase summary" at bounding box center [532, 302] width 149 height 15
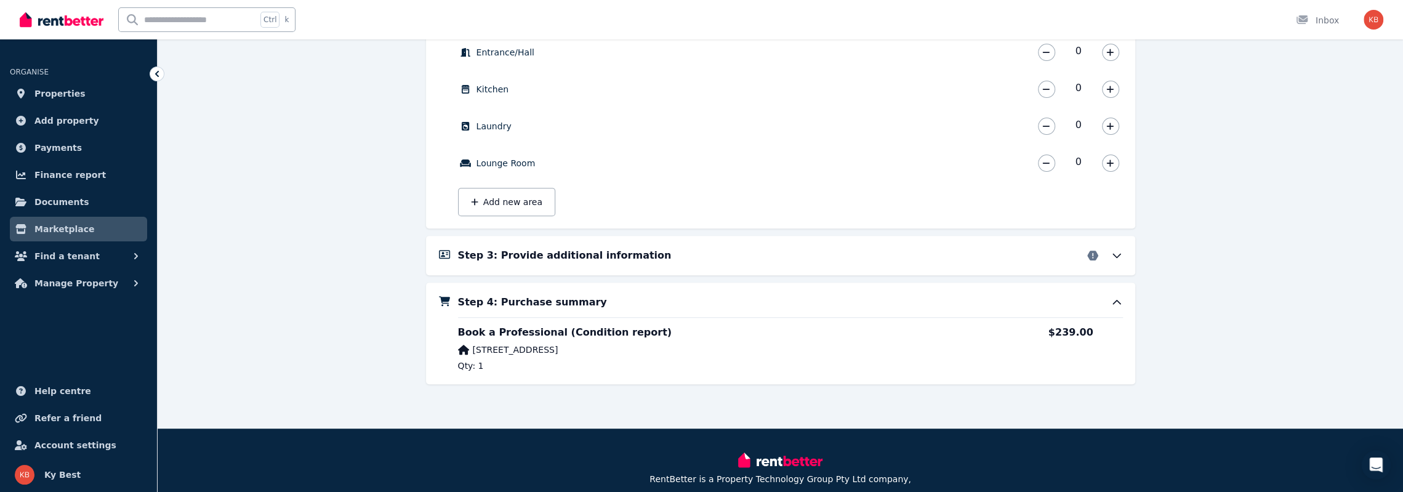
click at [1119, 299] on icon at bounding box center [1117, 302] width 12 height 12
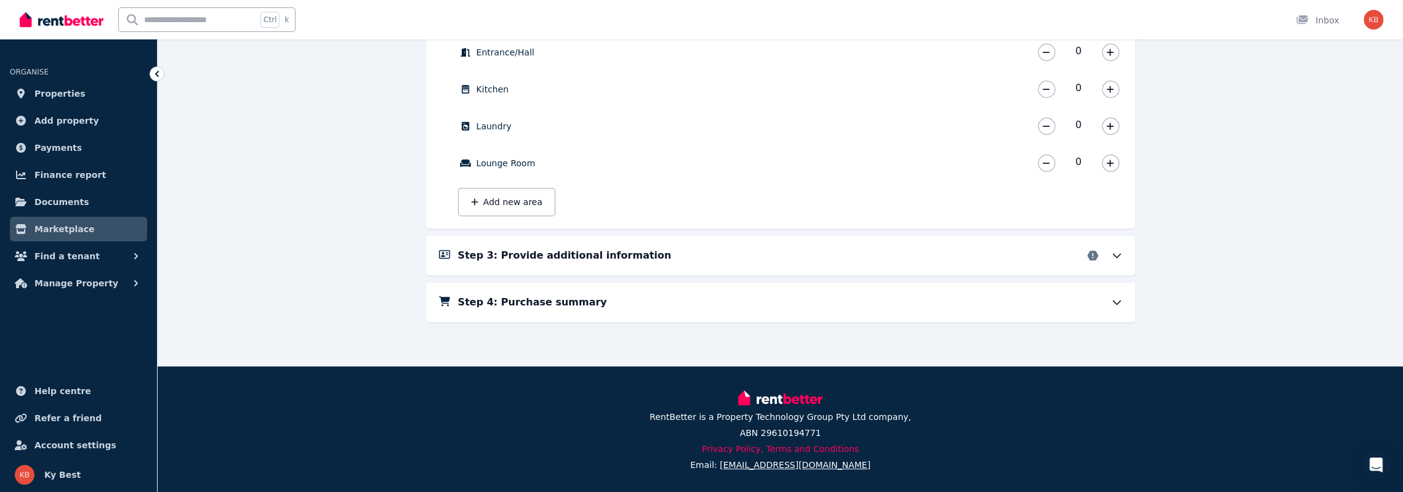
click at [1117, 256] on icon at bounding box center [1116, 256] width 7 height 4
click at [517, 256] on h5 "Step 3: Provide additional information" at bounding box center [565, 255] width 214 height 15
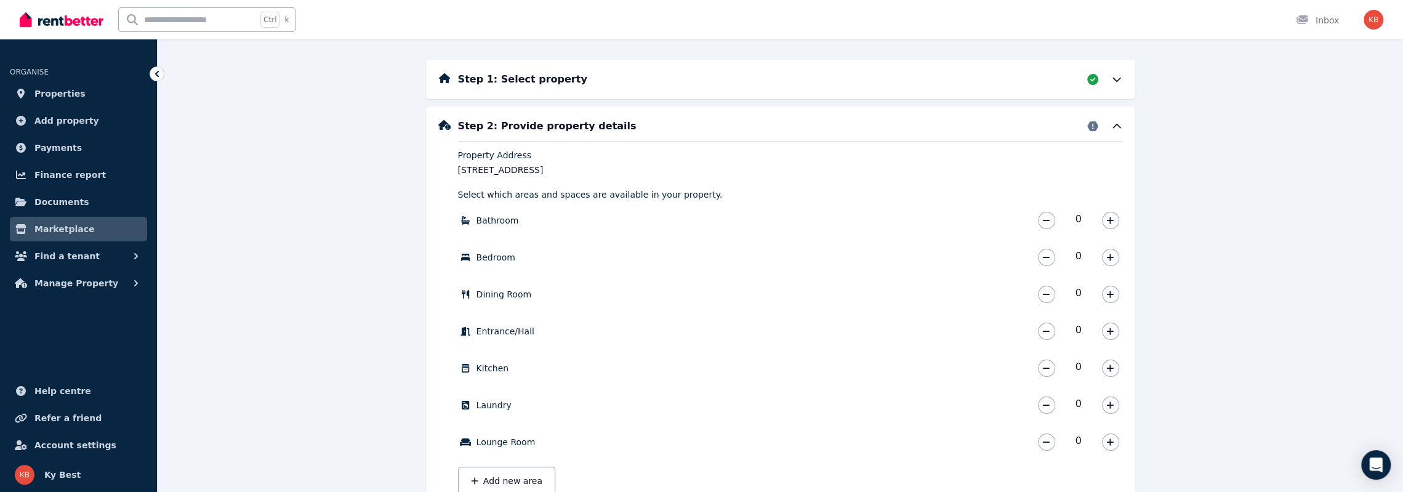
scroll to position [44, 0]
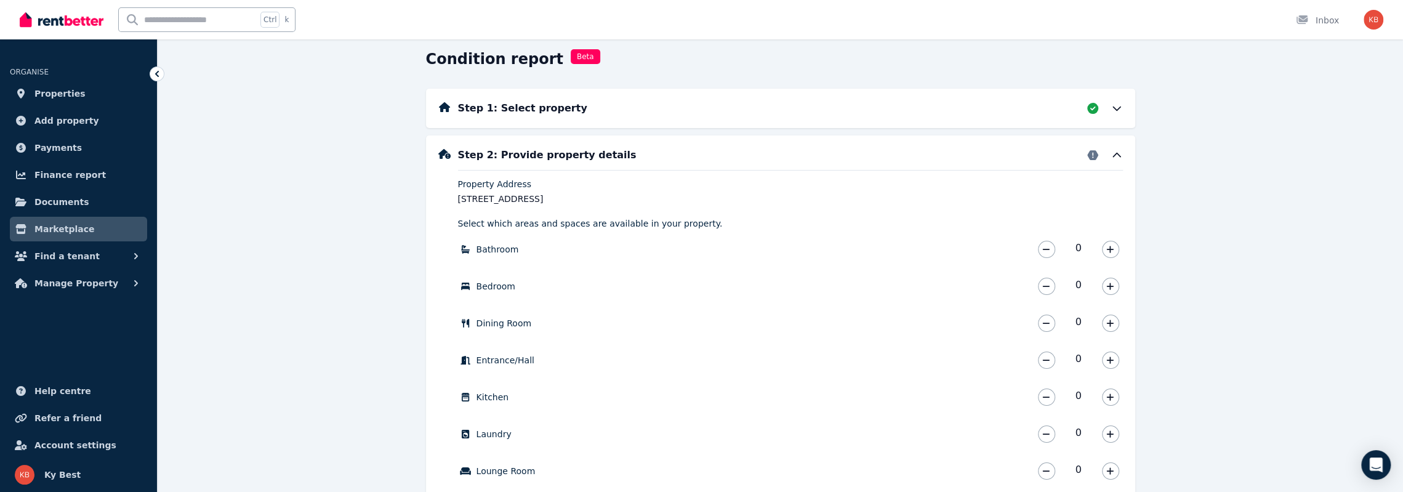
click at [503, 203] on legend "[STREET_ADDRESS]" at bounding box center [790, 199] width 665 height 12
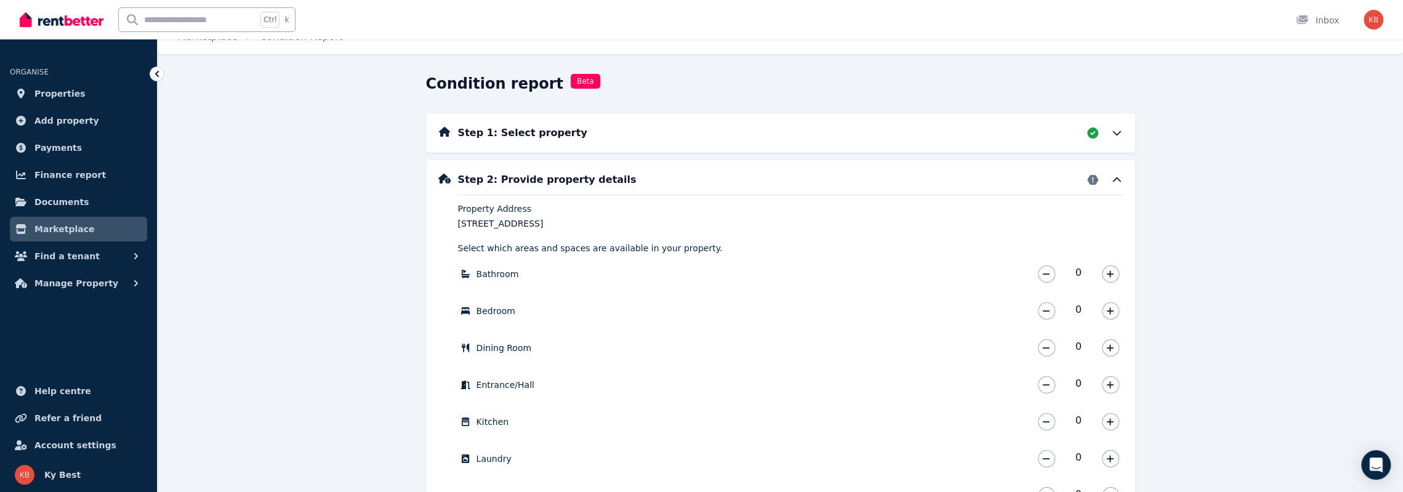
scroll to position [0, 0]
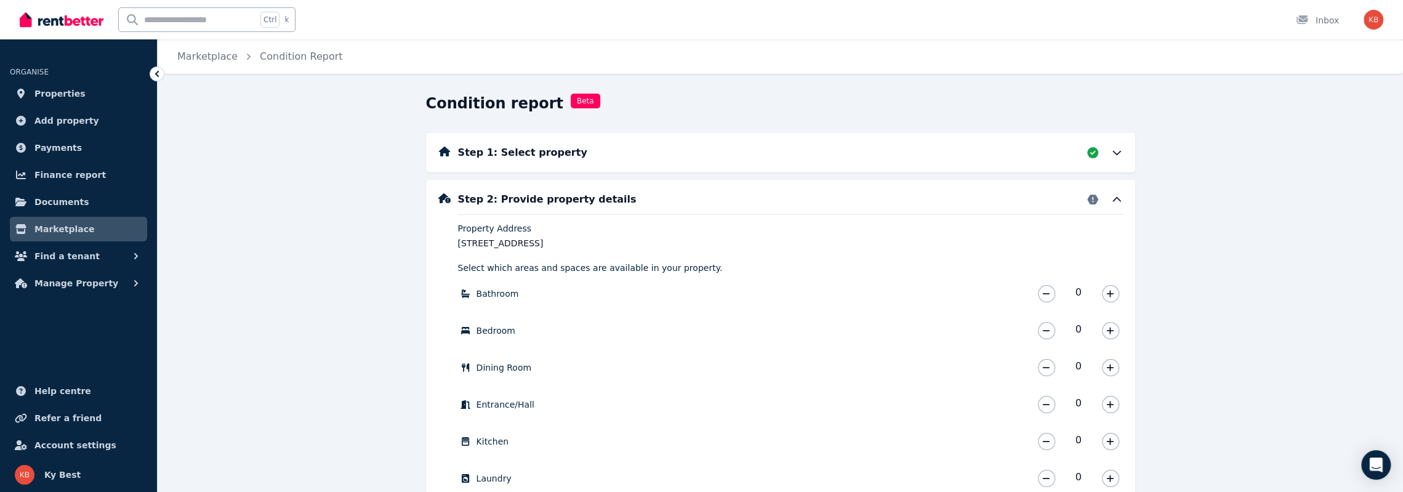
click at [489, 105] on h1 "Condition report" at bounding box center [494, 104] width 137 height 20
click at [281, 62] on link "Condition Report" at bounding box center [301, 56] width 83 height 12
